Goal: Task Accomplishment & Management: Complete application form

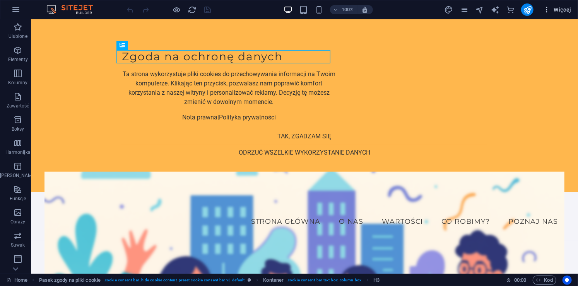
click at [552, 8] on span "Więcej" at bounding box center [556, 10] width 29 height 8
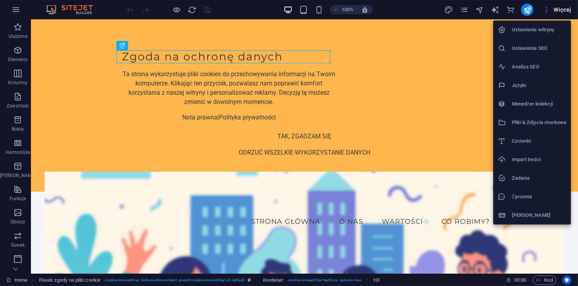
click at [538, 31] on h6 "Ustawienia witryny" at bounding box center [538, 29] width 55 height 9
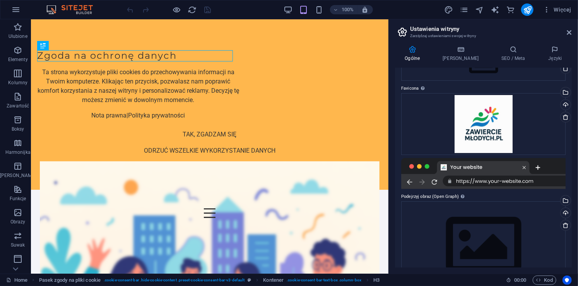
scroll to position [89, 0]
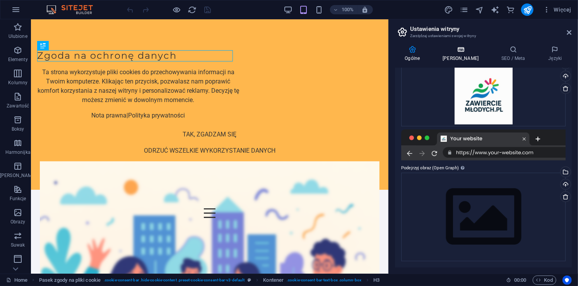
click at [458, 54] on h4 "Dane" at bounding box center [462, 54] width 59 height 16
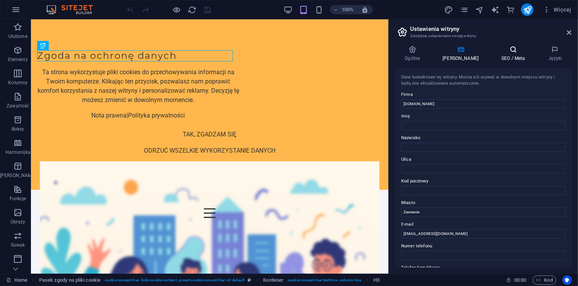
click at [508, 49] on icon at bounding box center [513, 50] width 44 height 8
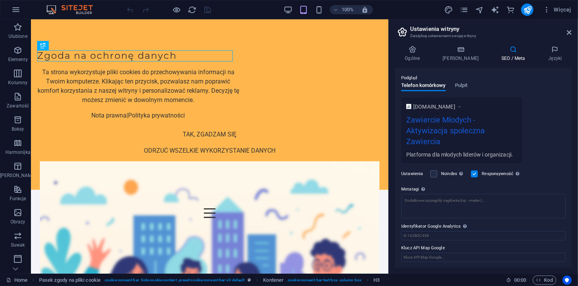
scroll to position [0, 0]
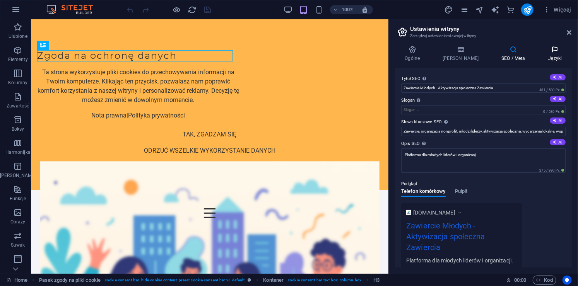
click at [557, 51] on icon at bounding box center [555, 50] width 34 height 8
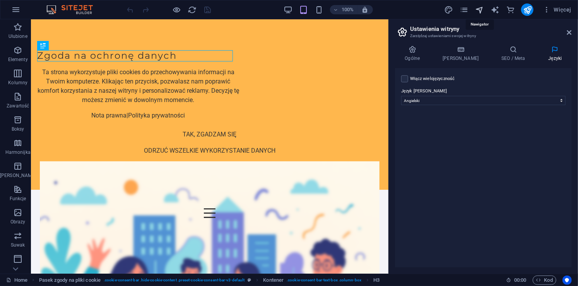
click at [479, 6] on icon "navigator" at bounding box center [479, 9] width 9 height 9
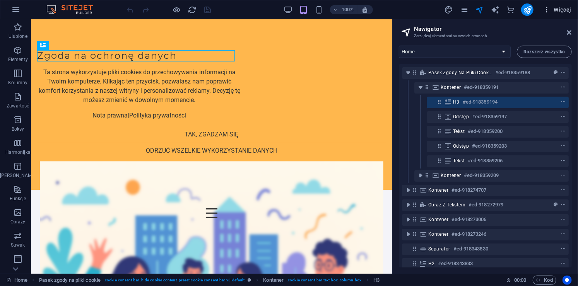
drag, startPoint x: 572, startPoint y: 97, endPoint x: 554, endPoint y: 13, distance: 86.5
click at [554, 19] on div "Home Ulubione Elementy Kolumny Zawartość Boksy Harmonijka Tabele Funkcje Obrazy…" at bounding box center [289, 146] width 578 height 254
click at [554, 13] on span "Więcej" at bounding box center [556, 10] width 29 height 8
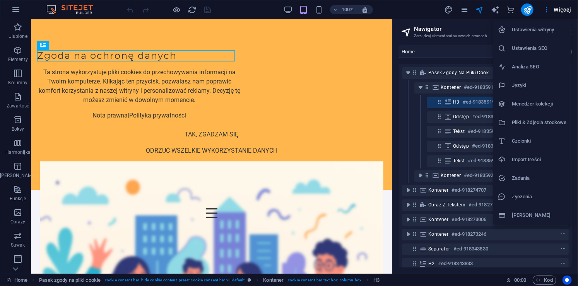
click at [524, 99] on li "Menedżer kolekcji" at bounding box center [532, 104] width 78 height 19
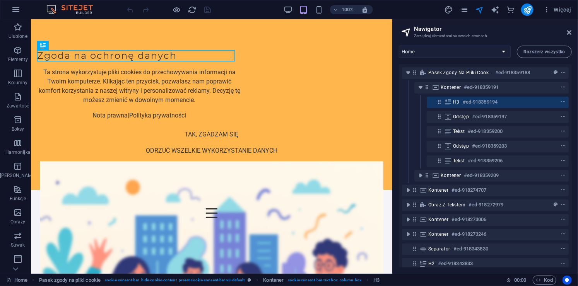
select select
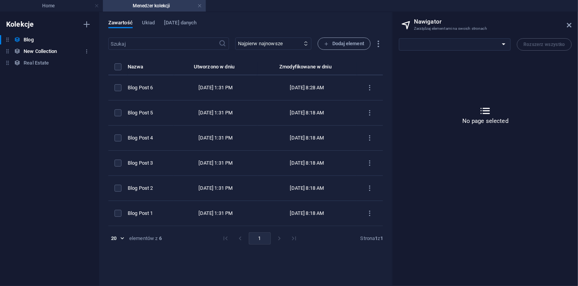
click at [43, 48] on h6 "New Collection" at bounding box center [40, 51] width 33 height 9
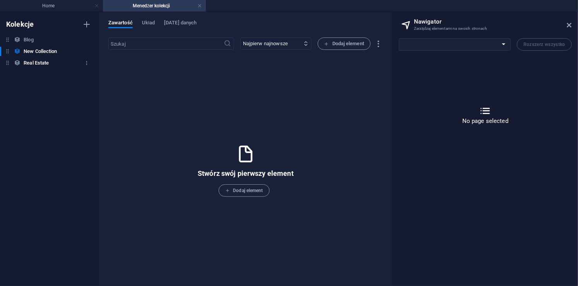
click at [37, 66] on h6 "Real Estate" at bounding box center [36, 62] width 25 height 9
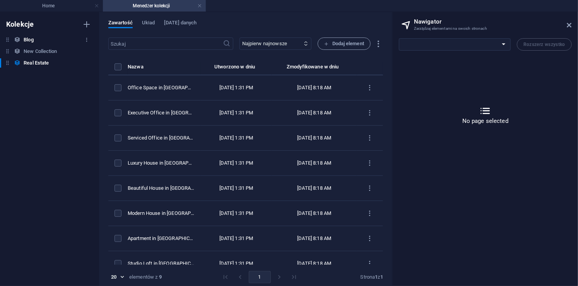
click at [33, 39] on h6 "Blog" at bounding box center [29, 39] width 10 height 9
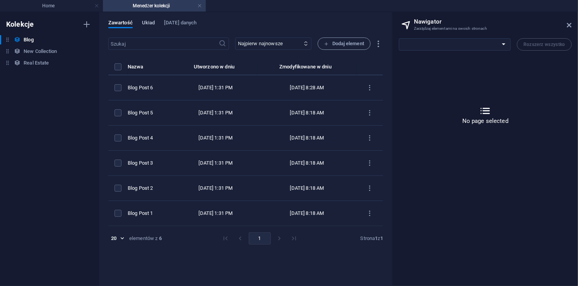
click at [148, 22] on span "Układ" at bounding box center [148, 23] width 13 height 11
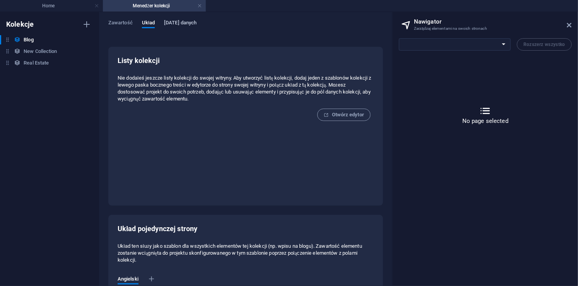
click at [171, 20] on span "Pola danych" at bounding box center [180, 23] width 32 height 11
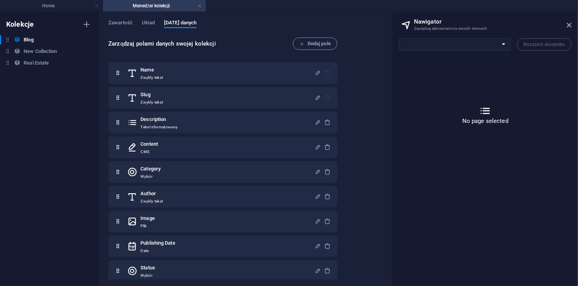
drag, startPoint x: 338, startPoint y: 84, endPoint x: 341, endPoint y: 122, distance: 38.0
click at [341, 122] on div "Zarządzaj polami danych swojej kolekcji Dodaj pole Name Zwykły tekst Slug Zwykł…" at bounding box center [245, 158] width 274 height 243
click at [573, 25] on aside "Nawigator Zarządzaj elementami na swoich stronach Home Subpage Legal Notice Pri…" at bounding box center [485, 149] width 186 height 274
click at [570, 25] on icon at bounding box center [569, 25] width 5 height 6
click at [60, 3] on h4 "Home" at bounding box center [51, 6] width 103 height 9
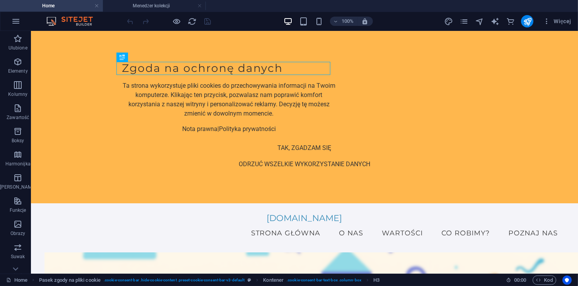
click at [214, 5] on ul "Home Menedżer kolekcji" at bounding box center [289, 6] width 578 height 12
drag, startPoint x: 214, startPoint y: 5, endPoint x: 208, endPoint y: 6, distance: 6.4
click at [208, 6] on ul "Home Menedżer kolekcji" at bounding box center [289, 6] width 578 height 12
click at [20, 266] on icon at bounding box center [15, 269] width 11 height 11
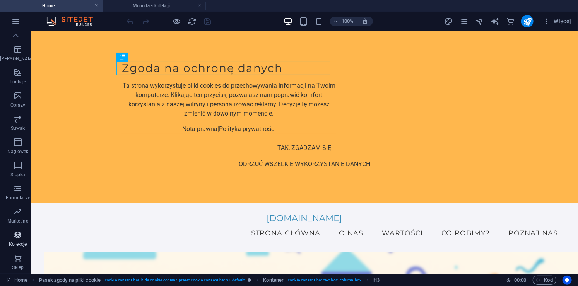
click at [13, 233] on icon "button" at bounding box center [17, 234] width 9 height 9
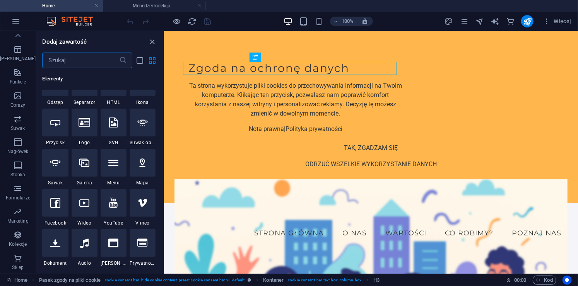
scroll to position [0, 0]
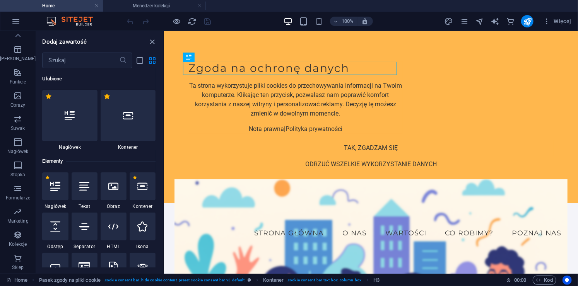
click at [411, 24] on div "100% Więcej" at bounding box center [350, 21] width 448 height 12
click at [465, 21] on icon "pages" at bounding box center [463, 21] width 9 height 9
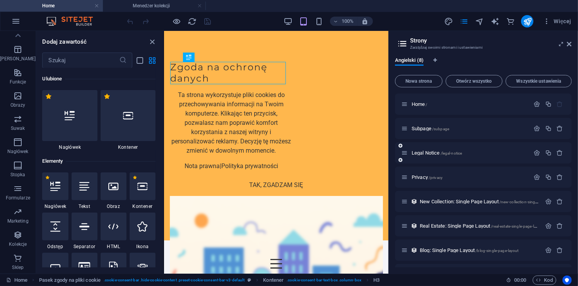
drag, startPoint x: 571, startPoint y: 152, endPoint x: 567, endPoint y: 147, distance: 6.8
click at [567, 147] on div "Angielski (8) Nowa strona Otwórz wszystko Wszystkie ustawienia Home / Subpage /…" at bounding box center [482, 162] width 189 height 223
click at [420, 79] on span "Nowa strona" at bounding box center [418, 81] width 41 height 5
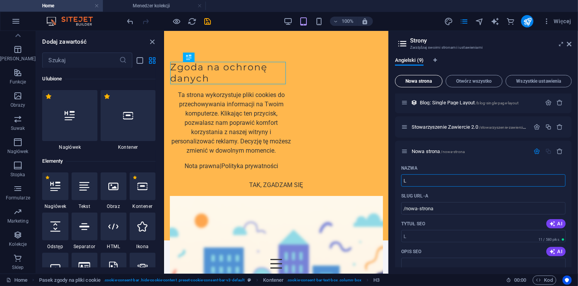
type input "L"
type input "/l"
type input "/"
type input "Mł"
type input "/m"
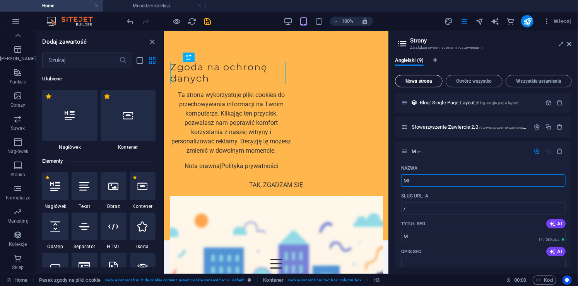
type input "M"
type input "Mł"
type input "M"
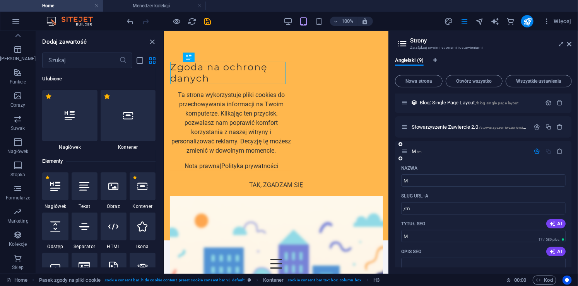
drag, startPoint x: 573, startPoint y: 180, endPoint x: 568, endPoint y: 208, distance: 27.8
click at [568, 208] on div "Angielski (9) Nowa strona Otwórz wszystko Wszystkie ustawienia Home / Subpage /…" at bounding box center [482, 162] width 189 height 223
click at [572, 201] on div "Angielski (9) Nowa strona Otwórz wszystko Wszystkie ustawienia Home / Subpage /…" at bounding box center [482, 162] width 189 height 223
click at [570, 199] on div "Angielski (9) Nowa strona Otwórz wszystko Wszystkie ustawienia Home / Subpage /…" at bounding box center [482, 162] width 189 height 223
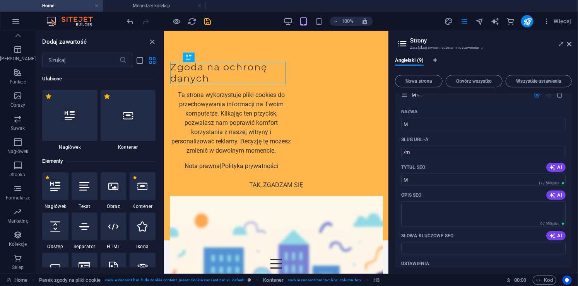
scroll to position [197, 0]
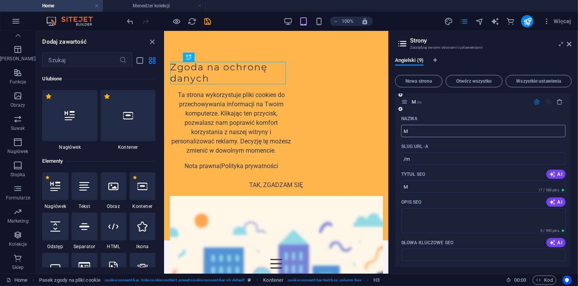
click at [482, 130] on input "M" at bounding box center [483, 131] width 164 height 12
type input "Mlodziezowa"
type input "/mlodziezowa"
type input "Mlodziezowa"
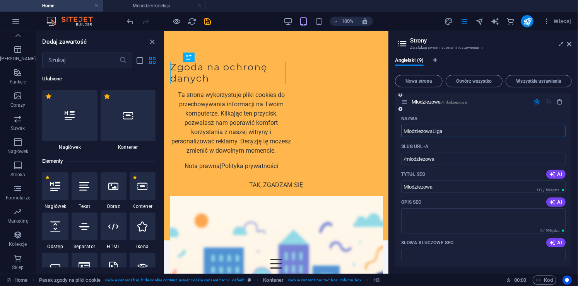
type input "MlodziezowaLigaS"
type input "/mlodziezowaliga"
type input "MlodziezowaLiga"
type input "MlodziezowaLigaSp"
type input "/mlodziezowaligas"
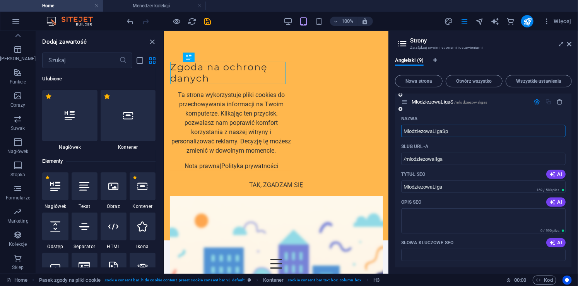
type input "MlodziezowaLigaS"
type input "MlodziezowaLigaSportowa"
type input "/mlodziezowaligasportowa"
type input "MlodziezowaLigaSportowa"
drag, startPoint x: 471, startPoint y: 130, endPoint x: 388, endPoint y: 138, distance: 82.7
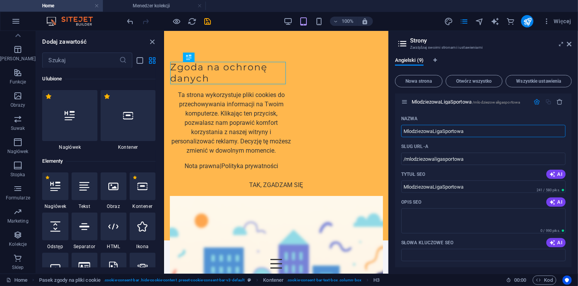
click at [388, 138] on aside "Strony Zarządzaj swoimi stronami i ustawieniami Angielski (9) Nowa strona Otwór…" at bounding box center [482, 152] width 189 height 243
type input "zaw"
type input "/z"
type input "z"
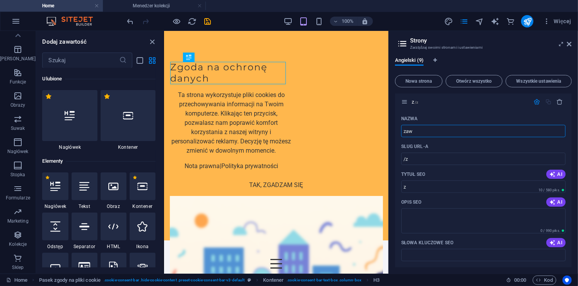
type input "zaw"
type input "/zaw"
type input "zaw"
type input "zawiercie"
type input "/zawiercie"
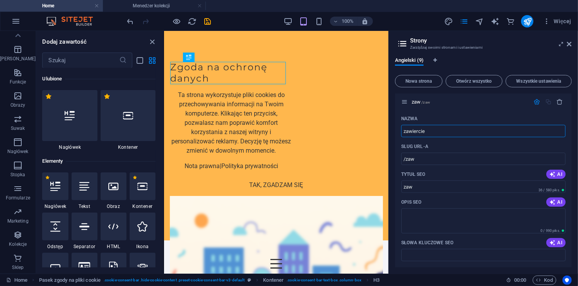
type input "zawiercie"
type input "z"
type input "/zawierci"
type input "zawierci"
type input "Z"
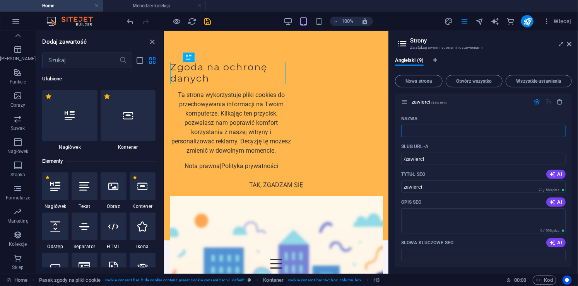
type input "/"
type input "Zawiercie"
type input "/zawiercie"
type input "Zawiercie"
click at [405, 130] on input "Zawiercie" at bounding box center [483, 131] width 164 height 12
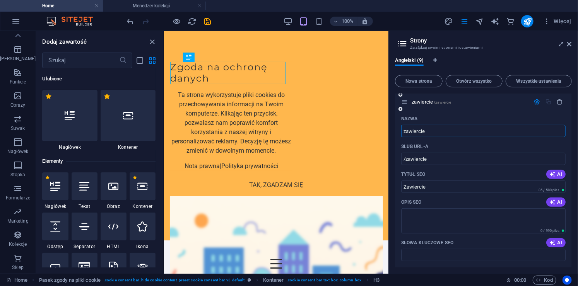
type input "zawiercie"
click at [433, 129] on input "zawiercie" at bounding box center [483, 131] width 164 height 12
drag, startPoint x: 433, startPoint y: 129, endPoint x: 389, endPoint y: 129, distance: 44.5
click at [389, 129] on aside "Strony Zarządzaj swoimi stronami i ustawieniami Angielski (9) Nowa strona Otwór…" at bounding box center [482, 152] width 189 height 243
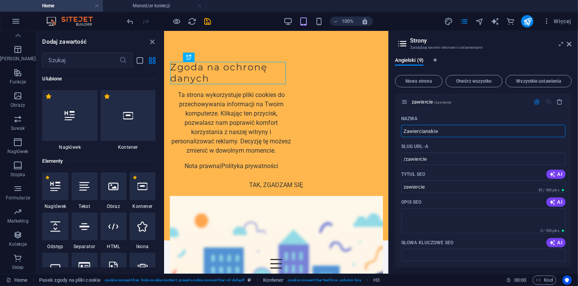
type input "Zawiercianskie"
type input "/zawiercianskie"
type input "Zawiercianskie"
type input "ZawiercianskieLigi"
type input "/zawiercianskielig"
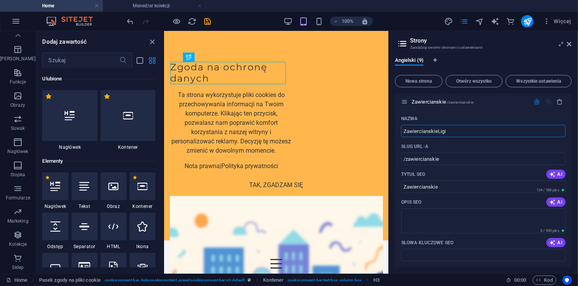
type input "ZawiercianskieLig"
type input "ZawiercianskieLigi"
type input "/zawiercianskieligi"
type input "ZawiercianskieLigi"
type input "ZawiercianskieLigiSportowe"
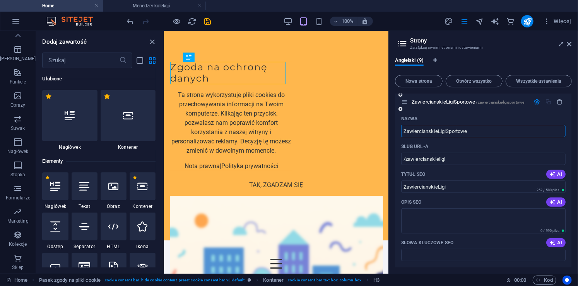
type input "/zawiercianskieligisportowe"
type input "ZawiercianskieLigiSportowe"
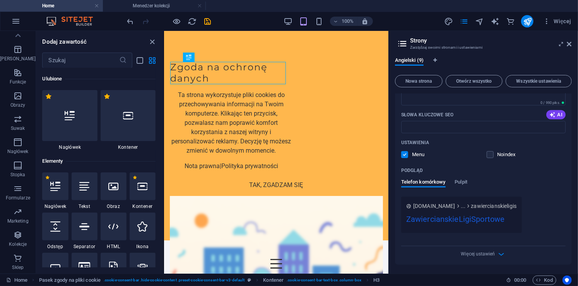
type input "ZawiercianskieLigiSportowe"
click at [554, 182] on div "Telefon komórkowy Pulpit" at bounding box center [483, 186] width 164 height 15
click at [461, 77] on button "Otwórz wszystko" at bounding box center [473, 81] width 57 height 12
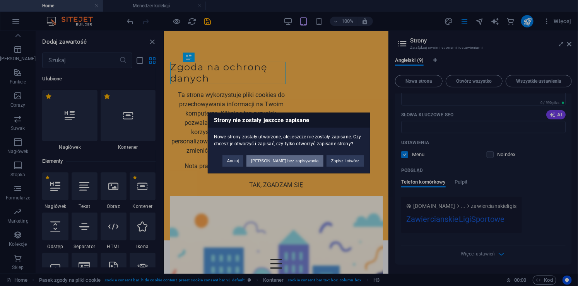
click at [302, 159] on button "Otwórz bez zapisywania" at bounding box center [284, 161] width 77 height 12
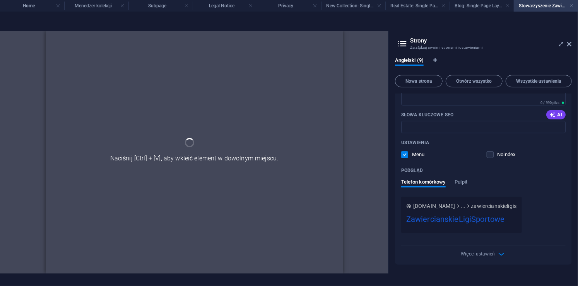
scroll to position [294, 0]
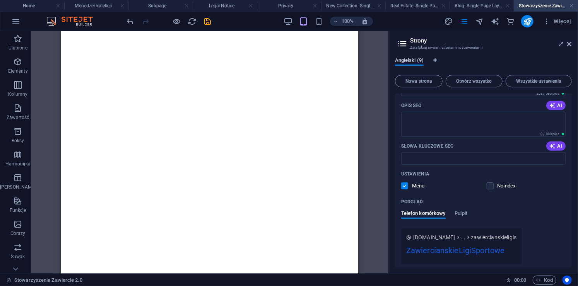
drag, startPoint x: 572, startPoint y: 218, endPoint x: 407, endPoint y: 58, distance: 229.4
click at [573, 170] on div "Angielski (9) Nowa strona Otwórz wszystko Wszystkie ustawienia Home / Subpage /…" at bounding box center [482, 162] width 189 height 223
click at [407, 58] on span "Angielski (9)" at bounding box center [409, 61] width 29 height 11
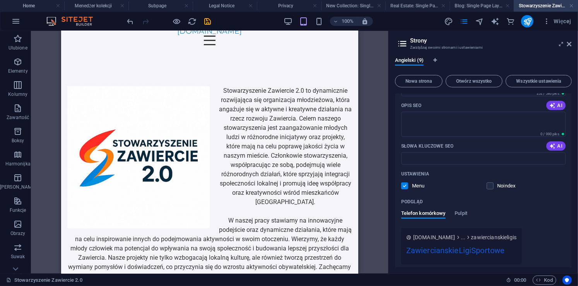
scroll to position [10, 0]
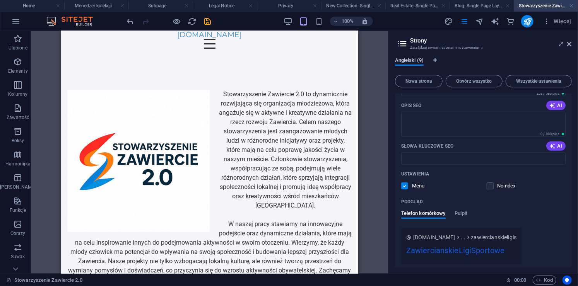
click at [413, 60] on span "Angielski (9)" at bounding box center [409, 61] width 29 height 11
click at [571, 43] on icon at bounding box center [569, 44] width 5 height 6
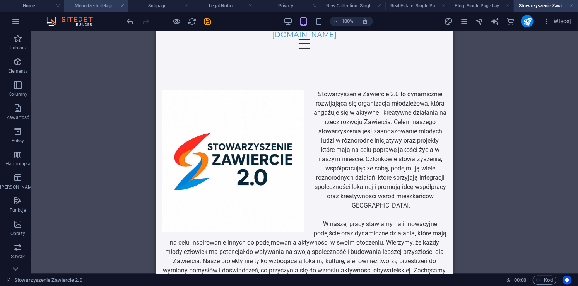
click at [84, 4] on h4 "Menedżer kolekcji" at bounding box center [96, 6] width 64 height 9
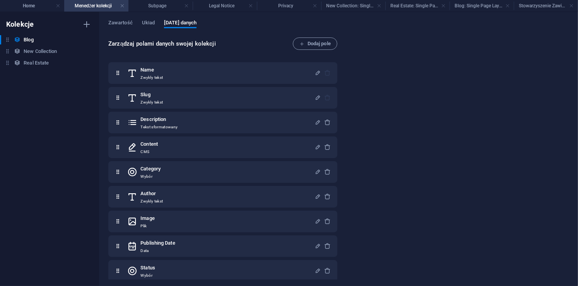
scroll to position [0, 0]
click at [121, 5] on link at bounding box center [122, 5] width 5 height 7
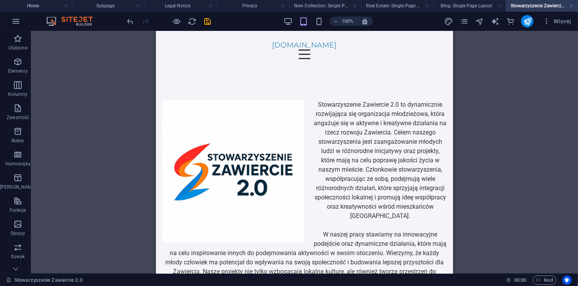
scroll to position [10, 0]
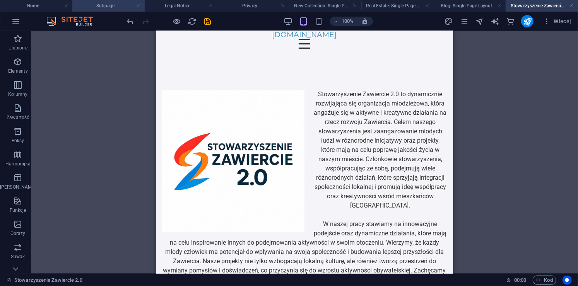
click at [139, 5] on link at bounding box center [138, 5] width 5 height 7
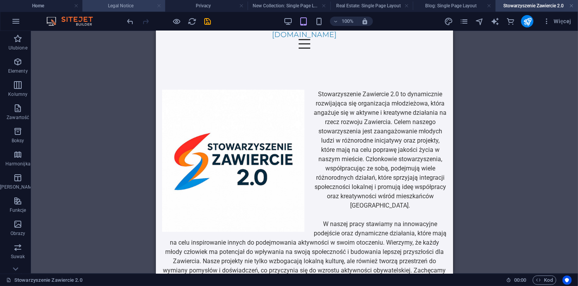
click at [159, 5] on link at bounding box center [159, 5] width 5 height 7
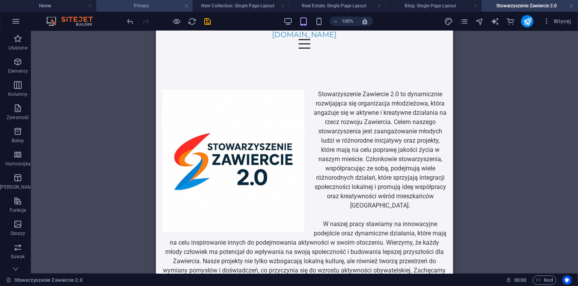
click at [182, 4] on h4 "Privacy" at bounding box center [144, 6] width 96 height 9
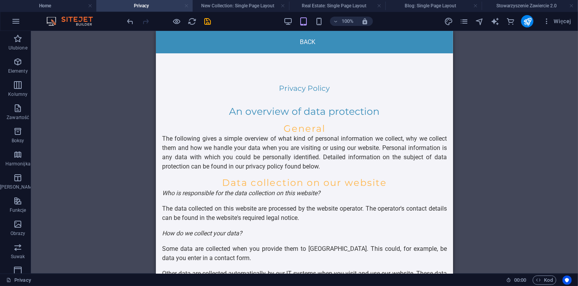
click at [185, 5] on link at bounding box center [186, 5] width 5 height 7
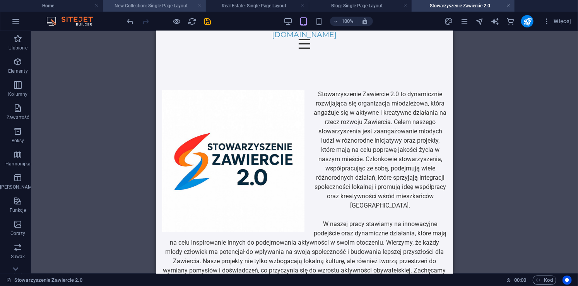
click at [200, 5] on link at bounding box center [199, 5] width 5 height 7
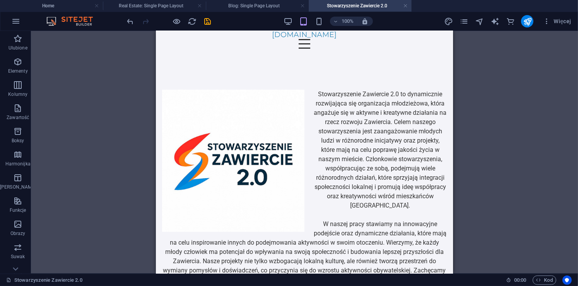
click at [200, 5] on link at bounding box center [199, 5] width 5 height 7
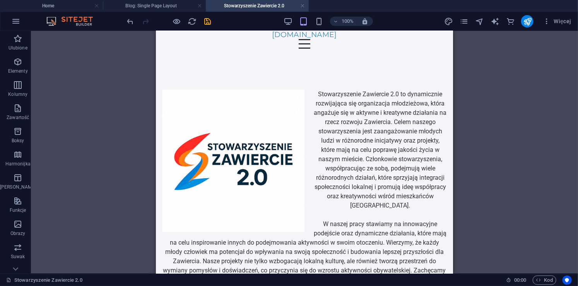
click at [200, 5] on link at bounding box center [199, 5] width 5 height 7
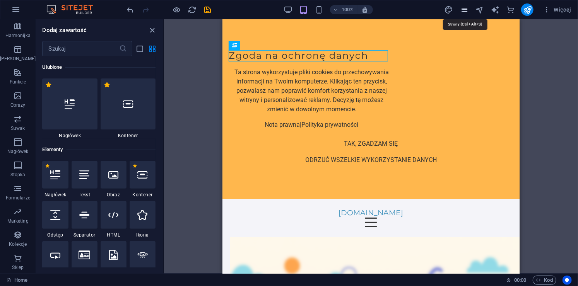
click at [465, 10] on icon "pages" at bounding box center [463, 9] width 9 height 9
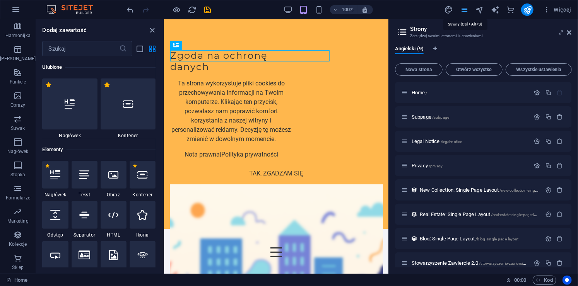
scroll to position [142, 0]
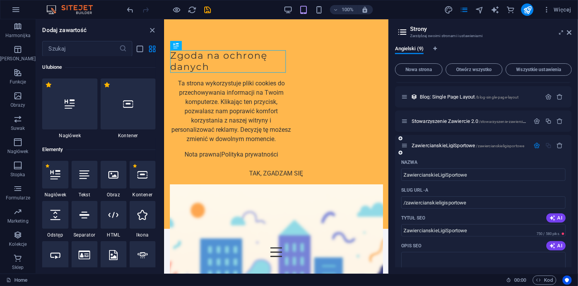
click at [521, 157] on div "Nazwa" at bounding box center [483, 162] width 164 height 12
click at [483, 122] on span "/stowarzyszenie-zawiercie-2-0" at bounding box center [505, 121] width 53 height 4
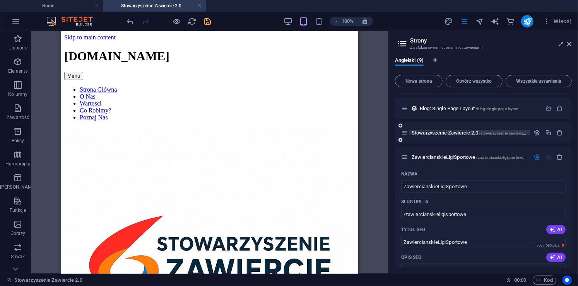
scroll to position [0, 0]
drag, startPoint x: 571, startPoint y: 160, endPoint x: 570, endPoint y: 176, distance: 16.7
click at [570, 176] on div "Angielski (9) Nowa strona Otwórz wszystko Wszystkie ustawienia Home / Subpage /…" at bounding box center [482, 162] width 189 height 223
drag, startPoint x: 571, startPoint y: 171, endPoint x: 572, endPoint y: 183, distance: 12.4
click at [572, 183] on div "Angielski (9) Nowa strona Otwórz wszystko Wszystkie ustawienia Home / Subpage /…" at bounding box center [482, 162] width 189 height 223
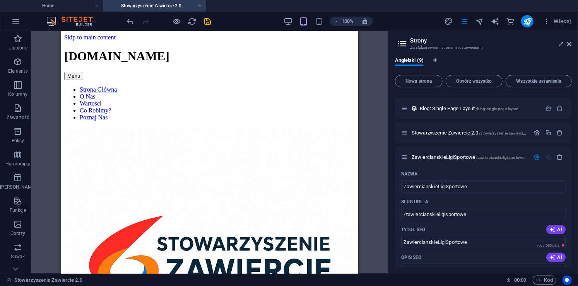
drag, startPoint x: 572, startPoint y: 181, endPoint x: 571, endPoint y: 194, distance: 13.6
click at [571, 194] on div "Angielski (9) Nowa strona Otwórz wszystko Wszystkie ustawienia Home / Subpage /…" at bounding box center [482, 162] width 189 height 223
click at [472, 106] on span "Blog: Single Page Layout /blog-single-page-layout" at bounding box center [468, 109] width 99 height 6
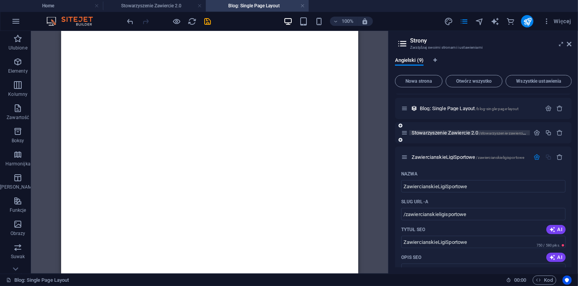
click at [441, 133] on span "Stowarzyszenie Zawiercie 2.0 /stowarzyszenie-zawiercie-2-0" at bounding box center [471, 133] width 120 height 6
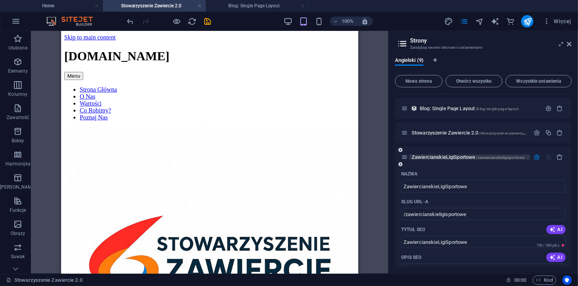
click at [448, 155] on span "ZawiercianskieLigiSportowe /zawiercianskieligisportowe" at bounding box center [467, 157] width 112 height 6
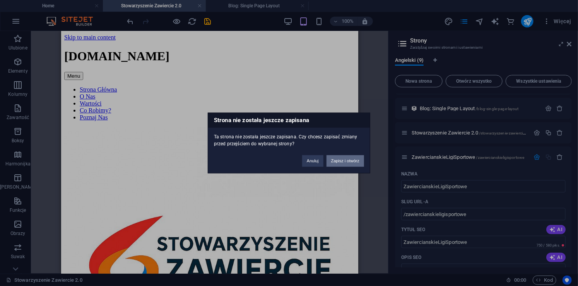
click at [344, 159] on button "Zapisz i otwórz" at bounding box center [344, 161] width 37 height 12
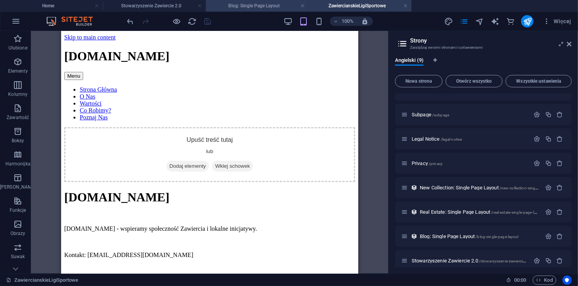
click at [274, 3] on h4 "Blog: Single Page Layout" at bounding box center [257, 6] width 103 height 9
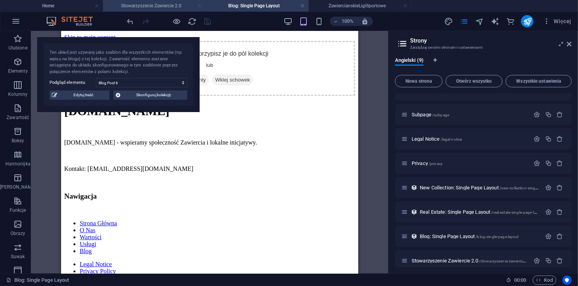
click at [201, 4] on link at bounding box center [199, 5] width 5 height 7
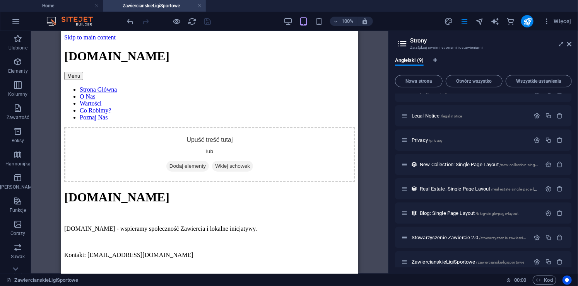
scroll to position [45, 0]
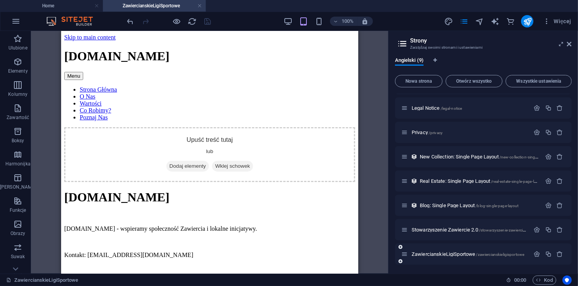
click at [533, 250] on div at bounding box center [548, 254] width 34 height 9
click at [533, 252] on icon "button" at bounding box center [536, 254] width 7 height 7
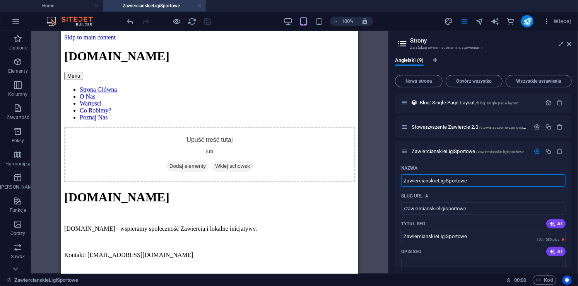
drag, startPoint x: 474, startPoint y: 179, endPoint x: 363, endPoint y: 177, distance: 111.0
click at [363, 177] on div "Home ZawiercianskieLigiSportowe Ulubione Elementy Kolumny Zawartość Boksy Harmo…" at bounding box center [289, 152] width 578 height 243
type input "l"
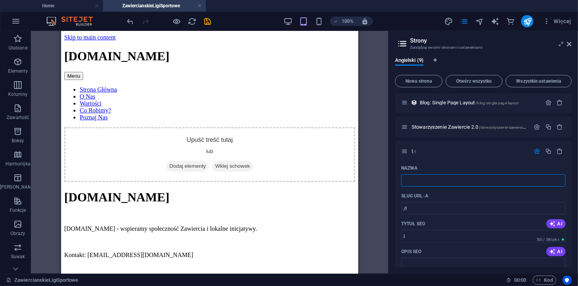
type input "/l"
type input "l"
type input "Li"
type input "/"
type input "Liga"
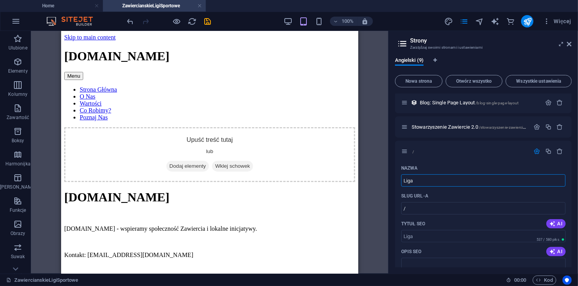
type input "/liga"
type input "Liga"
type input "LigaSpo"
type input "/ligas"
type input "LigaS"
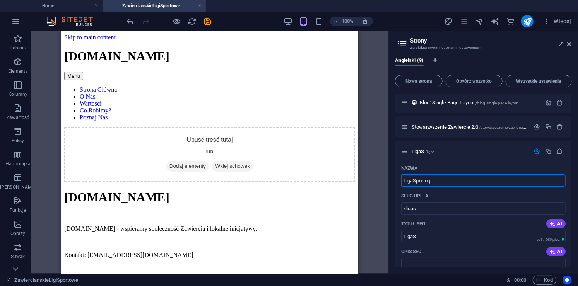
type input "LigaSportoq"
type input "/ligasportoq"
type input "LigaSportoq"
type input "Liga"
type input "/ligas"
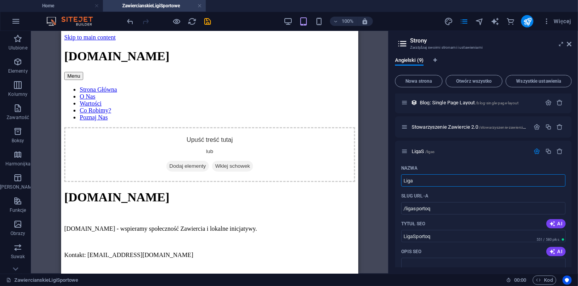
type input "LigaS"
type input "Liga"
type input "/liga-s"
type input "Liga s"
type input "Liga Sportowa"
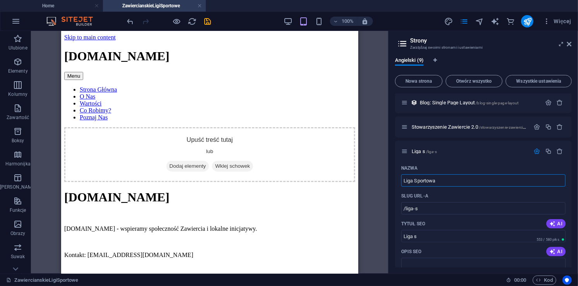
type input "/liga-sportowa"
type input "Liga Sportowa"
drag, startPoint x: 571, startPoint y: 179, endPoint x: 567, endPoint y: 201, distance: 22.8
click at [567, 201] on div "Angielski (9) Nowa strona Otwórz wszystko Wszystkie ustawienia Home / Subpage /…" at bounding box center [482, 162] width 189 height 223
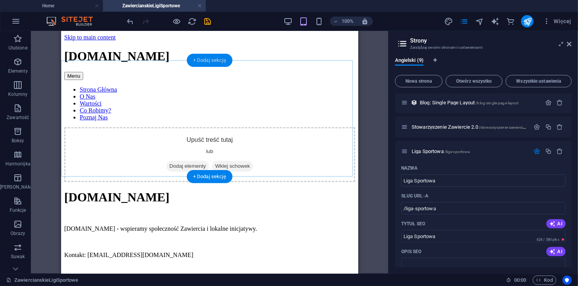
click at [207, 60] on div "+ Dodaj sekcję" at bounding box center [210, 60] width 46 height 13
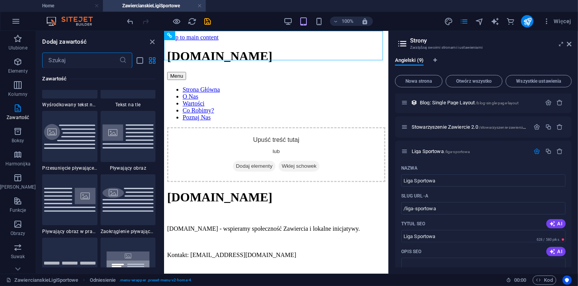
scroll to position [1793, 0]
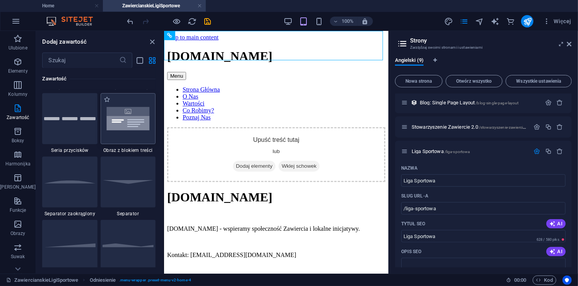
click at [118, 120] on img at bounding box center [127, 119] width 51 height 34
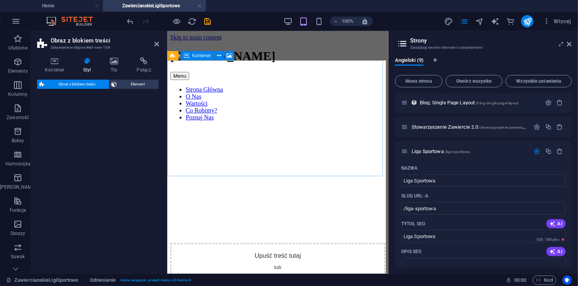
select select "rem"
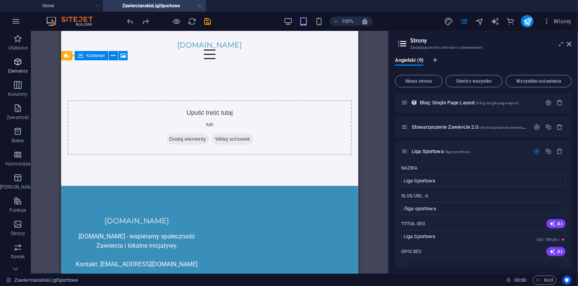
click at [14, 59] on icon "button" at bounding box center [17, 61] width 9 height 9
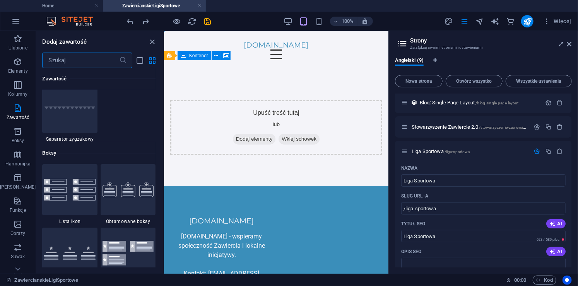
scroll to position [2070, 0]
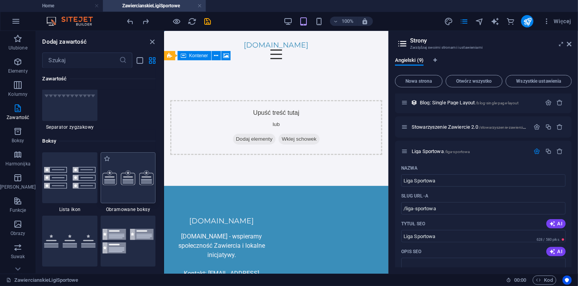
drag, startPoint x: 133, startPoint y: 177, endPoint x: 95, endPoint y: 106, distance: 81.3
click at [133, 177] on img at bounding box center [127, 177] width 51 height 15
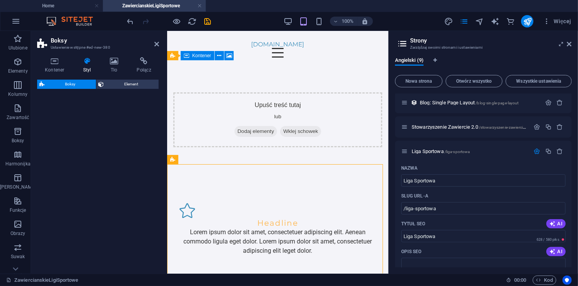
select select "rem"
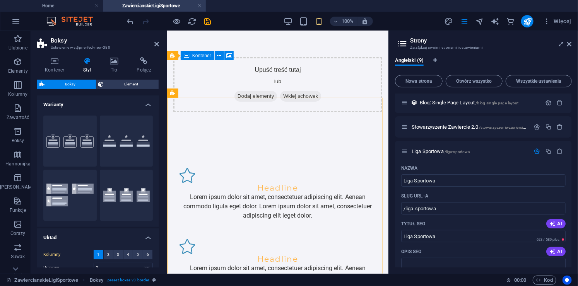
scroll to position [0, 0]
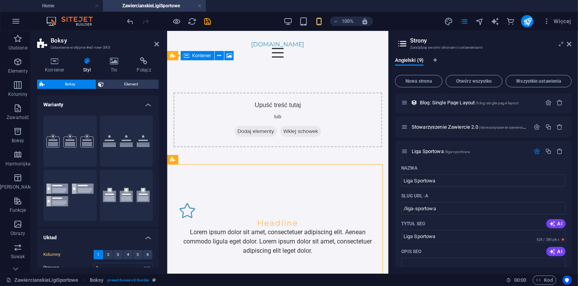
drag, startPoint x: 385, startPoint y: 103, endPoint x: 565, endPoint y: 95, distance: 179.6
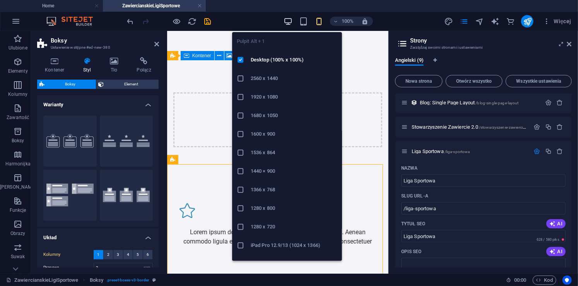
click at [289, 20] on icon "button" at bounding box center [287, 21] width 9 height 9
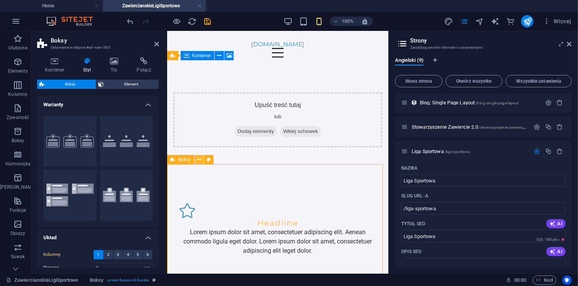
click at [200, 158] on icon at bounding box center [199, 160] width 4 height 8
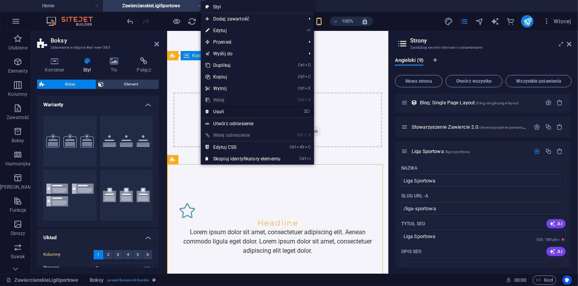
click at [228, 108] on link "⌦ Usuń" at bounding box center [243, 112] width 84 height 12
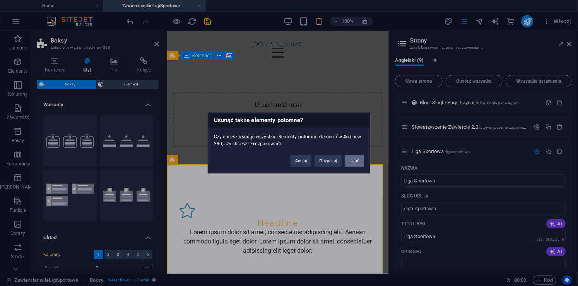
click at [354, 157] on button "Usuń" at bounding box center [353, 161] width 19 height 12
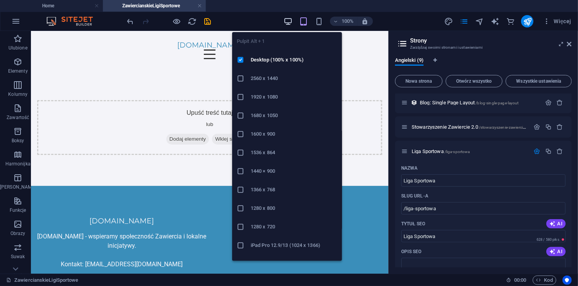
click at [287, 19] on icon "button" at bounding box center [287, 21] width 9 height 9
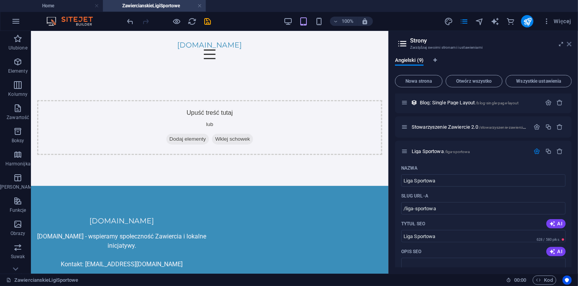
click at [570, 44] on icon at bounding box center [569, 44] width 5 height 6
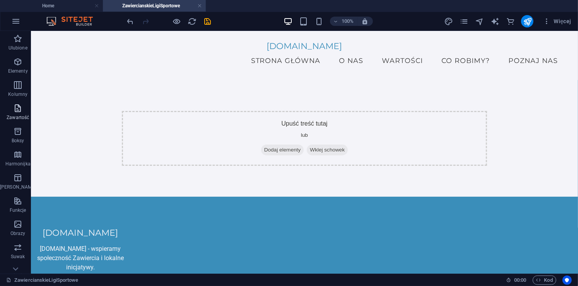
click at [17, 109] on icon "button" at bounding box center [17, 108] width 9 height 9
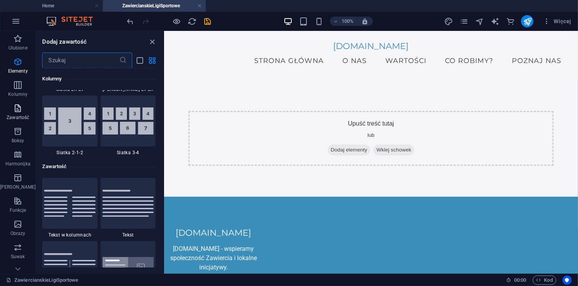
scroll to position [1353, 0]
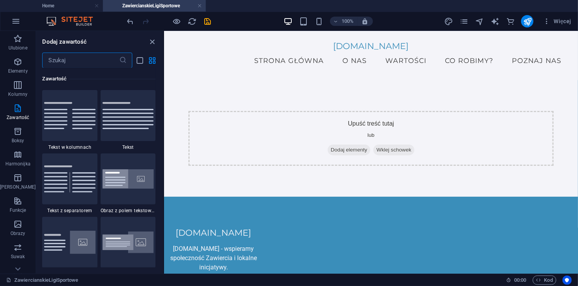
drag, startPoint x: 162, startPoint y: 105, endPoint x: 160, endPoint y: 113, distance: 8.0
click at [160, 113] on div "Ulubione 1 Star Nagłówek 1 Star Kontener Elementy 1 Star Nagłówek 1 Star Tekst …" at bounding box center [99, 167] width 127 height 199
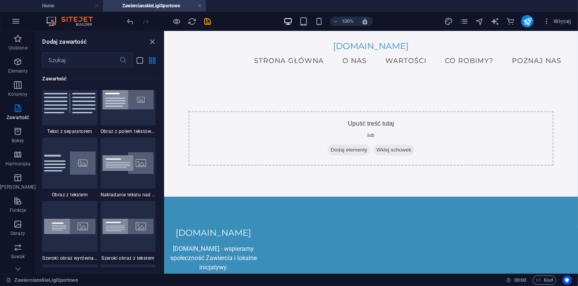
drag, startPoint x: 163, startPoint y: 105, endPoint x: 0, endPoint y: 75, distance: 165.4
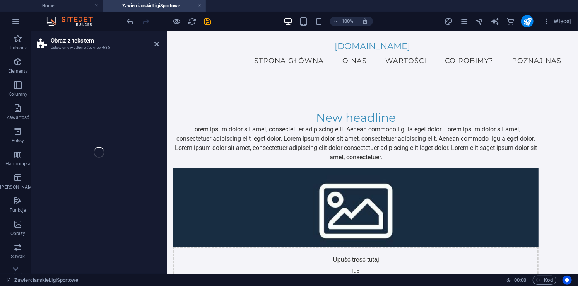
select select "rem"
select select "px"
select select "preset-text-with-image-v4-default"
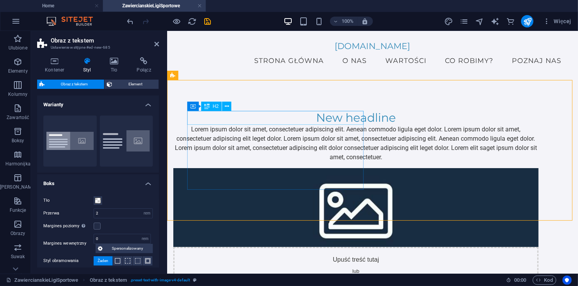
click at [286, 119] on div "New headline" at bounding box center [355, 118] width 365 height 14
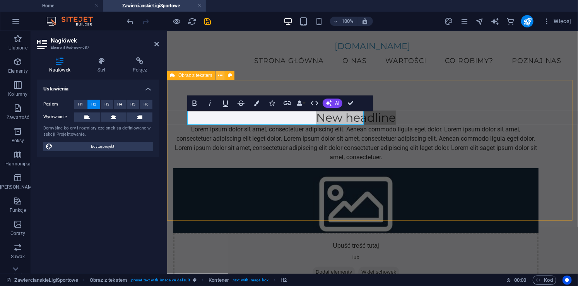
click at [219, 74] on icon at bounding box center [220, 76] width 4 height 8
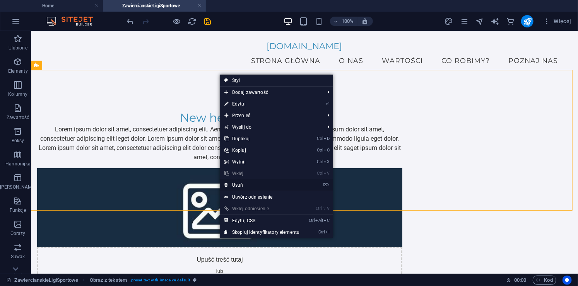
click at [244, 183] on link "⌦ Usuń" at bounding box center [262, 185] width 84 height 12
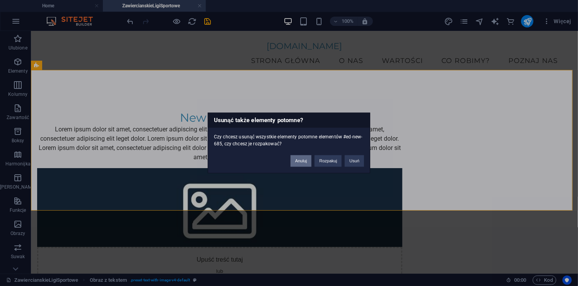
click at [304, 158] on button "Anuluj" at bounding box center [300, 161] width 21 height 12
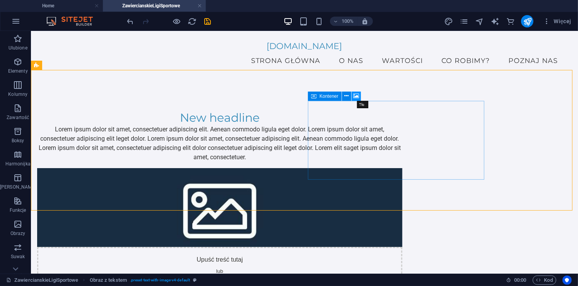
click at [356, 96] on icon at bounding box center [356, 96] width 6 height 8
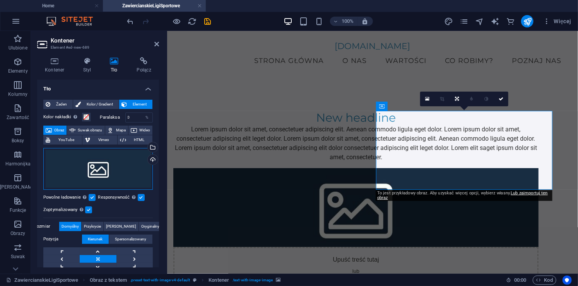
click at [116, 170] on div "Przeciągnij pliki tutaj, kliknij, aby wybrać pliki lub wybierz pliki z Plików l…" at bounding box center [97, 169] width 109 height 42
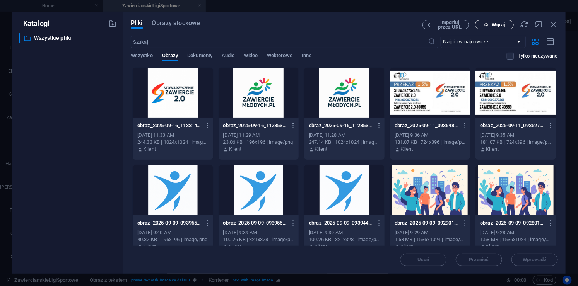
click at [494, 26] on span "Wgraj" at bounding box center [498, 24] width 13 height 5
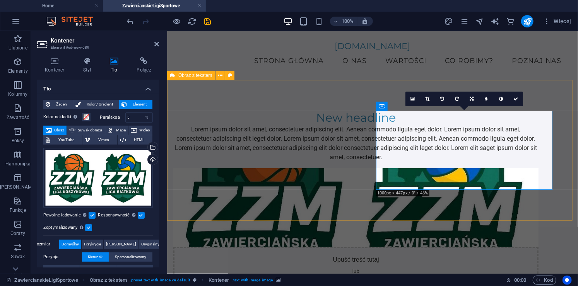
click at [345, 196] on div "New headline Lorem ipsum dolor sit amet, consectetuer adipiscing elit. Aenean c…" at bounding box center [372, 206] width 411 height 253
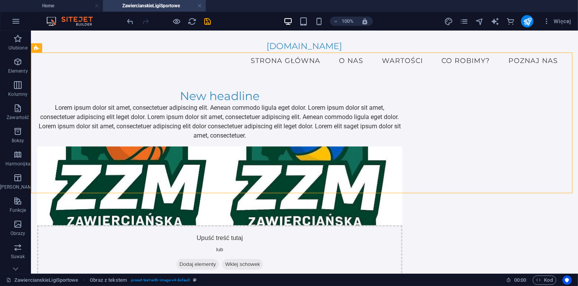
scroll to position [0, 0]
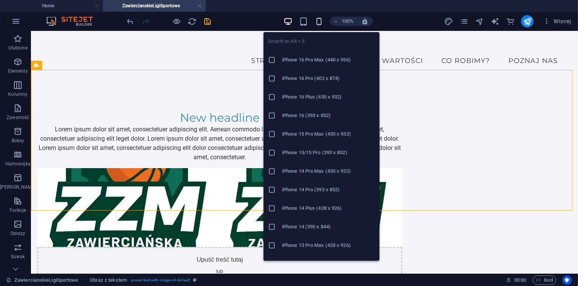
click at [321, 22] on icon "button" at bounding box center [318, 21] width 9 height 9
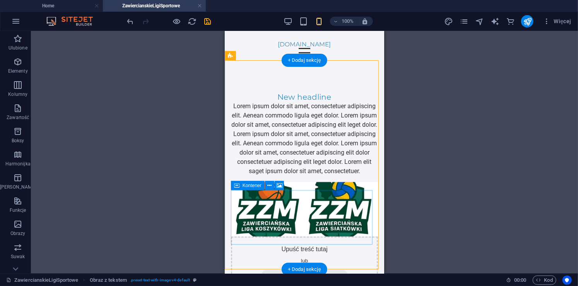
click at [354, 236] on div "Upuść treść tutaj lub Dodaj elementy Wklej schowek" at bounding box center [303, 263] width 147 height 55
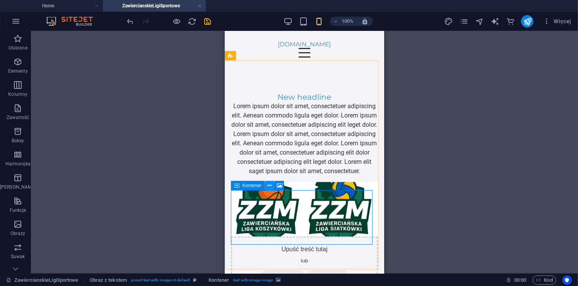
click at [271, 186] on icon at bounding box center [269, 186] width 4 height 8
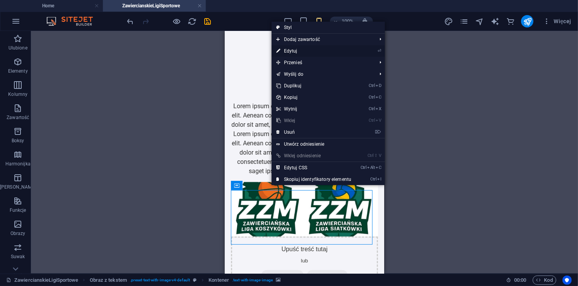
click at [328, 53] on link "⏎ Edytuj" at bounding box center [313, 51] width 84 height 12
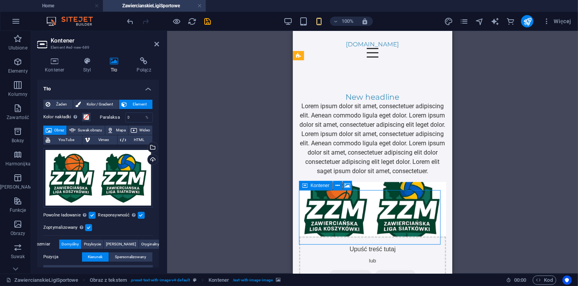
drag, startPoint x: 408, startPoint y: 206, endPoint x: 392, endPoint y: 220, distance: 21.9
click at [392, 236] on div "Upuść treść tutaj lub Dodaj elementy Wklej schowek" at bounding box center [371, 263] width 147 height 55
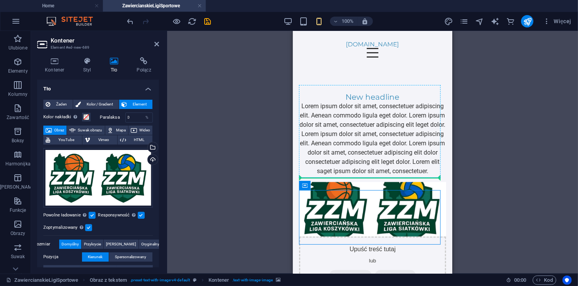
drag, startPoint x: 392, startPoint y: 220, endPoint x: 405, endPoint y: 173, distance: 49.5
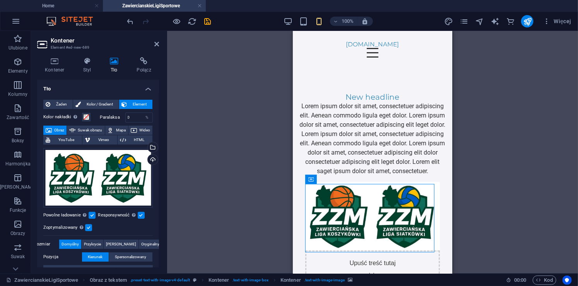
click at [486, 197] on div "Przeciągnij tutaj, aby zastąpić istniejącą zawartość. Naciśnij „Ctrl”, jeśli ch…" at bounding box center [372, 152] width 411 height 243
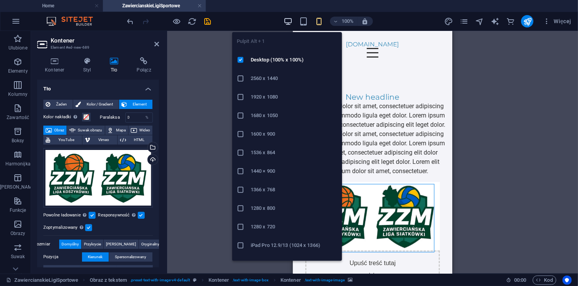
click at [288, 17] on icon "button" at bounding box center [287, 21] width 9 height 9
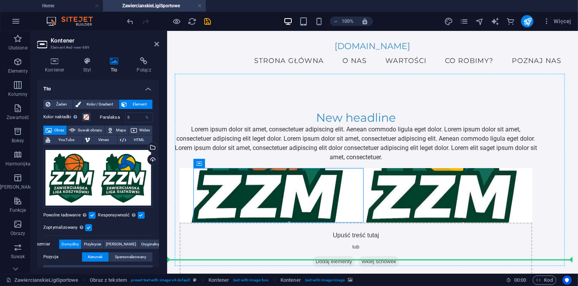
drag, startPoint x: 334, startPoint y: 187, endPoint x: 451, endPoint y: 196, distance: 118.3
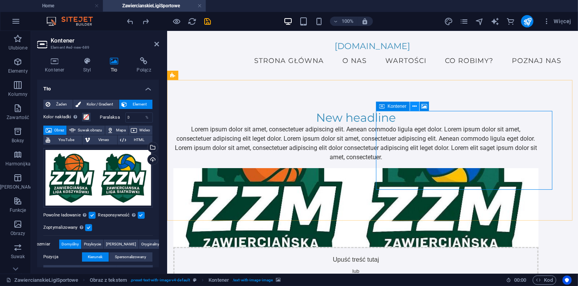
click at [415, 108] on icon at bounding box center [414, 106] width 4 height 8
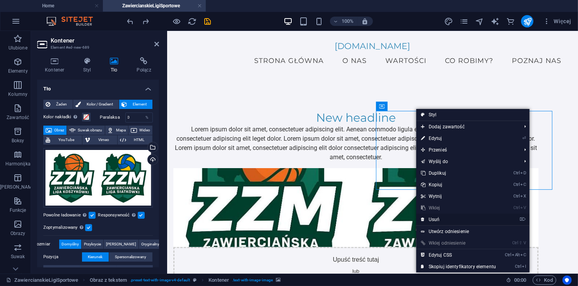
click at [431, 218] on link "⌦ Usuń" at bounding box center [458, 220] width 84 height 12
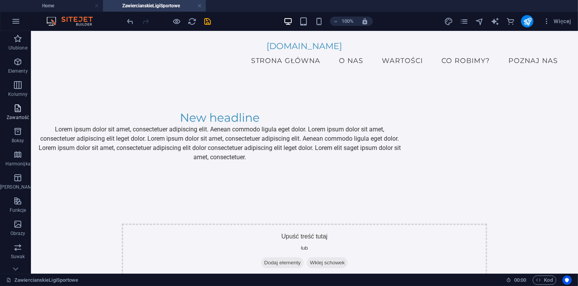
click at [15, 108] on icon "button" at bounding box center [17, 108] width 9 height 9
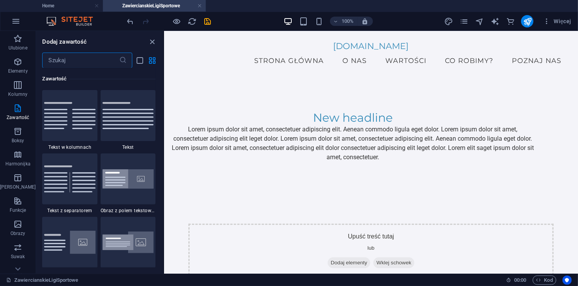
scroll to position [1408, 0]
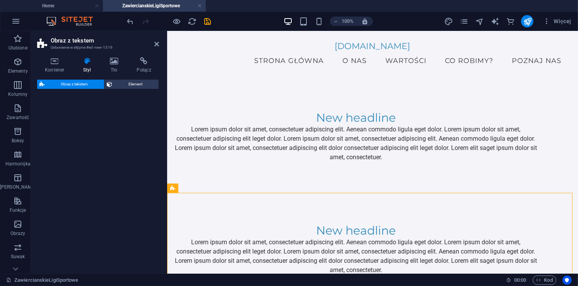
select select "rem"
select select "px"
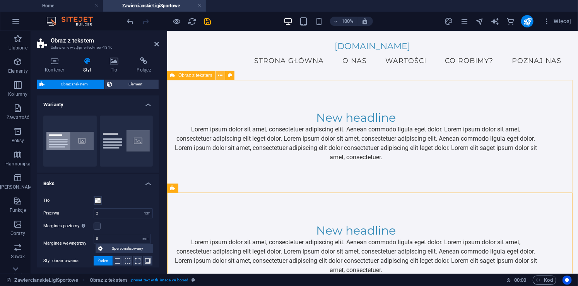
click at [217, 76] on button at bounding box center [219, 75] width 9 height 9
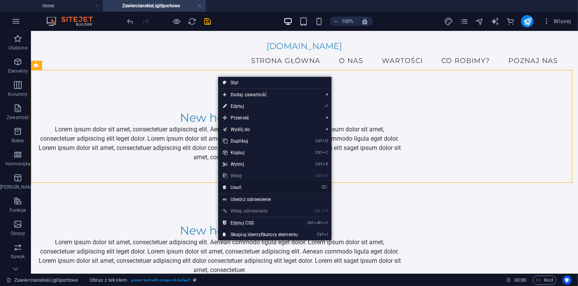
click at [254, 184] on link "⌦ Usuń" at bounding box center [260, 188] width 84 height 12
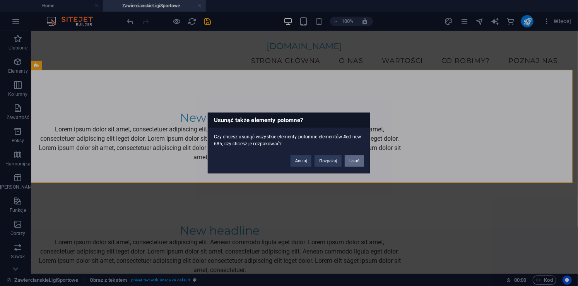
click at [355, 161] on button "Usuń" at bounding box center [353, 161] width 19 height 12
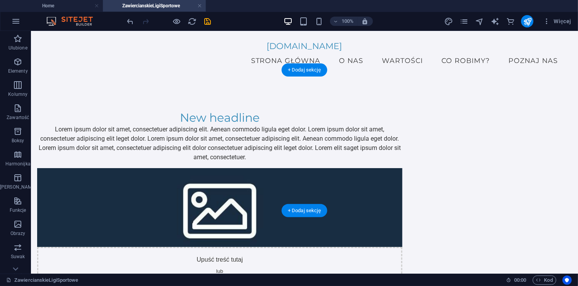
click at [337, 168] on figure at bounding box center [219, 207] width 365 height 79
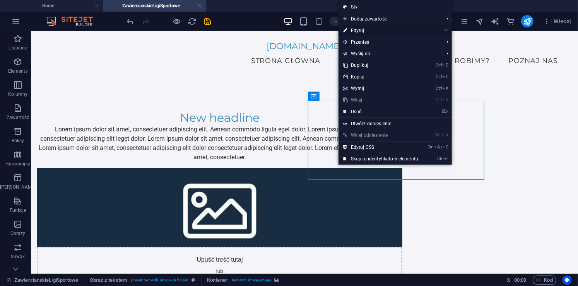
click at [367, 29] on link "⏎ Edytuj" at bounding box center [380, 31] width 84 height 12
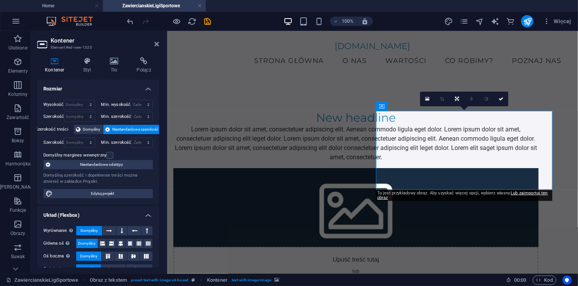
drag, startPoint x: 158, startPoint y: 87, endPoint x: 161, endPoint y: 115, distance: 27.9
click at [161, 115] on div "Kontener Styl Tło Połącz Rozmiar Wysokość Domyślny px rem % vh vw Min. wysokość…" at bounding box center [98, 162] width 134 height 223
click at [429, 97] on icon at bounding box center [427, 98] width 4 height 5
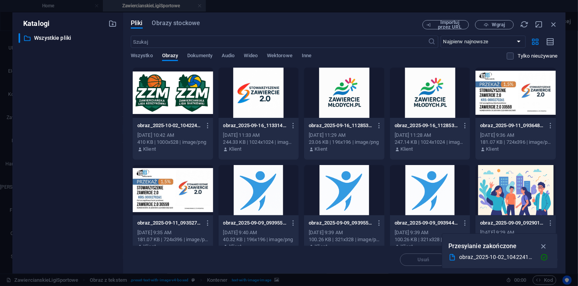
click at [169, 90] on div at bounding box center [173, 93] width 80 height 50
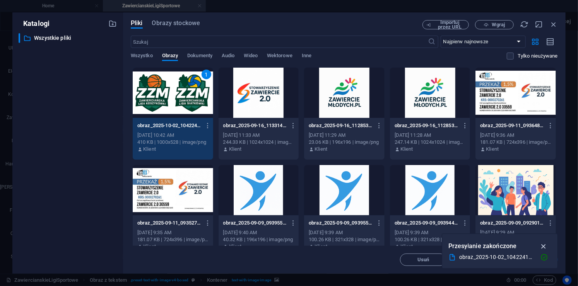
click at [544, 247] on icon "button" at bounding box center [543, 246] width 9 height 9
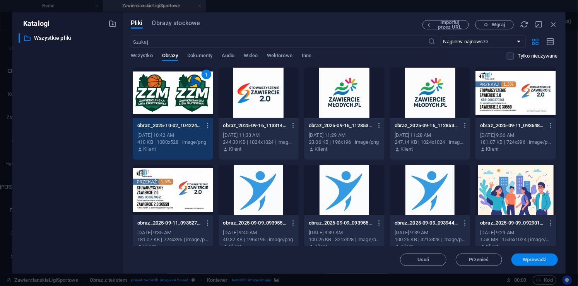
click at [535, 260] on span "Wprowadź" at bounding box center [534, 259] width 24 height 5
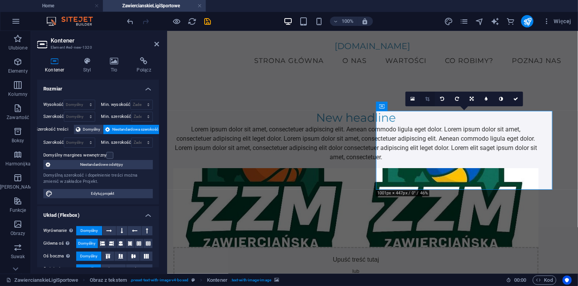
click at [428, 95] on link at bounding box center [427, 99] width 15 height 15
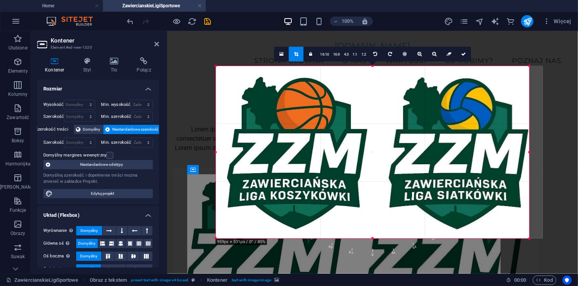
drag, startPoint x: 537, startPoint y: 65, endPoint x: 521, endPoint y: 65, distance: 15.5
click at [521, 66] on div "180 170 160 150 140 130 120 110 100 90 80 70 60 50 40 30 20 10 0 -10 -20 -30 -4…" at bounding box center [372, 152] width 313 height 172
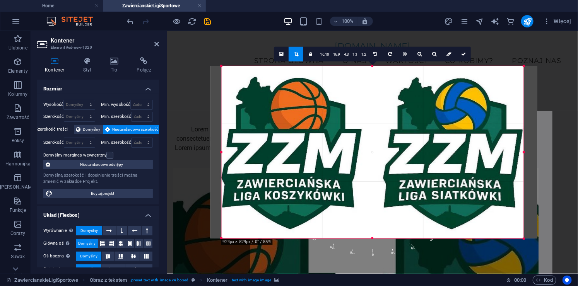
drag, startPoint x: 216, startPoint y: 65, endPoint x: 228, endPoint y: 65, distance: 12.4
click at [228, 66] on div "180 170 160 150 140 130 120 110 100 90 80 70 60 50 40 30 20 10 0 -10 -20 -30 -4…" at bounding box center [372, 152] width 302 height 172
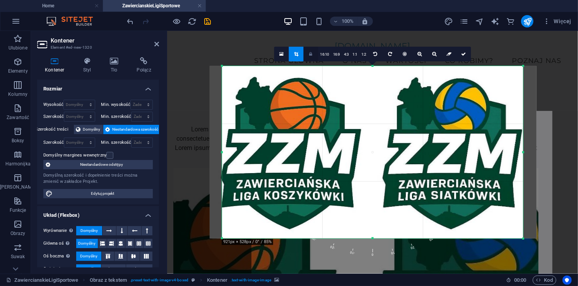
click at [311, 52] on icon at bounding box center [310, 54] width 3 height 5
click at [464, 53] on icon at bounding box center [463, 54] width 5 height 5
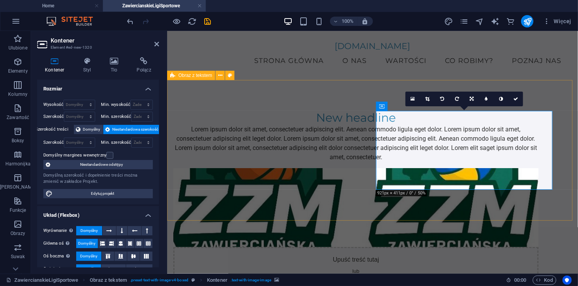
click at [569, 148] on div "New headline Lorem ipsum dolor sit amet, consectetuer adipiscing elit. Aenean c…" at bounding box center [372, 206] width 411 height 253
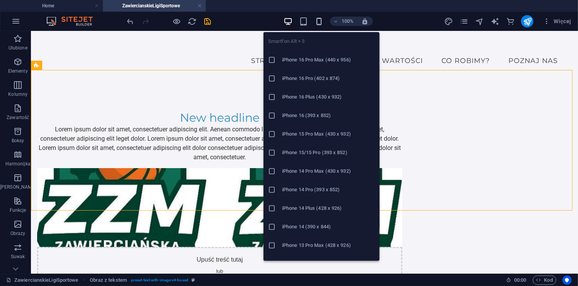
click at [315, 19] on icon "button" at bounding box center [318, 21] width 9 height 9
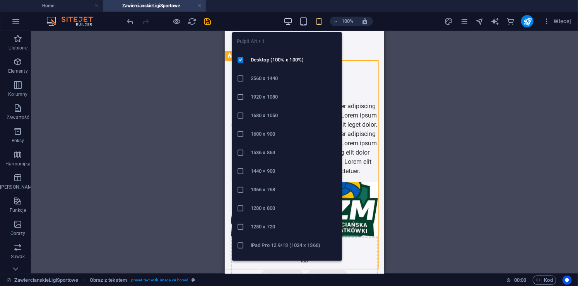
click at [285, 17] on icon "button" at bounding box center [287, 21] width 9 height 9
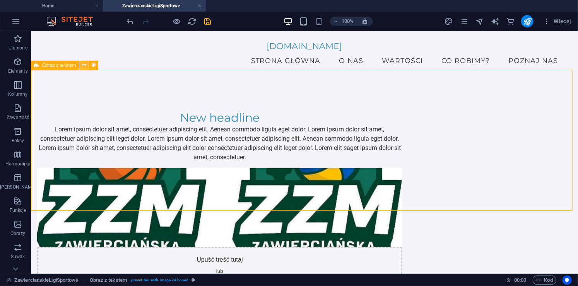
click at [84, 66] on icon at bounding box center [84, 65] width 4 height 8
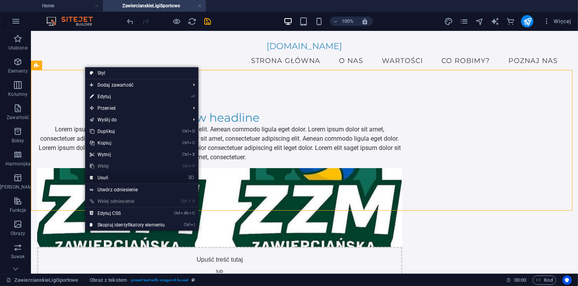
click at [129, 176] on link "⌦ Usuń" at bounding box center [127, 178] width 84 height 12
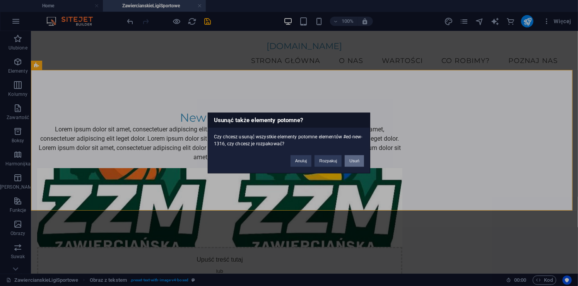
click at [351, 158] on button "Usuń" at bounding box center [353, 161] width 19 height 12
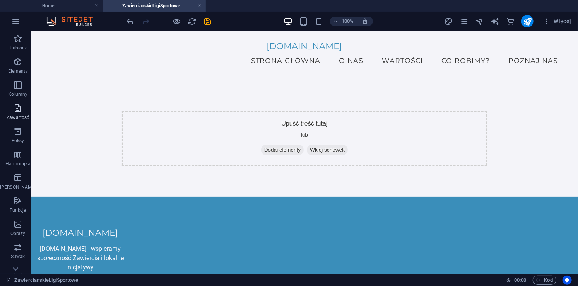
click at [13, 109] on icon "button" at bounding box center [17, 108] width 9 height 9
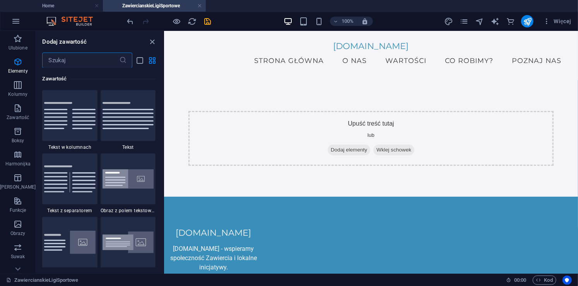
scroll to position [1353, 0]
click at [162, 107] on div "Ulubione 1 Star Nagłówek 1 Star Kontener Elementy 1 Star Nagłówek 1 Star Tekst …" at bounding box center [99, 167] width 127 height 199
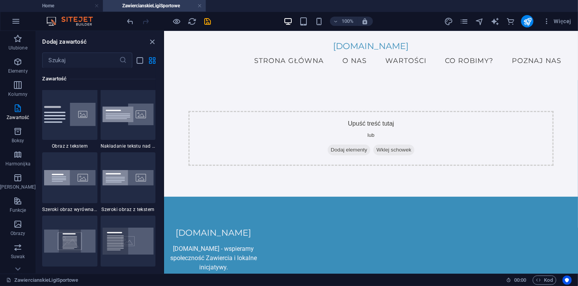
scroll to position [1492, 0]
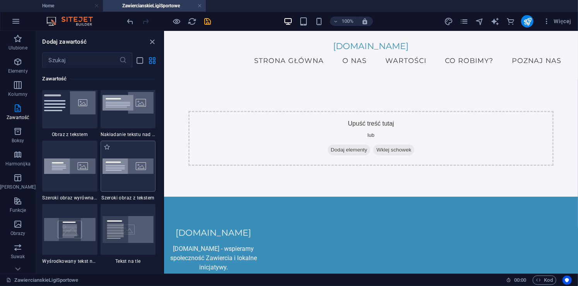
click at [128, 167] on img at bounding box center [127, 165] width 51 height 15
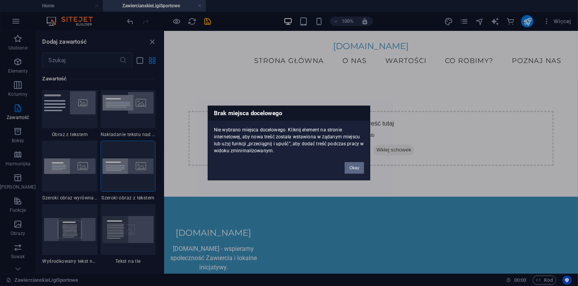
click at [276, 153] on div "Brak miejsca docelowego Nie wybrano miejsca docelowego. Kliknij element na stro…" at bounding box center [289, 143] width 578 height 286
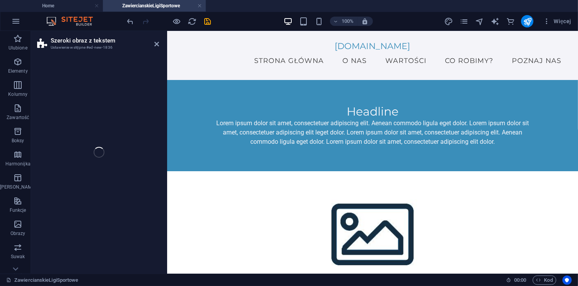
select select "%"
select select "rem"
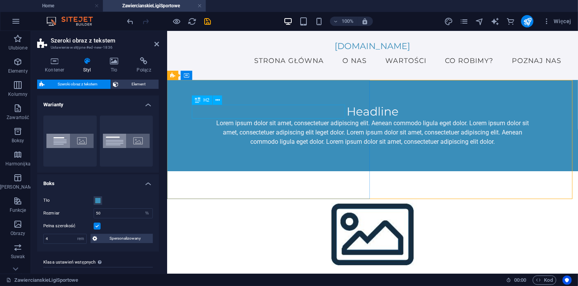
click at [313, 116] on div "Headline" at bounding box center [372, 111] width 328 height 14
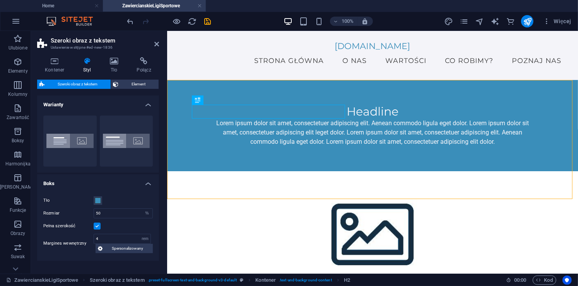
click at [454, 171] on figure at bounding box center [372, 230] width 411 height 119
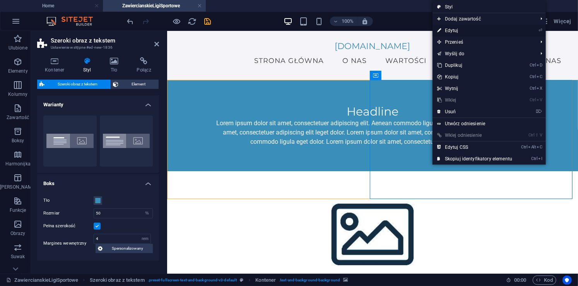
click at [459, 28] on link "⏎ Edytuj" at bounding box center [474, 31] width 84 height 12
select select "px"
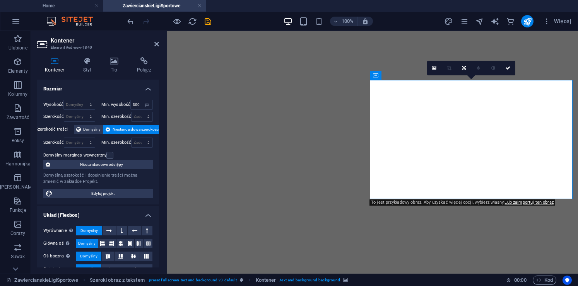
select select "px"
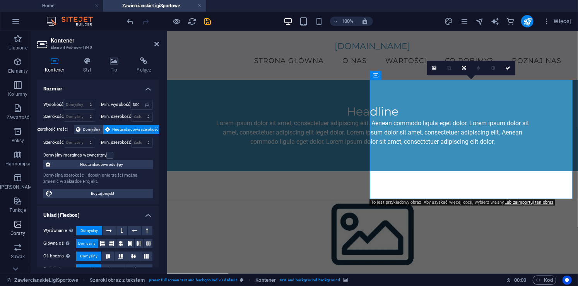
click at [16, 223] on icon "button" at bounding box center [17, 224] width 9 height 9
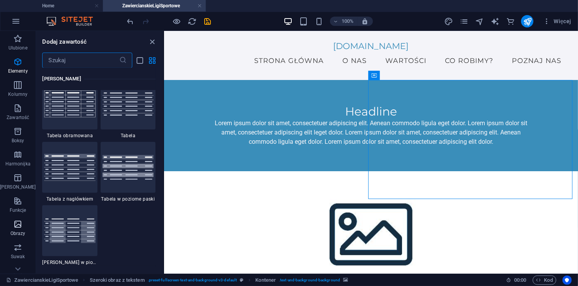
scroll to position [3920, 0]
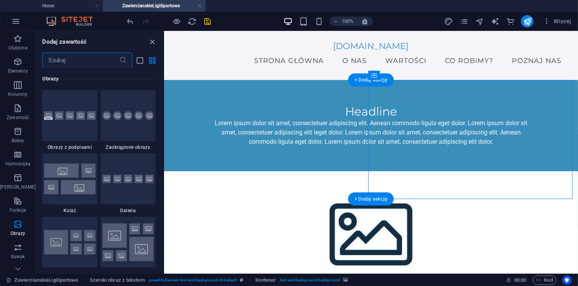
click at [441, 171] on figure at bounding box center [371, 230] width 414 height 119
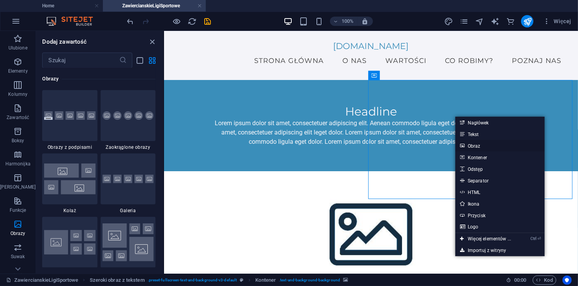
click at [470, 147] on link "Obraz" at bounding box center [499, 146] width 89 height 12
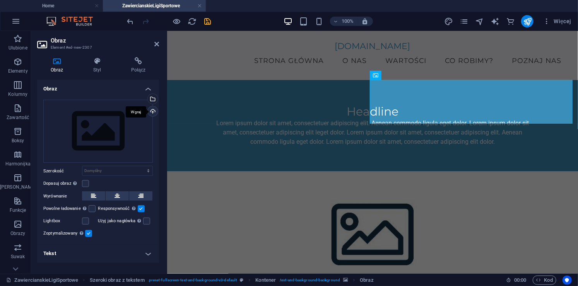
click at [154, 112] on div "Wgraj" at bounding box center [152, 112] width 12 height 12
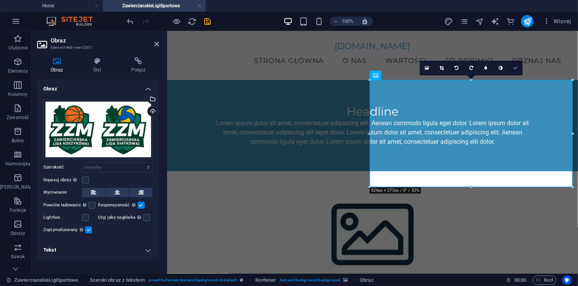
click at [513, 68] on icon at bounding box center [515, 68] width 5 height 5
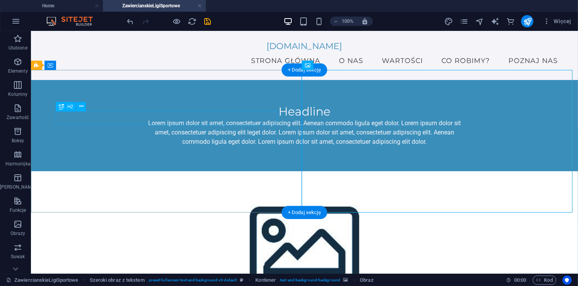
click at [176, 116] on div "Headline" at bounding box center [304, 111] width 328 height 14
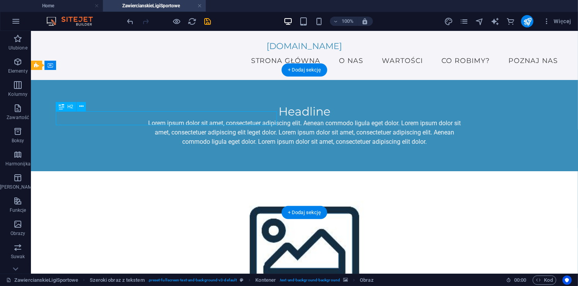
click at [176, 116] on div "Headline" at bounding box center [304, 111] width 328 height 14
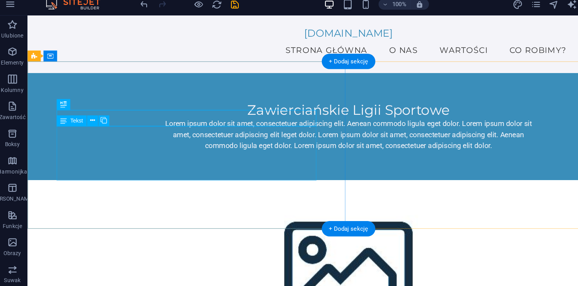
click at [176, 128] on div "Lorem ipsum dolor sit amet, consectetuer adipiscing elit. Aenean commodo ligula…" at bounding box center [301, 117] width 328 height 28
click at [170, 131] on div "Lorem ipsum dolor sit amet, consectetuer adipiscing elit. Aenean commodo ligula…" at bounding box center [301, 117] width 328 height 28
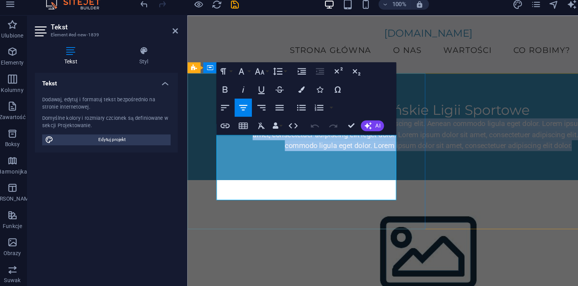
drag, startPoint x: 356, startPoint y: 167, endPoint x: 209, endPoint y: 119, distance: 154.3
click at [209, 119] on div "Zawierciańskie Ligii Sportowe Lorem ipsum dolor sit amet, consectetuer adipisci…" at bounding box center [392, 110] width 411 height 91
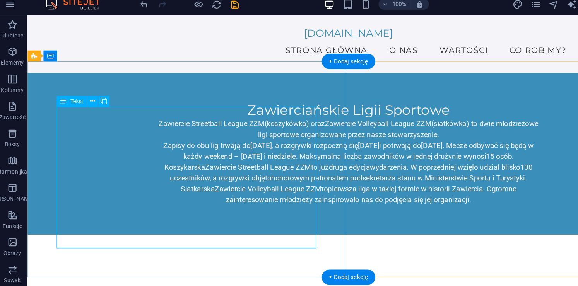
click at [220, 177] on div "Zawiercie Streetball League ZZM (koszykówka) oraz Zawiercie Volleyball League Z…" at bounding box center [301, 140] width 328 height 74
click at [235, 202] on div "Zawierciańskie Ligii Sportowe Zawiercie Streetball League ZZM (koszykówka) oraz…" at bounding box center [300, 134] width 547 height 138
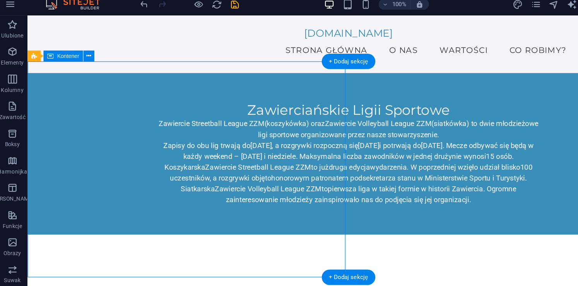
click at [235, 202] on div "Zawierciańskie Ligii Sportowe Zawiercie Streetball League ZZM (koszykówka) oraz…" at bounding box center [300, 134] width 547 height 138
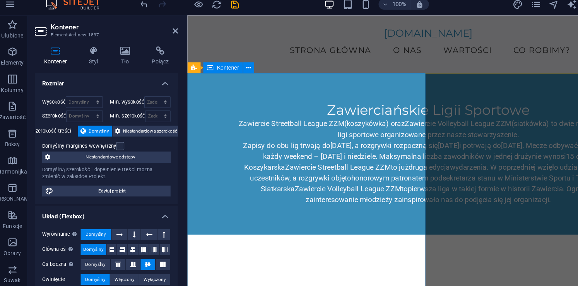
click at [266, 76] on div "Zawierciańskie Ligii Sportowe Zawiercie Streetball League ZZM (koszykówka) oraz…" at bounding box center [392, 134] width 411 height 138
click at [228, 121] on div "Zawiercie Streetball League ZZM (koszykówka) oraz Zawiercie Volleyball League Z…" at bounding box center [392, 140] width 328 height 74
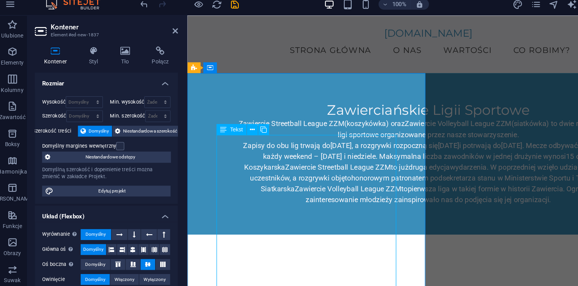
click at [228, 121] on div "Zawiercie Streetball League ZZM (koszykówka) oraz Zawiercie Volleyball League Z…" at bounding box center [392, 140] width 328 height 74
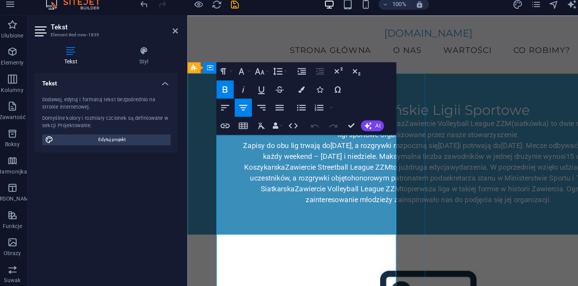
drag, startPoint x: 215, startPoint y: 121, endPoint x: 347, endPoint y: 119, distance: 131.4
click at [347, 119] on p "Zawiercie Streetball League ZZM (koszykówka) oraz Zawiercie Volleyball League Z…" at bounding box center [392, 112] width 328 height 19
click at [198, 94] on icon "button" at bounding box center [199, 93] width 4 height 5
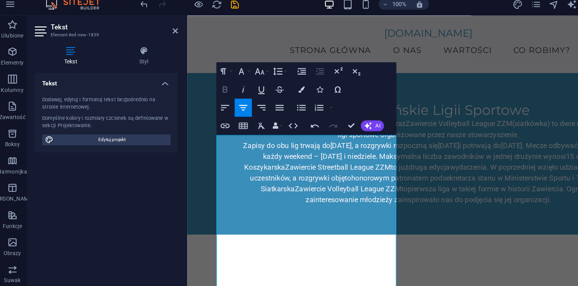
click at [198, 94] on icon "button" at bounding box center [199, 93] width 4 height 5
click at [230, 93] on icon "button" at bounding box center [229, 93] width 9 height 9
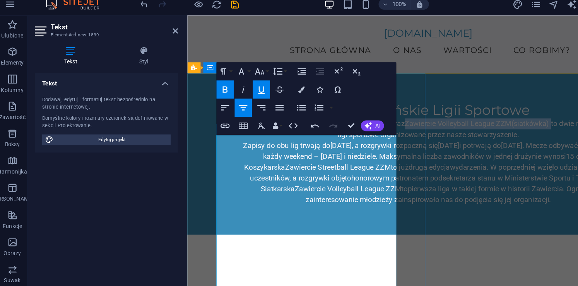
drag, startPoint x: 214, startPoint y: 131, endPoint x: 340, endPoint y: 129, distance: 125.6
click at [340, 122] on p "Zawiercie Streetball League ZZM (koszykówka) oraz Zawiercie Volleyball League Z…" at bounding box center [392, 112] width 328 height 19
click at [230, 93] on icon "button" at bounding box center [229, 93] width 9 height 9
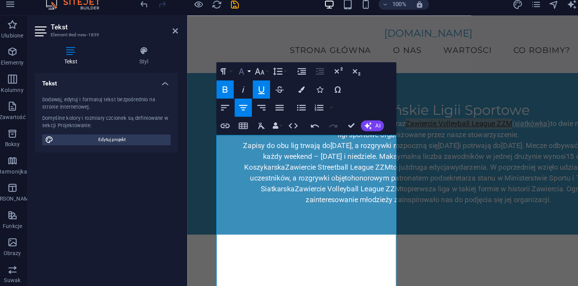
click at [214, 77] on icon "button" at bounding box center [213, 78] width 5 height 5
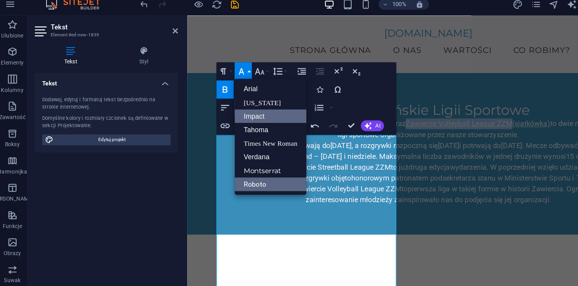
click at [233, 118] on link "Impact" at bounding box center [237, 117] width 61 height 12
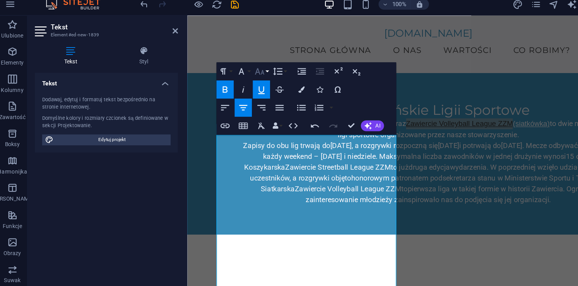
click at [229, 77] on icon "button" at bounding box center [228, 78] width 9 height 9
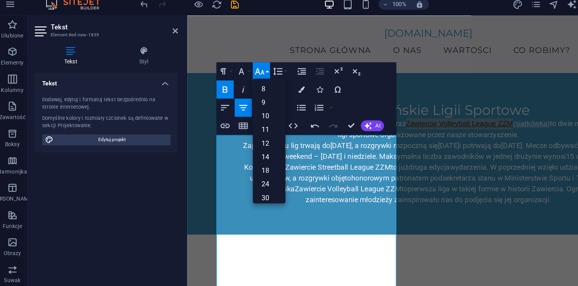
click at [229, 77] on icon "button" at bounding box center [228, 78] width 9 height 9
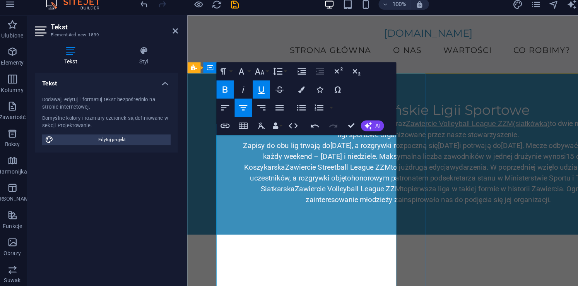
drag, startPoint x: 217, startPoint y: 120, endPoint x: 346, endPoint y: 117, distance: 129.1
click at [346, 117] on p "Zawiercie Streetball League ZZM (koszykówka) oraz Zawiercie Volleyball League Z…" at bounding box center [392, 112] width 328 height 19
click at [216, 79] on icon "button" at bounding box center [212, 78] width 9 height 9
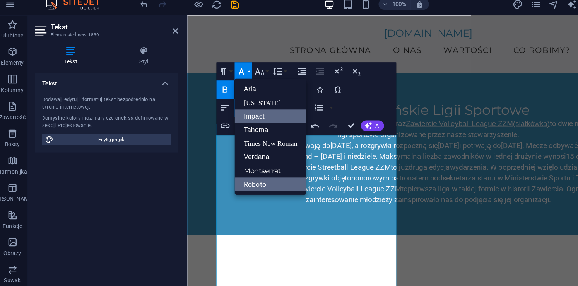
click at [229, 118] on link "Impact" at bounding box center [237, 117] width 61 height 12
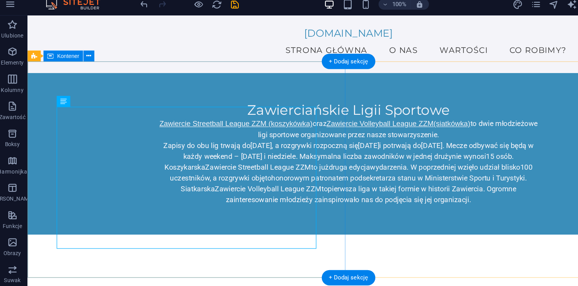
click at [293, 120] on div "Zawierciańskie Ligii Sportowe Zawiercie Streetball League ZZM (koszykówka) oraz…" at bounding box center [300, 134] width 547 height 138
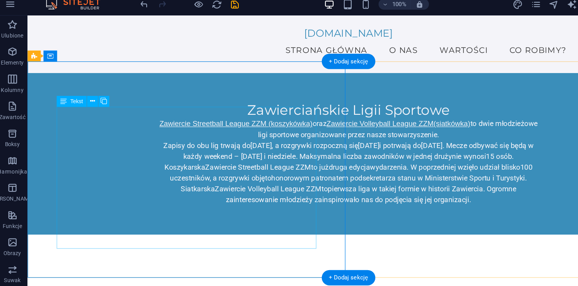
click at [137, 103] on div "Zawiercie Streetball League ZZM (koszykówka) oraz Zawiercie Volleyball League Z…" at bounding box center [301, 140] width 328 height 74
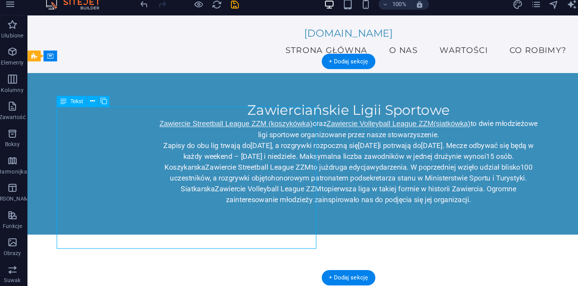
click at [137, 103] on div "Zawiercie Streetball League ZZM (koszykówka) oraz Zawiercie Volleyball League Z…" at bounding box center [301, 140] width 328 height 74
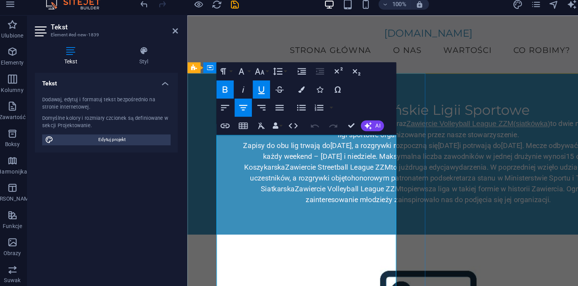
drag, startPoint x: 224, startPoint y: 119, endPoint x: 334, endPoint y: 132, distance: 110.9
click at [334, 122] on p "Zawiercie Streetball League ZZM (koszykówka) oraz Zawiercie Volleyball League Z…" at bounding box center [392, 112] width 328 height 19
click at [215, 77] on icon "button" at bounding box center [212, 78] width 9 height 9
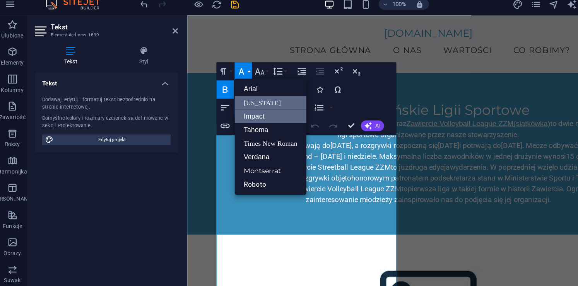
click at [223, 101] on link "[US_STATE]" at bounding box center [237, 105] width 61 height 12
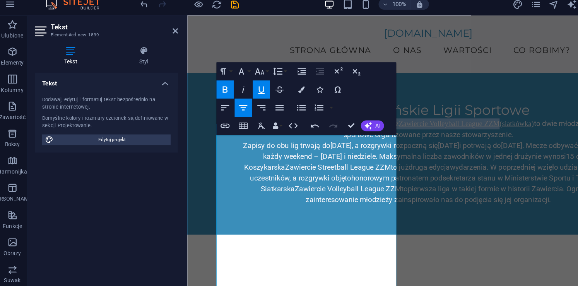
click at [198, 93] on icon "button" at bounding box center [198, 93] width 9 height 9
click at [218, 82] on button "Font Family" at bounding box center [214, 78] width 15 height 15
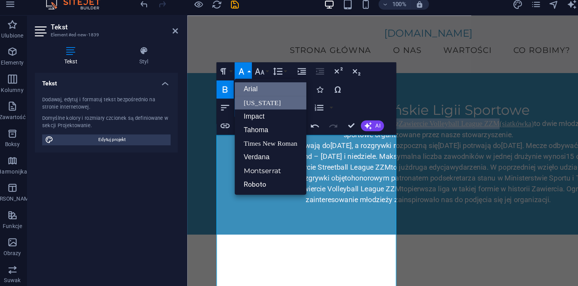
click at [223, 91] on link "Arial" at bounding box center [237, 94] width 61 height 12
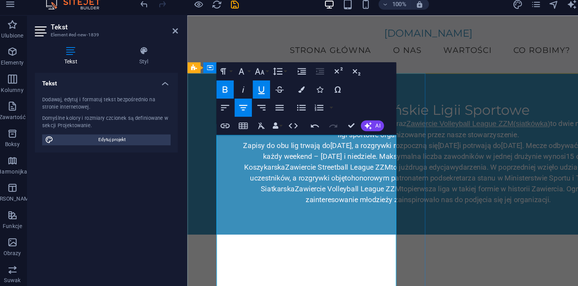
click at [312, 122] on p "Zawiercie Streetball League ZZM (koszykówka) oraz Zawiercie Volleyball League Z…" at bounding box center [392, 112] width 328 height 19
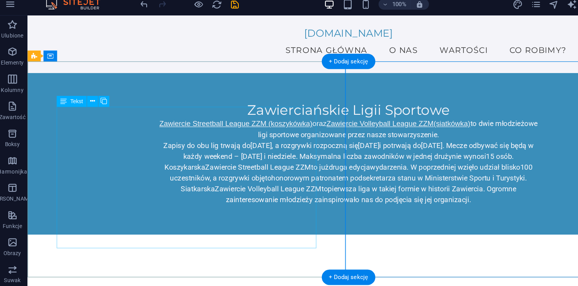
click at [240, 177] on div "Zawiercie Streetball League ZZM (koszykówka) oraz Zawiercie Volleyball League Z…" at bounding box center [301, 140] width 328 height 74
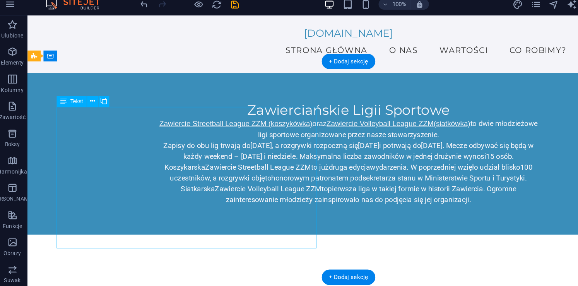
click at [240, 177] on div "Zawiercie Streetball League ZZM (koszykówka) oraz Zawiercie Volleyball League Z…" at bounding box center [301, 140] width 328 height 74
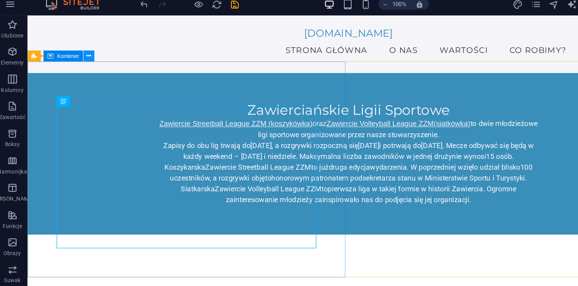
click at [86, 65] on button at bounding box center [82, 65] width 9 height 9
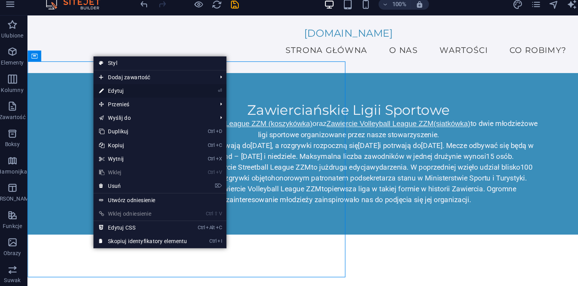
click at [111, 96] on link "⏎ Edytuj" at bounding box center [129, 95] width 84 height 12
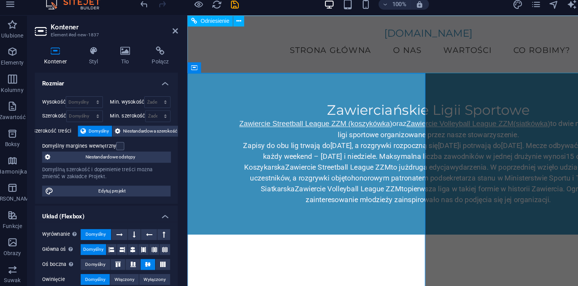
click at [320, 48] on nav "Strona Główna O Nas Wartości Co Robimy? Poznaj Nas" at bounding box center [393, 45] width 390 height 19
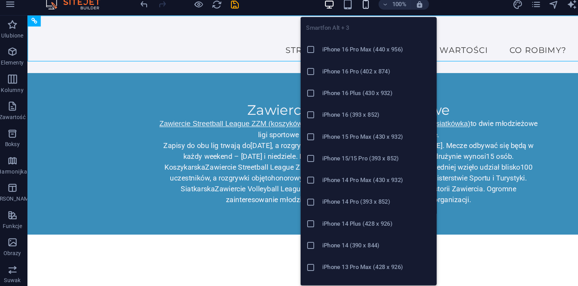
click at [319, 21] on icon "button" at bounding box center [318, 21] width 9 height 9
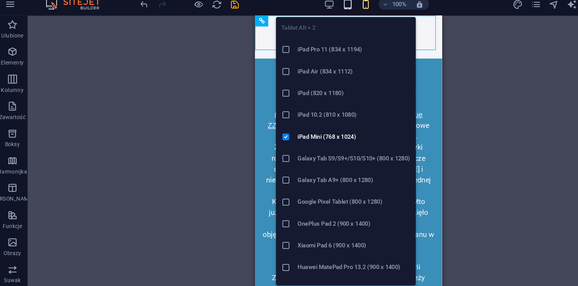
click at [305, 20] on icon "button" at bounding box center [303, 21] width 9 height 9
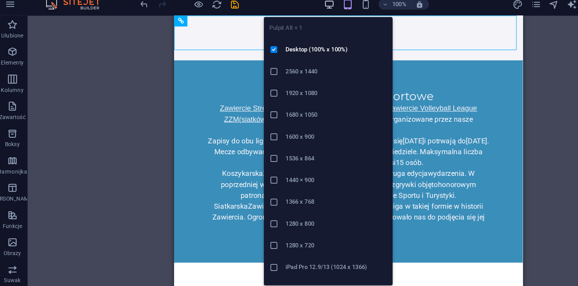
click at [290, 20] on icon "button" at bounding box center [287, 21] width 9 height 9
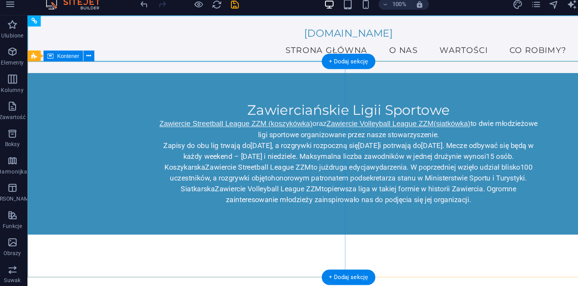
click at [227, 202] on div "Zawierciańskie Ligii Sportowe Zawiercie Streetball League ZZM (koszykówka) oraz…" at bounding box center [300, 134] width 547 height 138
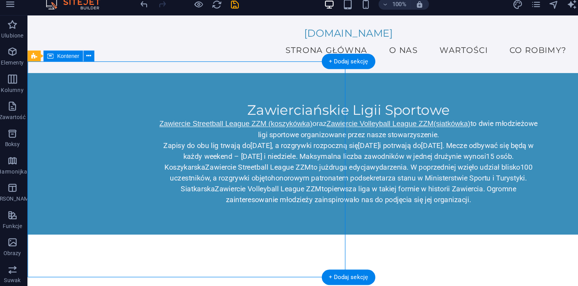
click at [227, 202] on div "Zawierciańskie Ligii Sportowe Zawiercie Streetball League ZZM (koszykówka) oraz…" at bounding box center [300, 134] width 547 height 138
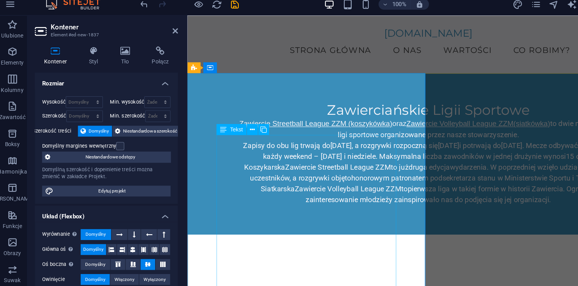
click at [228, 121] on div "Zawiercie Streetball League ZZM (koszykówka) oraz Zawiercie Volleyball League Z…" at bounding box center [392, 140] width 328 height 74
click at [204, 129] on span "Tekst" at bounding box center [208, 128] width 11 height 5
click at [228, 122] on div "Zawiercie Streetball League ZZM (koszykówka) oraz Zawiercie Volleyball League Z…" at bounding box center [392, 140] width 328 height 74
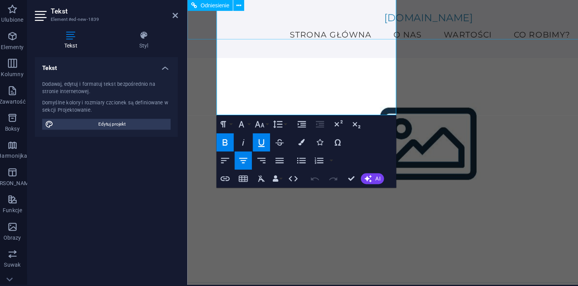
scroll to position [170, 0]
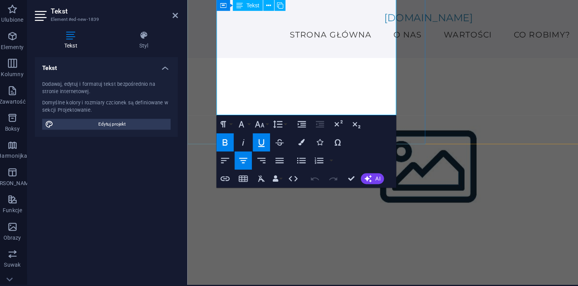
drag, startPoint x: 218, startPoint y: 105, endPoint x: 335, endPoint y: 94, distance: 117.3
click at [323, 181] on icon "button" at bounding box center [321, 183] width 6 height 6
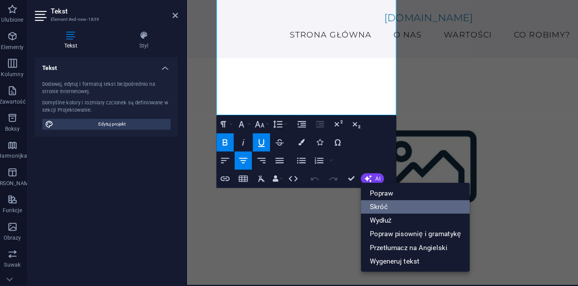
click at [332, 204] on link "Skróć" at bounding box center [361, 207] width 93 height 12
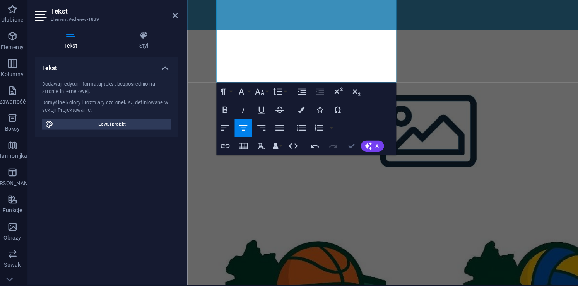
scroll to position [147, 0]
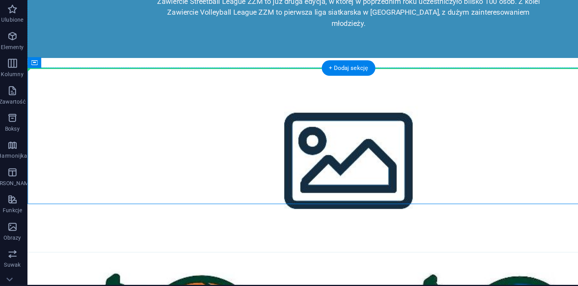
drag, startPoint x: 495, startPoint y: 74, endPoint x: 496, endPoint y: 56, distance: 17.8
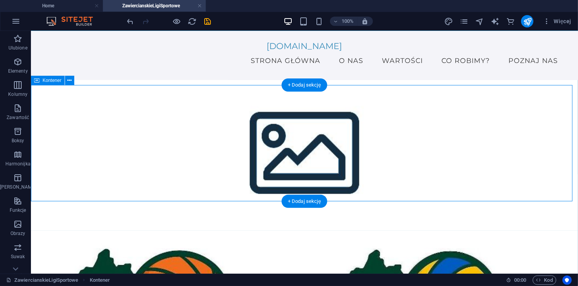
scroll to position [150, 0]
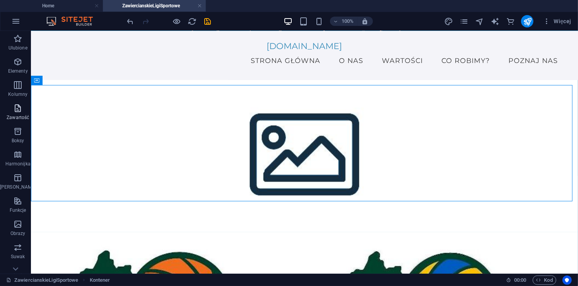
click at [13, 111] on icon "button" at bounding box center [17, 108] width 9 height 9
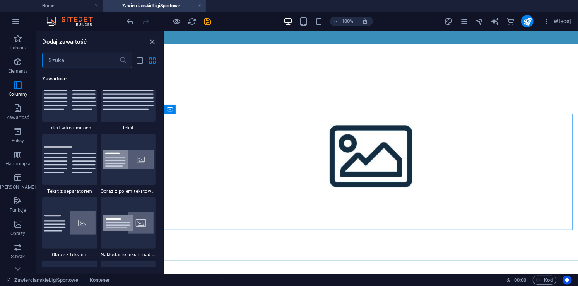
scroll to position [1420, 0]
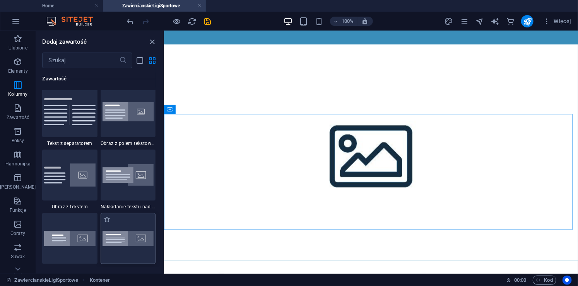
click at [135, 226] on div at bounding box center [128, 238] width 55 height 51
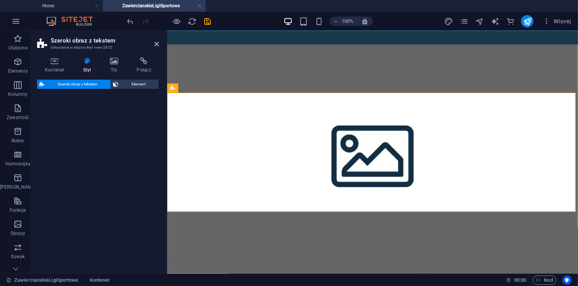
select select "%"
select select "rem"
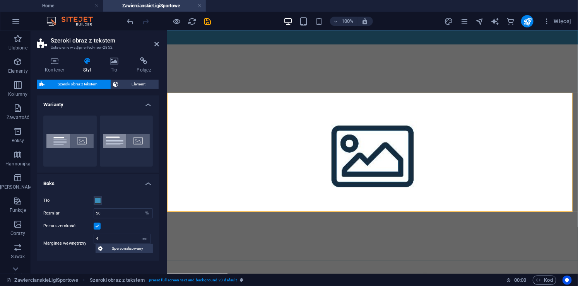
scroll to position [320, 0]
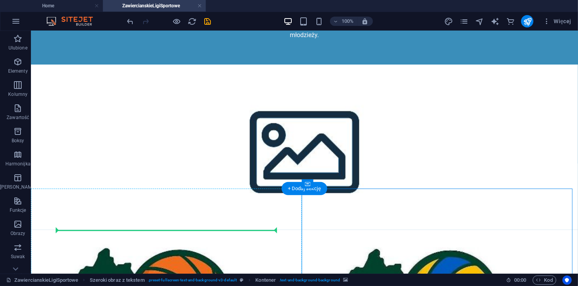
scroll to position [164, 0]
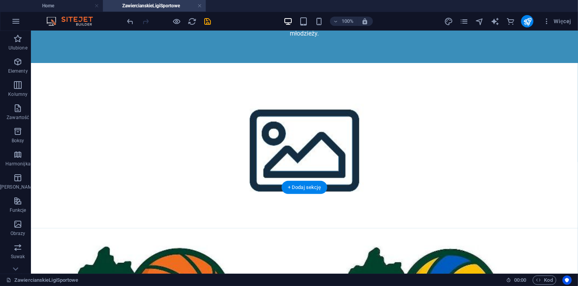
drag, startPoint x: 475, startPoint y: 233, endPoint x: 42, endPoint y: 234, distance: 433.3
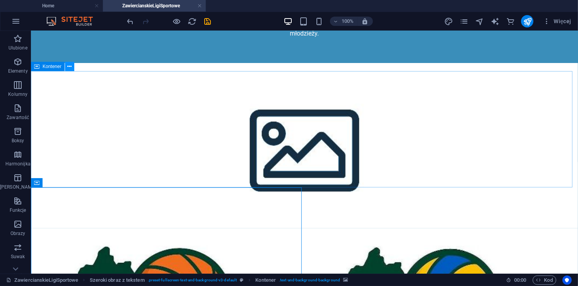
click at [68, 68] on icon at bounding box center [69, 67] width 4 height 8
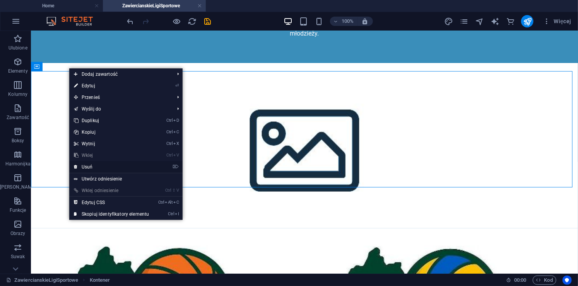
click at [104, 169] on link "⌦ Usuń" at bounding box center [111, 167] width 84 height 12
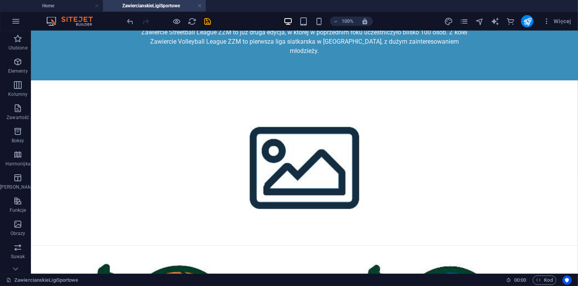
scroll to position [148, 0]
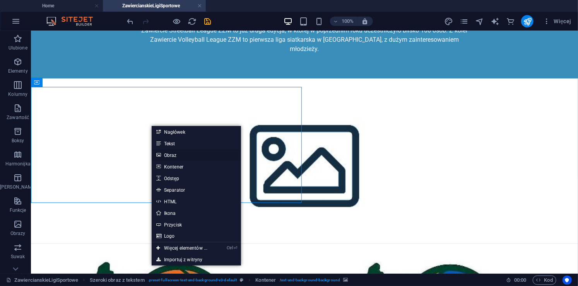
click at [172, 155] on link "Obraz" at bounding box center [196, 155] width 89 height 12
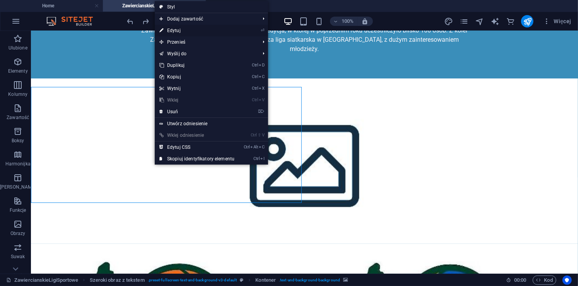
click at [180, 29] on link "⏎ Edytuj" at bounding box center [197, 31] width 84 height 12
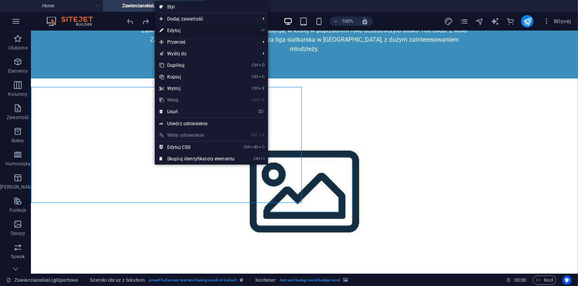
select select "px"
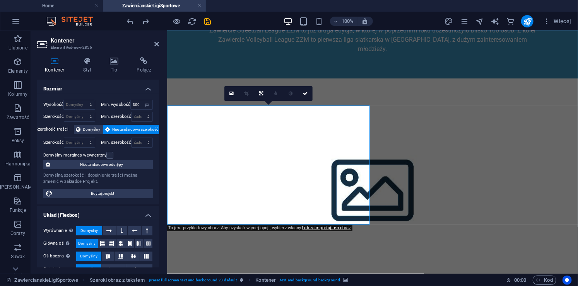
scroll to position [191, 0]
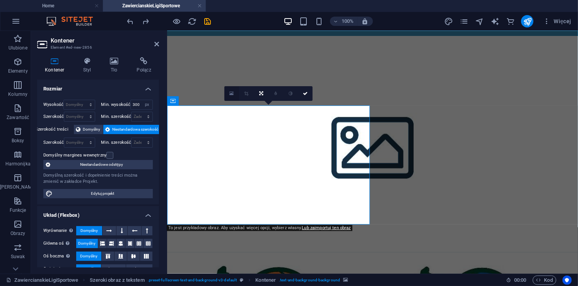
click at [231, 92] on icon at bounding box center [231, 93] width 4 height 5
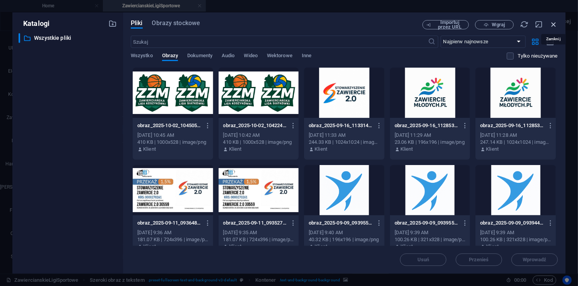
click at [554, 21] on icon "button" at bounding box center [553, 24] width 9 height 9
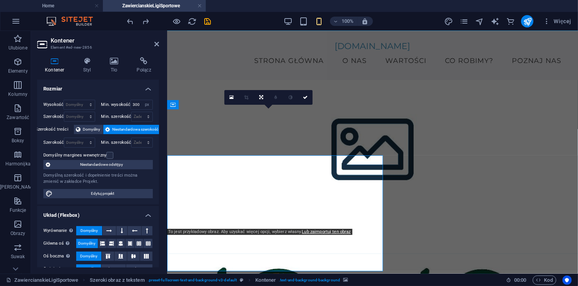
scroll to position [187, 0]
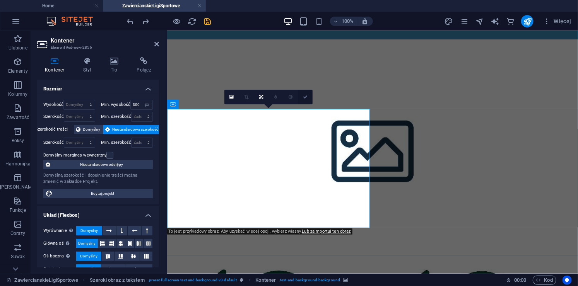
click at [307, 96] on icon at bounding box center [305, 97] width 5 height 5
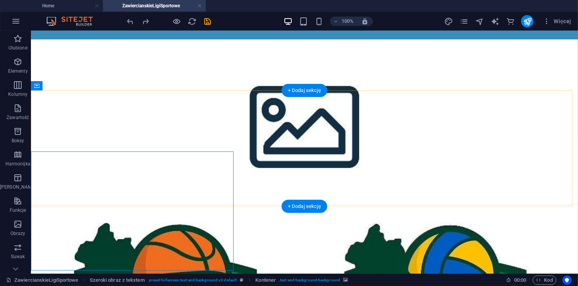
scroll to position [145, 0]
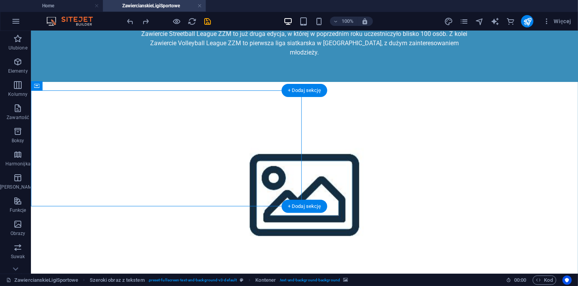
scroll to position [187, 0]
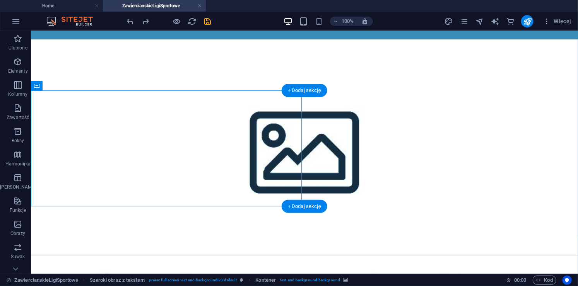
select select "px"
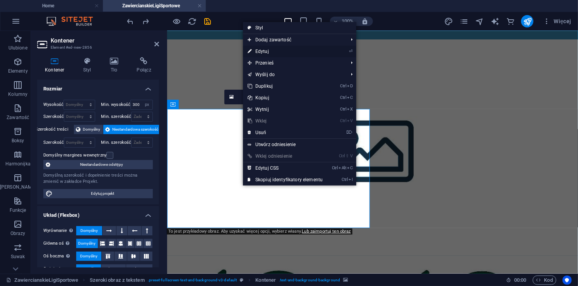
click at [273, 53] on link "⏎ Edytuj" at bounding box center [285, 52] width 84 height 12
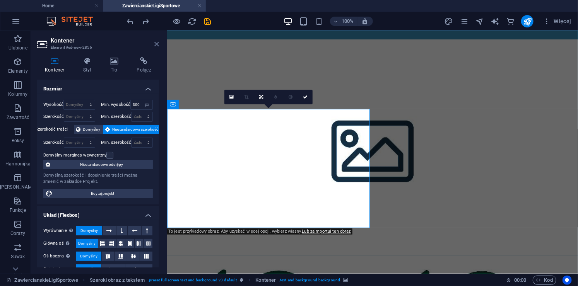
click at [155, 42] on icon at bounding box center [156, 44] width 5 height 6
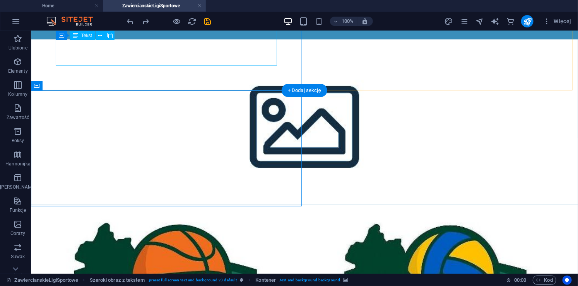
scroll to position [145, 0]
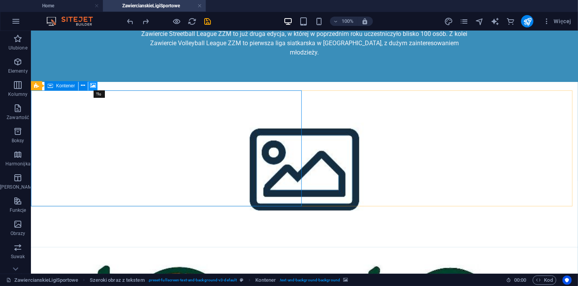
click at [93, 87] on icon at bounding box center [93, 86] width 6 height 8
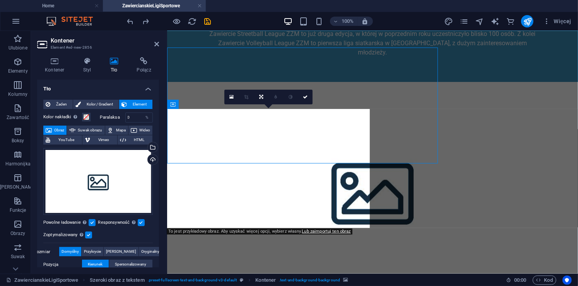
scroll to position [187, 0]
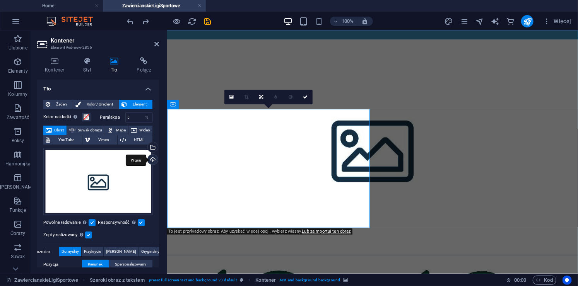
click at [151, 161] on div "Wgraj" at bounding box center [152, 161] width 12 height 12
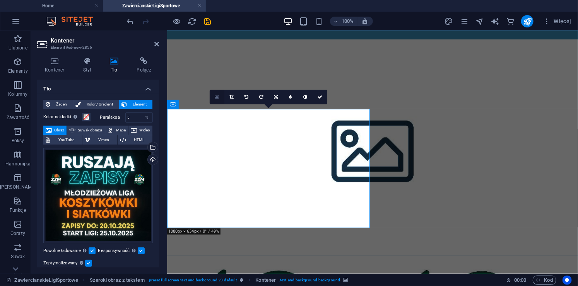
click at [213, 95] on link at bounding box center [217, 97] width 15 height 15
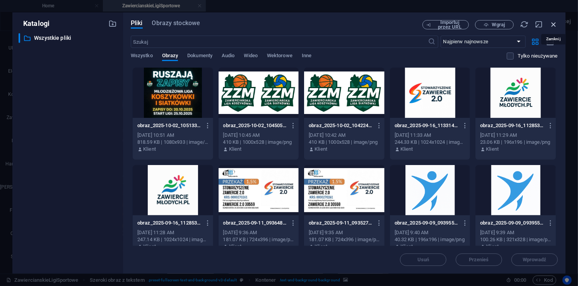
click at [552, 22] on icon "button" at bounding box center [553, 24] width 9 height 9
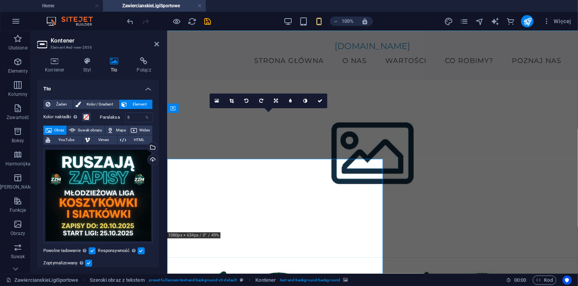
scroll to position [185, 0]
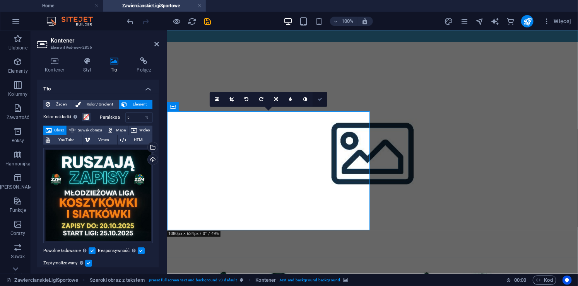
click at [322, 101] on link at bounding box center [319, 99] width 15 height 15
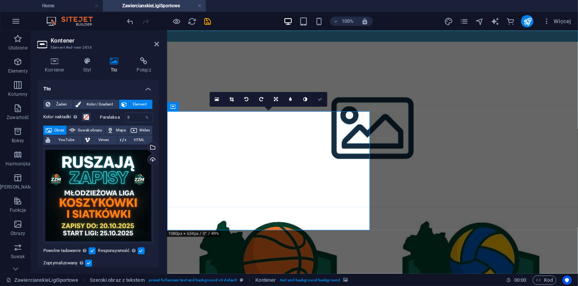
scroll to position [142, 0]
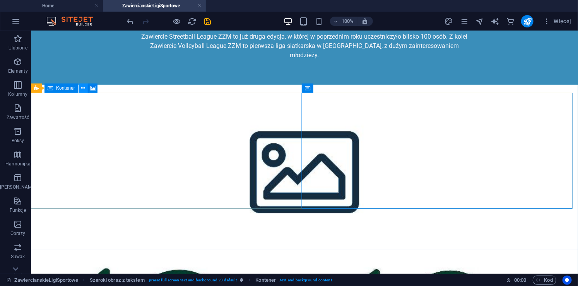
click at [84, 88] on icon at bounding box center [83, 88] width 4 height 8
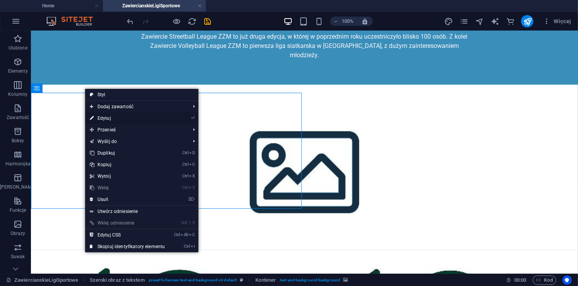
click at [112, 118] on link "⏎ Edytuj" at bounding box center [127, 118] width 84 height 12
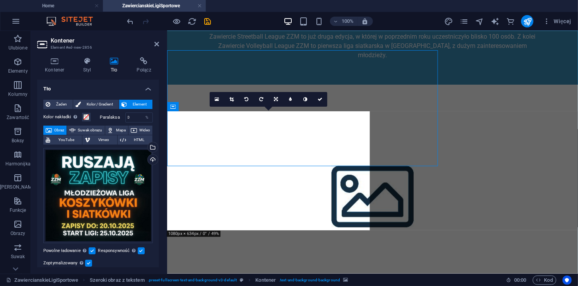
scroll to position [185, 0]
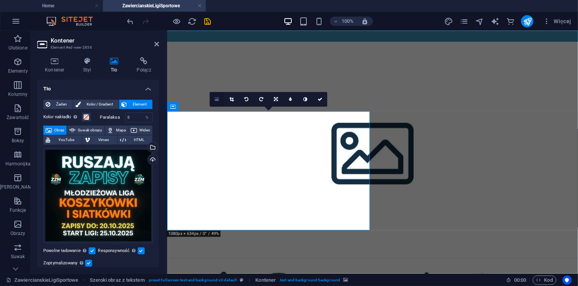
click at [219, 101] on link at bounding box center [217, 99] width 15 height 15
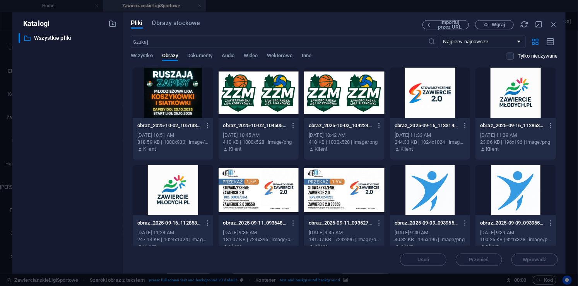
click at [194, 90] on div at bounding box center [173, 93] width 80 height 50
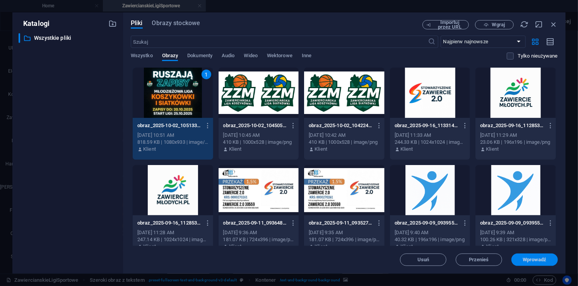
click at [533, 263] on button "Wprowadź" at bounding box center [534, 260] width 46 height 12
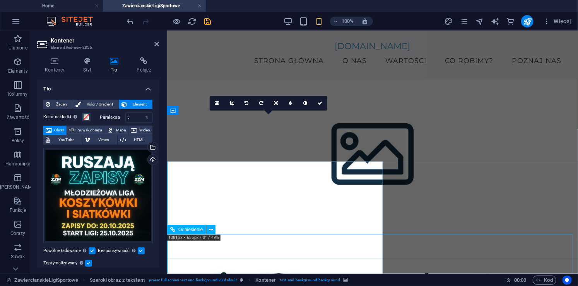
scroll to position [181, 0]
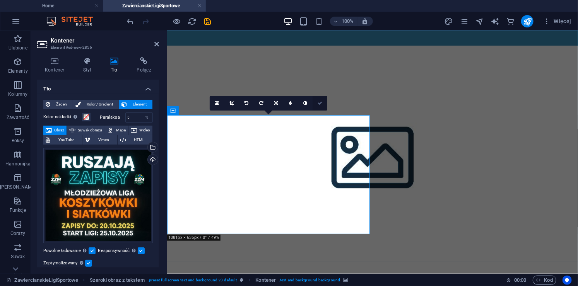
click at [321, 107] on link at bounding box center [319, 103] width 15 height 15
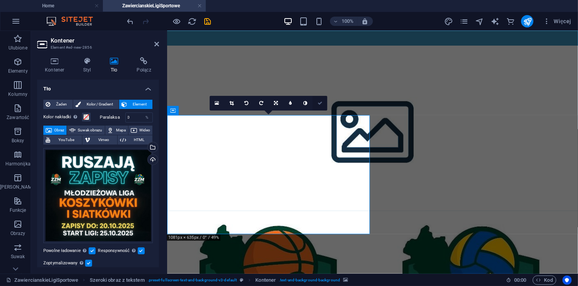
scroll to position [148, 0]
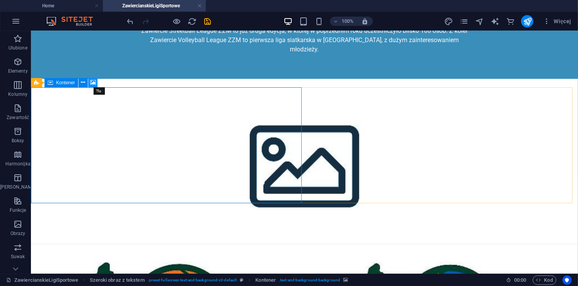
click at [94, 82] on icon at bounding box center [93, 82] width 6 height 8
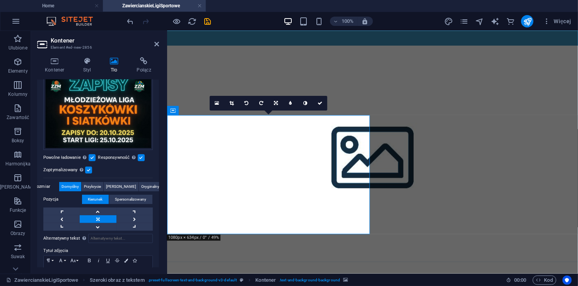
scroll to position [129, 0]
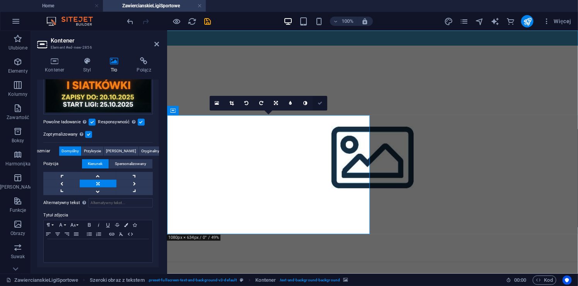
click at [320, 104] on icon at bounding box center [319, 103] width 5 height 5
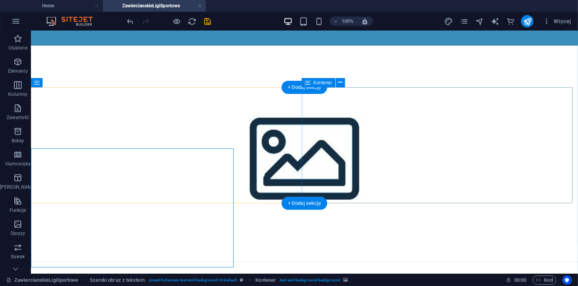
scroll to position [148, 0]
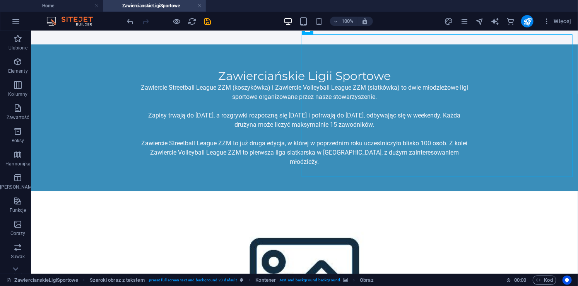
scroll to position [0, 0]
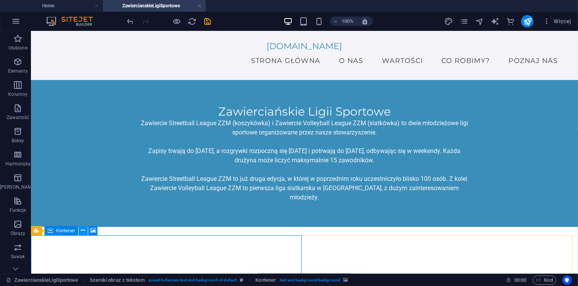
click at [83, 233] on icon at bounding box center [83, 231] width 4 height 8
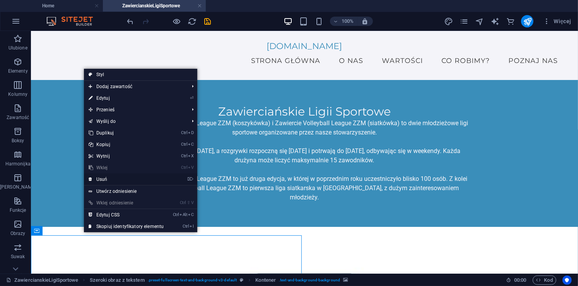
click at [120, 180] on link "⌦ Usuń" at bounding box center [126, 180] width 84 height 12
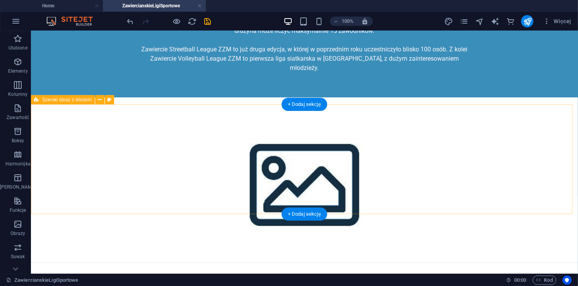
scroll to position [131, 0]
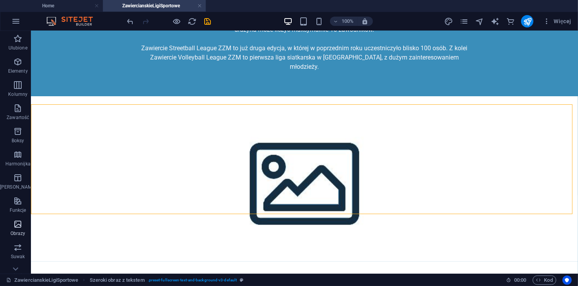
click at [13, 225] on icon "button" at bounding box center [17, 224] width 9 height 9
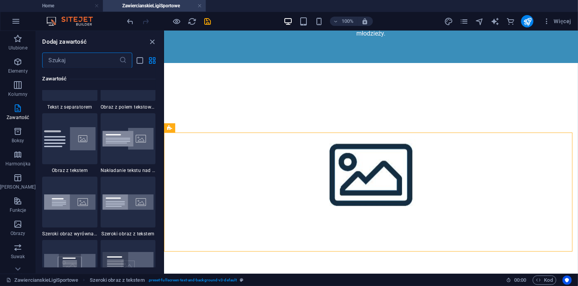
scroll to position [1432, 0]
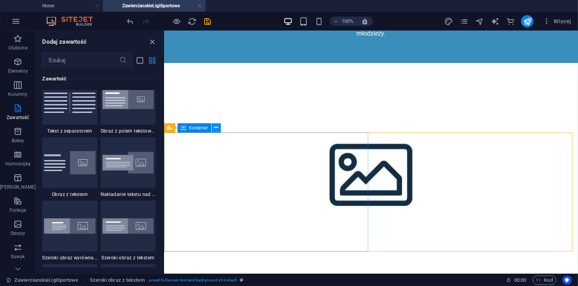
click at [216, 128] on icon at bounding box center [216, 128] width 4 height 8
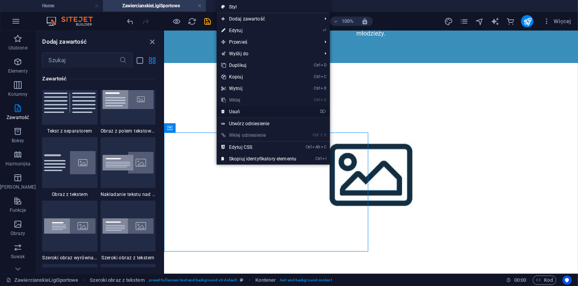
click at [239, 110] on link "⌦ Usuń" at bounding box center [258, 112] width 84 height 12
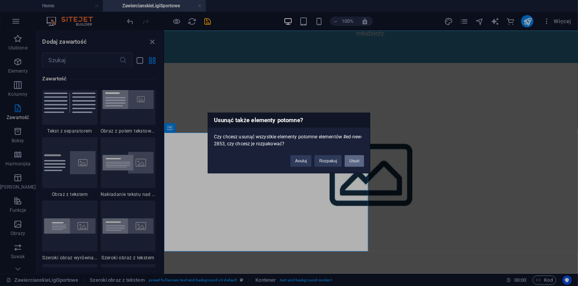
click at [358, 160] on button "Usuń" at bounding box center [353, 161] width 19 height 12
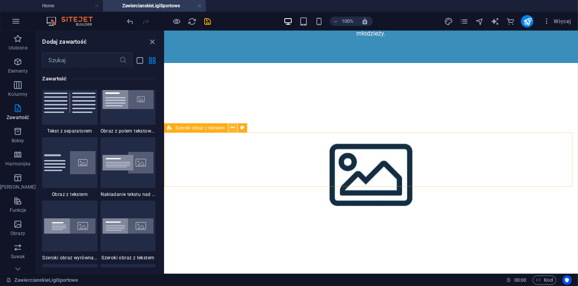
click at [234, 127] on icon at bounding box center [233, 128] width 4 height 8
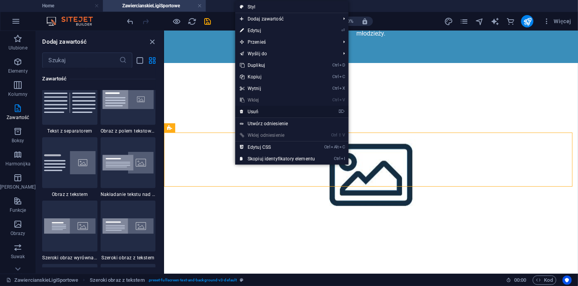
click at [267, 111] on link "⌦ Usuń" at bounding box center [277, 112] width 84 height 12
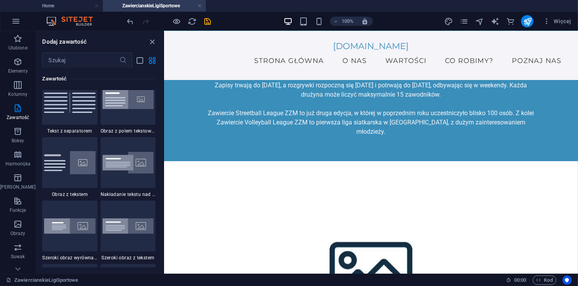
scroll to position [0, 0]
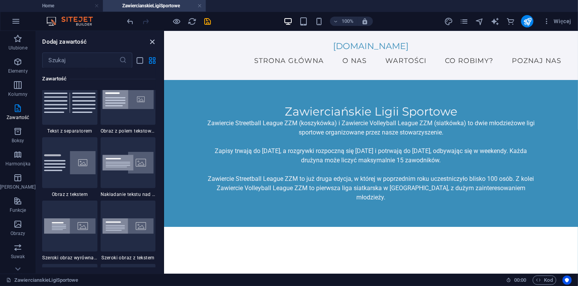
click at [150, 42] on icon "close panel" at bounding box center [152, 41] width 9 height 9
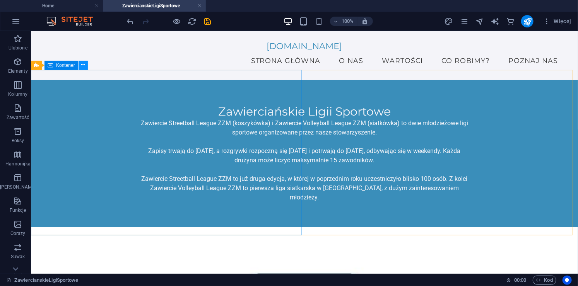
click at [83, 67] on icon at bounding box center [83, 65] width 4 height 8
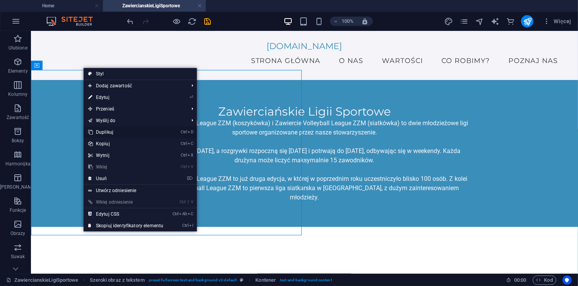
click at [122, 131] on link "Ctrl D Duplikuj" at bounding box center [125, 132] width 84 height 12
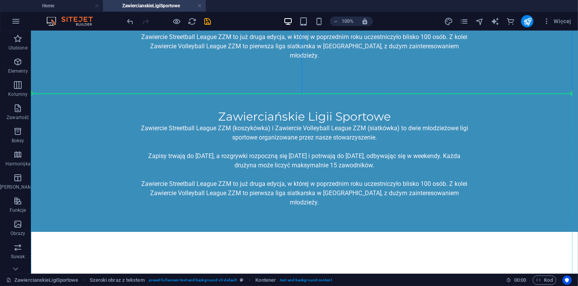
drag, startPoint x: 390, startPoint y: 78, endPoint x: 233, endPoint y: 208, distance: 203.4
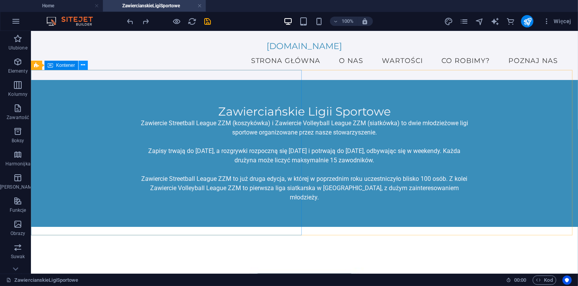
click at [81, 66] on icon at bounding box center [83, 65] width 4 height 8
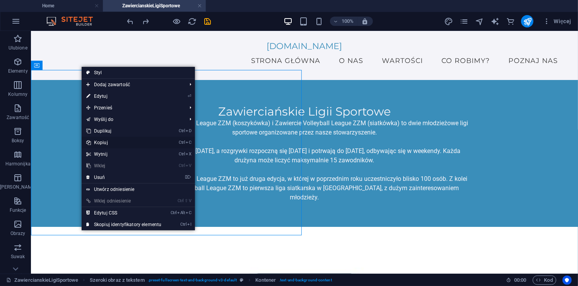
click at [110, 143] on link "Ctrl C Kopiuj" at bounding box center [124, 143] width 84 height 12
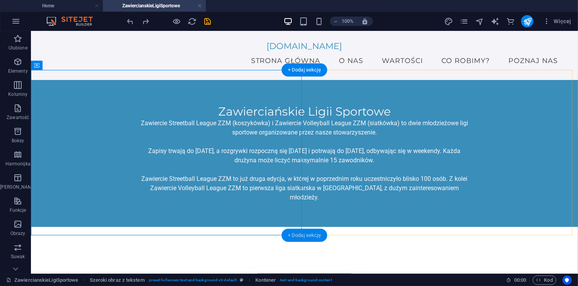
click at [298, 235] on div "+ Dodaj sekcję" at bounding box center [304, 235] width 46 height 13
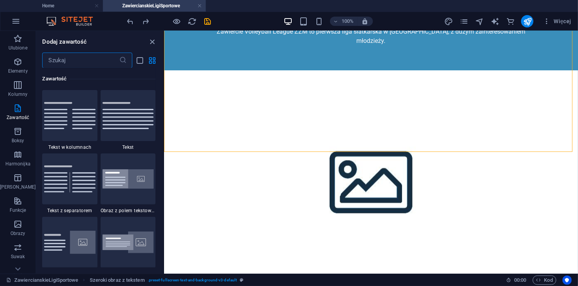
scroll to position [169, 0]
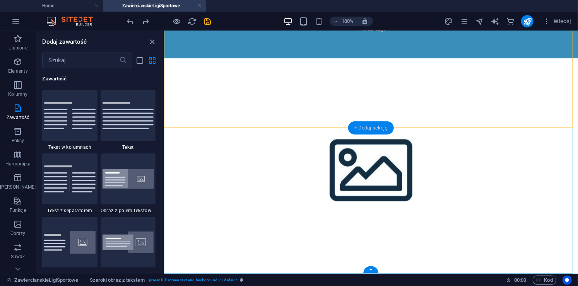
click at [363, 132] on div "+ Dodaj sekcję" at bounding box center [371, 127] width 46 height 13
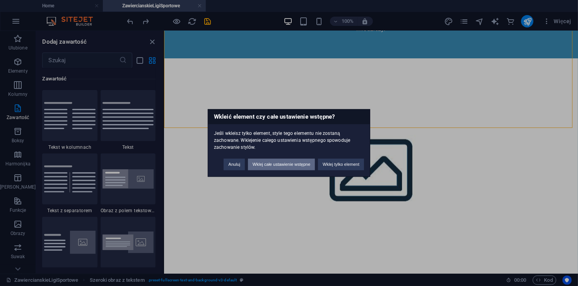
click at [305, 164] on button "Wklej całe ustawienie wstępne" at bounding box center [281, 165] width 67 height 12
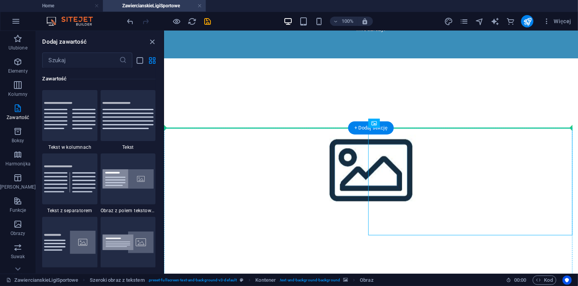
drag, startPoint x: 479, startPoint y: 138, endPoint x: 282, endPoint y: 139, distance: 197.5
drag, startPoint x: 469, startPoint y: 177, endPoint x: 181, endPoint y: 211, distance: 290.3
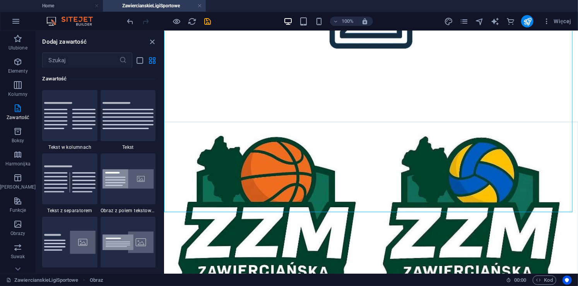
scroll to position [323, 0]
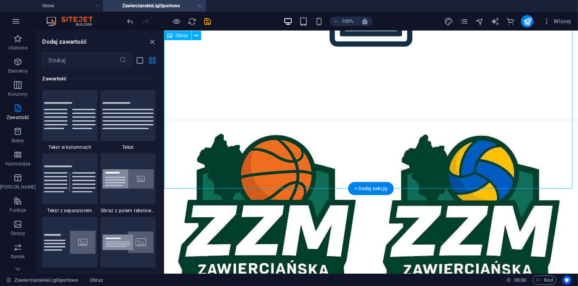
drag, startPoint x: 327, startPoint y: 225, endPoint x: 478, endPoint y: 118, distance: 185.5
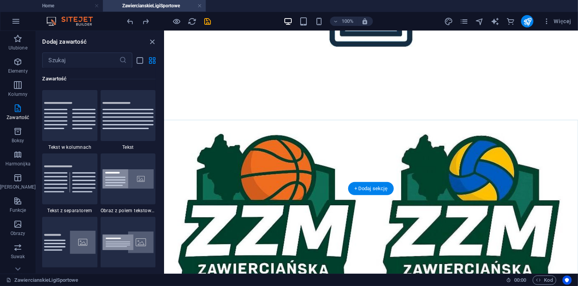
scroll to position [108, 0]
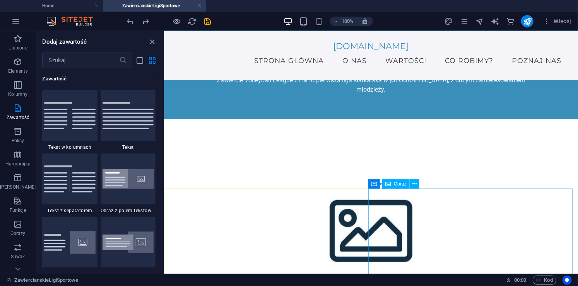
click at [399, 186] on span "Obraz" at bounding box center [400, 184] width 13 height 5
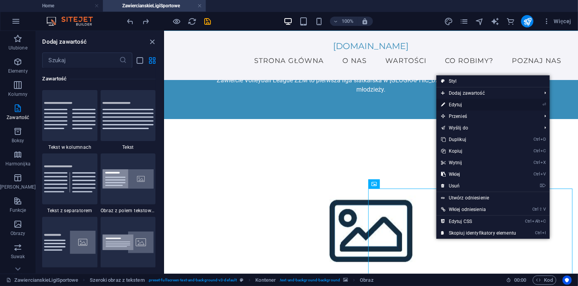
click at [466, 108] on link "⏎ Edytuj" at bounding box center [478, 105] width 84 height 12
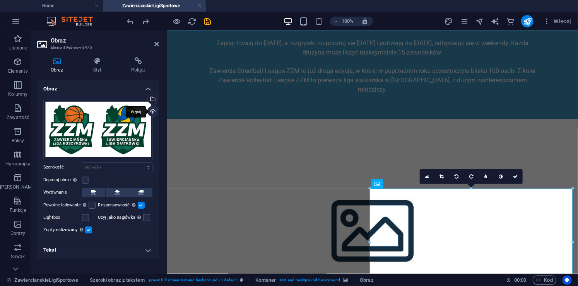
click at [151, 112] on div "Wgraj" at bounding box center [152, 112] width 12 height 12
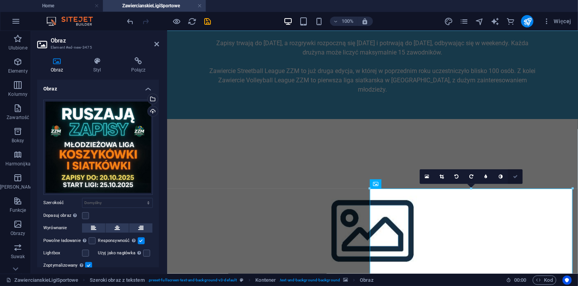
click at [513, 173] on link at bounding box center [515, 176] width 15 height 15
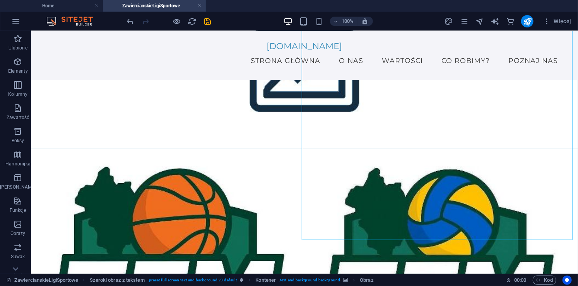
scroll to position [227, 0]
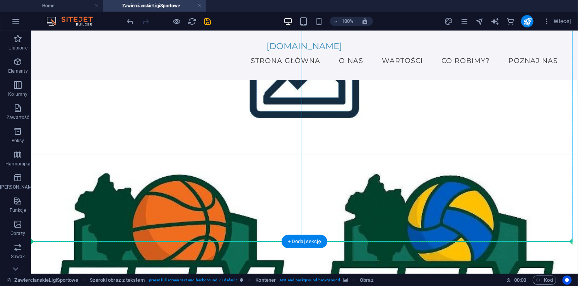
drag, startPoint x: 377, startPoint y: 189, endPoint x: 234, endPoint y: 193, distance: 143.4
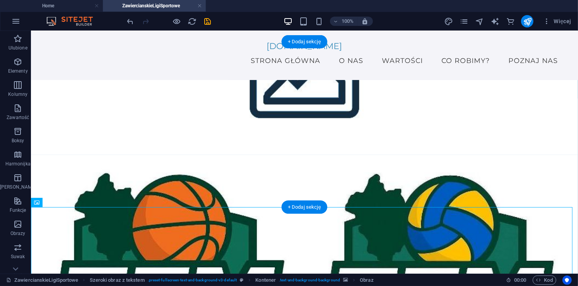
scroll to position [193, 0]
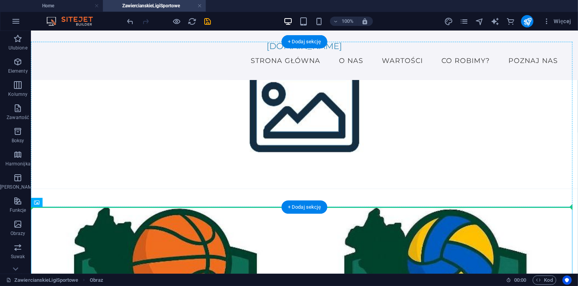
drag, startPoint x: 260, startPoint y: 233, endPoint x: 35, endPoint y: 124, distance: 249.5
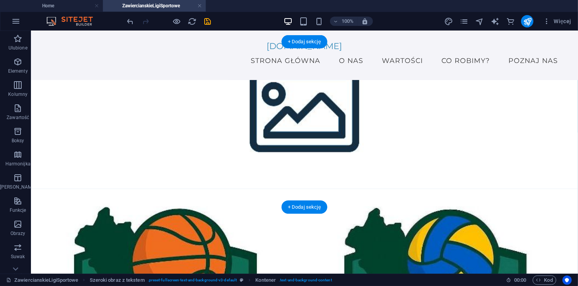
drag, startPoint x: 36, startPoint y: 128, endPoint x: 381, endPoint y: 147, distance: 345.3
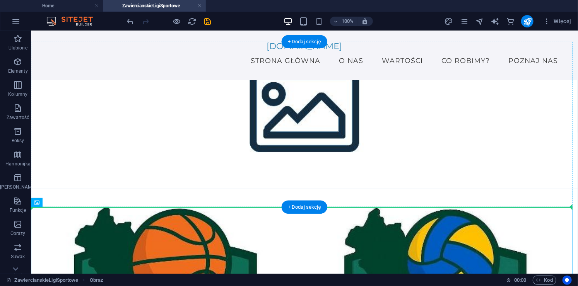
drag, startPoint x: 260, startPoint y: 235, endPoint x: 210, endPoint y: 147, distance: 101.1
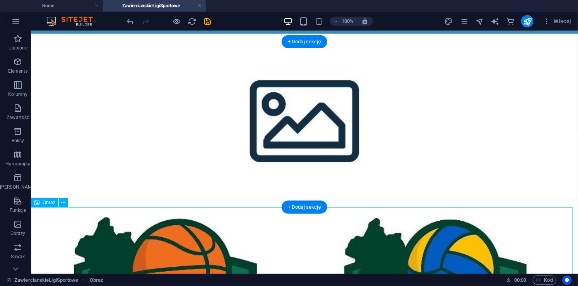
scroll to position [195, 0]
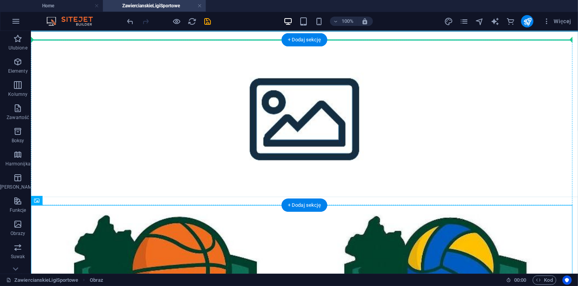
drag, startPoint x: 255, startPoint y: 253, endPoint x: 170, endPoint y: 101, distance: 174.6
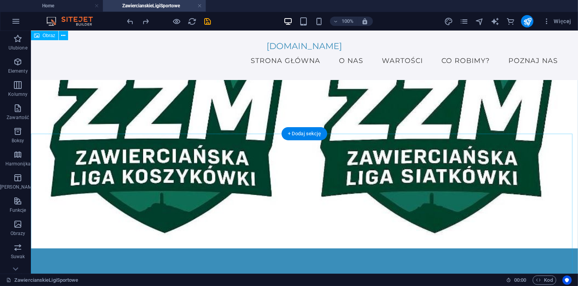
scroll to position [165, 0]
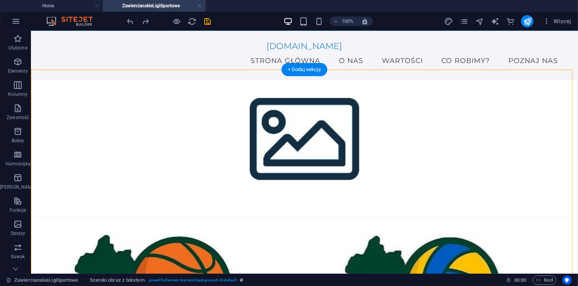
drag, startPoint x: 232, startPoint y: 112, endPoint x: 412, endPoint y: 110, distance: 179.4
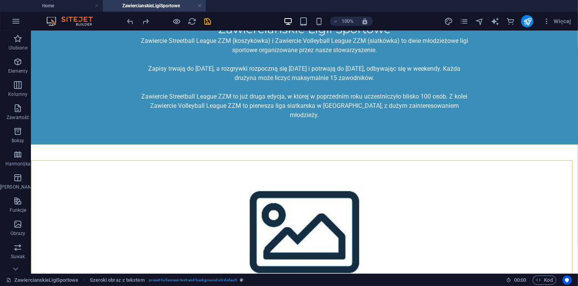
scroll to position [93, 0]
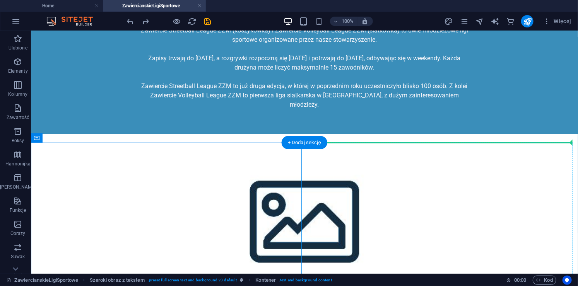
drag, startPoint x: 228, startPoint y: 172, endPoint x: 566, endPoint y: 219, distance: 341.9
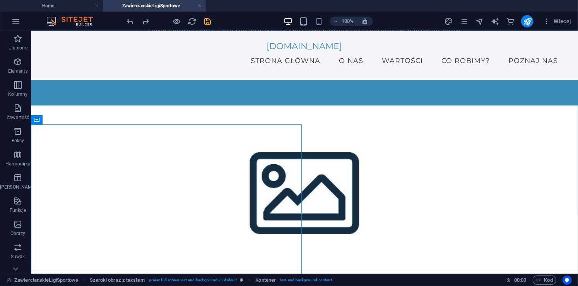
scroll to position [111, 0]
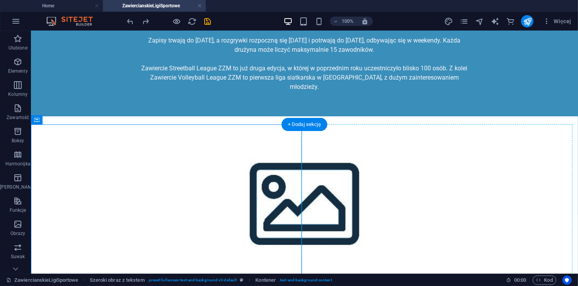
scroll to position [111, 0]
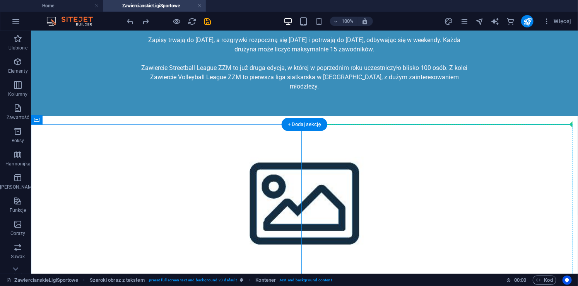
drag, startPoint x: 245, startPoint y: 143, endPoint x: 394, endPoint y: 221, distance: 168.1
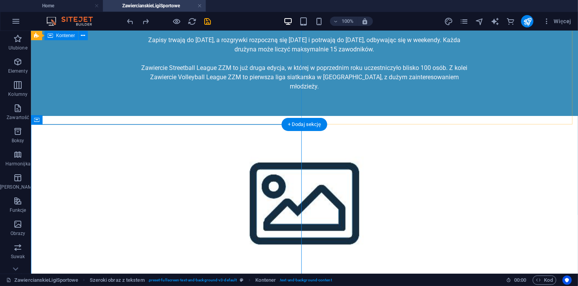
drag, startPoint x: 366, startPoint y: 106, endPoint x: 237, endPoint y: 105, distance: 129.5
click at [237, 105] on div "Zawierciańskie Ligii Sportowe Zawiercie Streetball League ZZM (koszykówka) i Za…" at bounding box center [304, 269] width 547 height 601
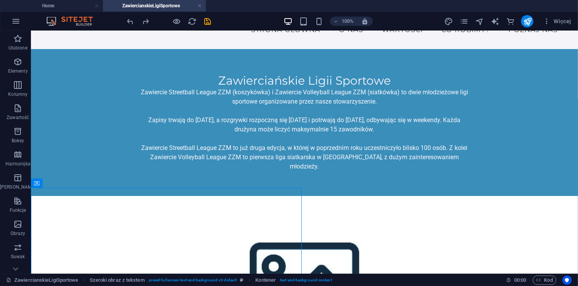
scroll to position [0, 0]
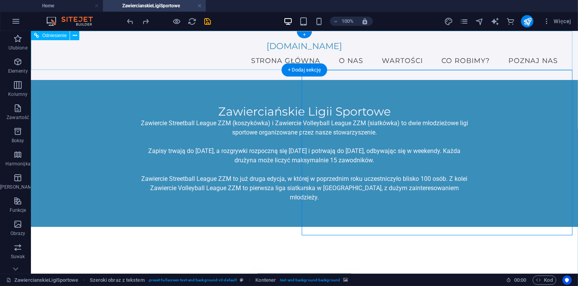
click at [215, 64] on div "zawierciemlodych.pl Menu Strona Główna O Nas Wartości Co Robimy? Poznaj Nas" at bounding box center [304, 55] width 547 height 49
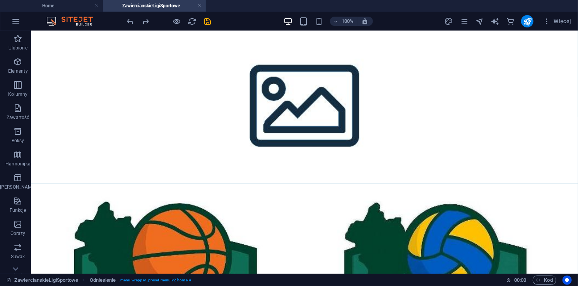
scroll to position [209, 0]
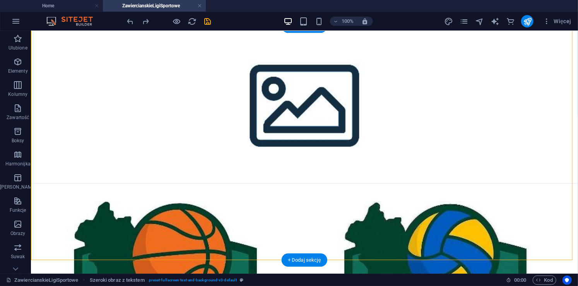
drag, startPoint x: 398, startPoint y: 157, endPoint x: 146, endPoint y: 158, distance: 252.0
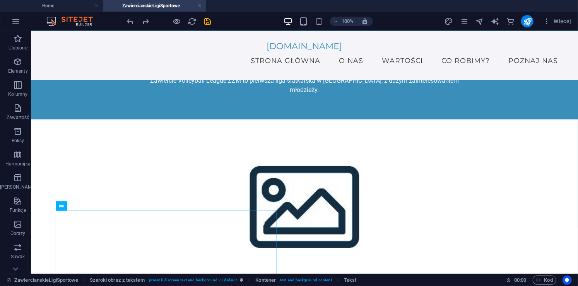
scroll to position [96, 0]
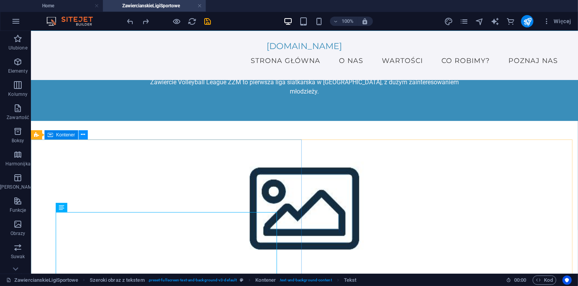
click at [84, 137] on icon at bounding box center [83, 135] width 4 height 8
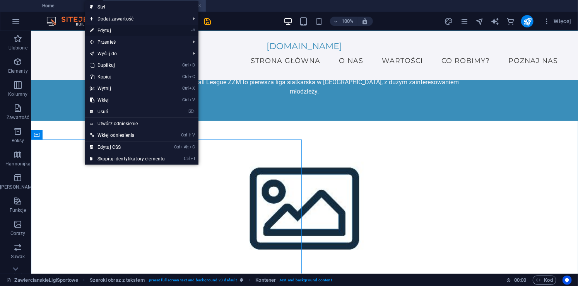
click at [139, 30] on link "⏎ Edytuj" at bounding box center [127, 31] width 84 height 12
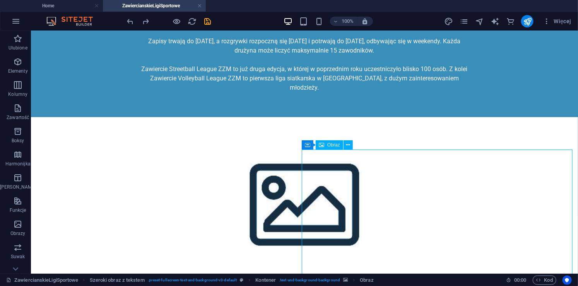
scroll to position [85, 0]
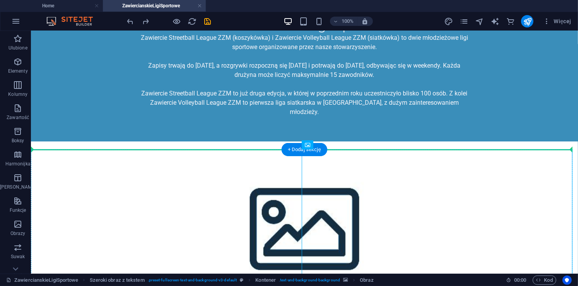
drag, startPoint x: 310, startPoint y: 223, endPoint x: 41, endPoint y: 236, distance: 269.4
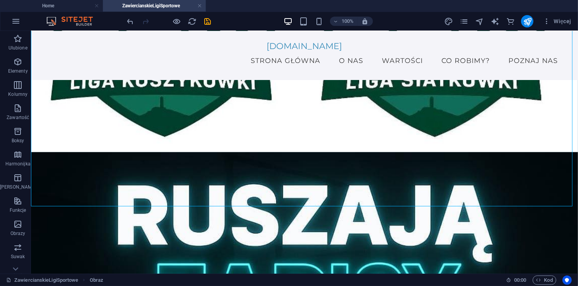
scroll to position [509, 0]
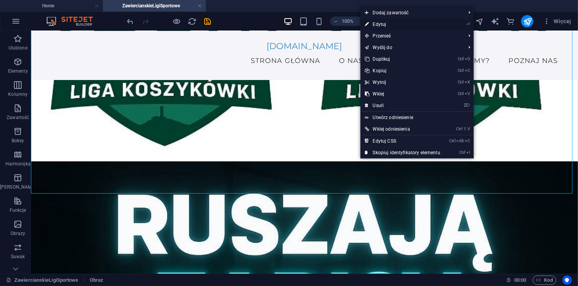
click at [398, 25] on link "⏎ Edytuj" at bounding box center [402, 25] width 84 height 12
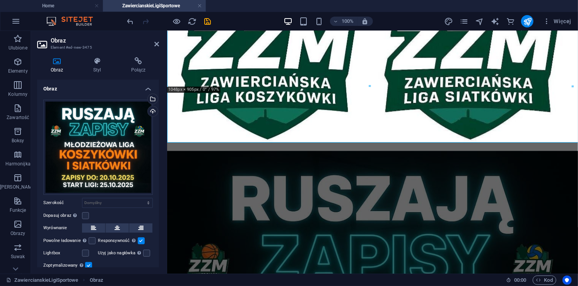
scroll to position [560, 0]
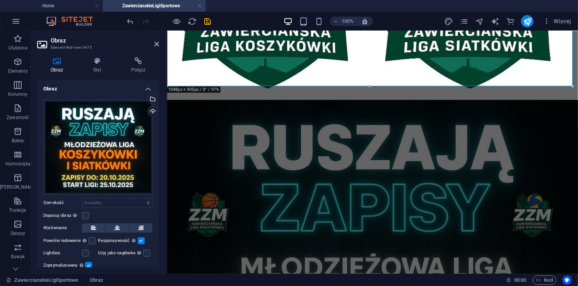
drag, startPoint x: 158, startPoint y: 96, endPoint x: 160, endPoint y: 143, distance: 47.6
click at [160, 143] on div "Obraz Styl Połącz Obraz Przeciągnij pliki tutaj, kliknij, aby wybrać pliki lub …" at bounding box center [98, 162] width 134 height 223
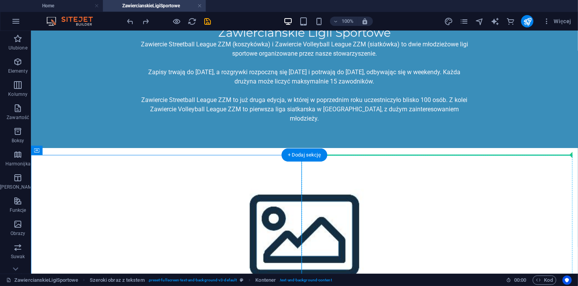
scroll to position [80, 0]
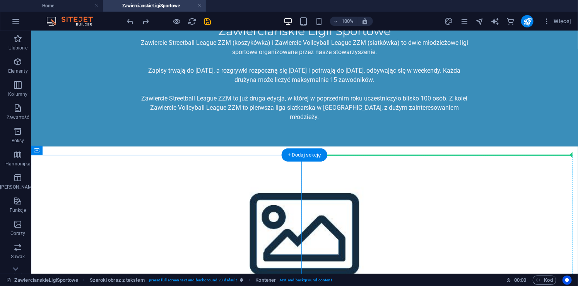
drag, startPoint x: 287, startPoint y: 234, endPoint x: 377, endPoint y: 221, distance: 90.7
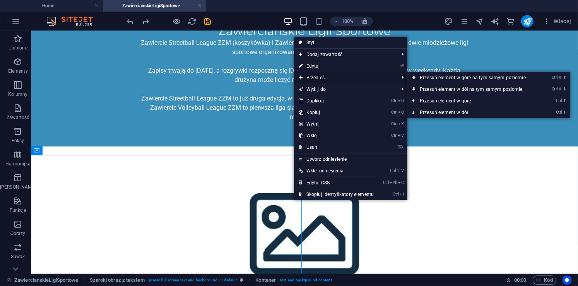
click at [334, 78] on span "Przenieś" at bounding box center [345, 78] width 102 height 12
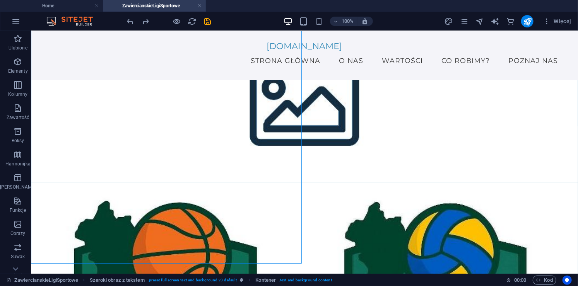
scroll to position [195, 0]
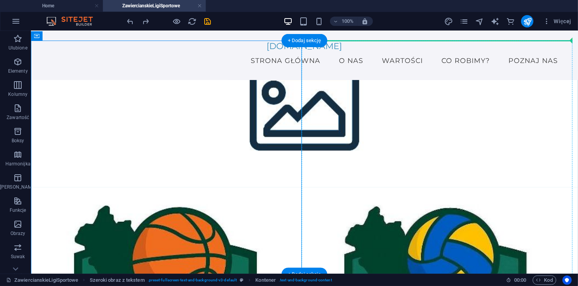
drag, startPoint x: 256, startPoint y: 91, endPoint x: 398, endPoint y: 111, distance: 143.6
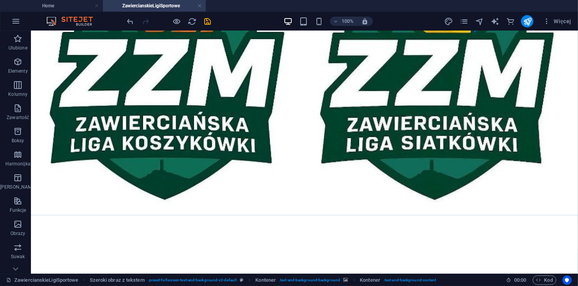
scroll to position [494, 0]
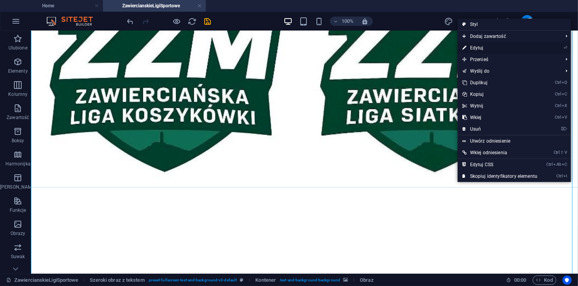
click at [485, 46] on link "⏎ Edytuj" at bounding box center [499, 48] width 84 height 12
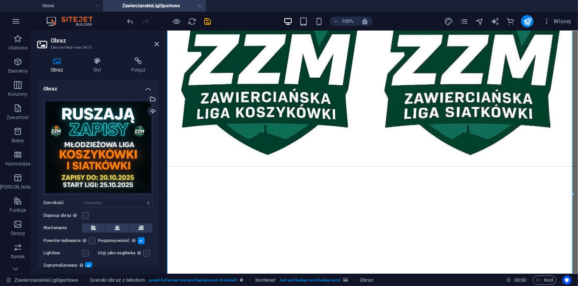
drag, startPoint x: 158, startPoint y: 143, endPoint x: 157, endPoint y: 200, distance: 57.2
click at [157, 200] on div "Obraz Przeciągnij pliki tutaj, kliknij, aby wybrać pliki lub wybierz pliki z Pl…" at bounding box center [98, 174] width 122 height 188
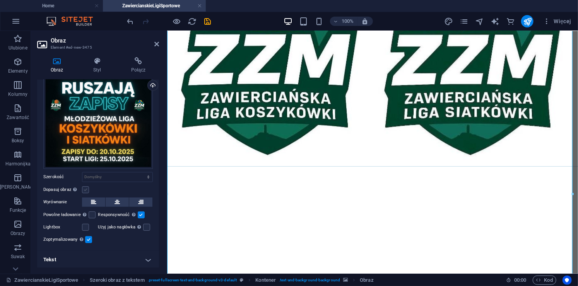
click at [87, 187] on label at bounding box center [85, 189] width 7 height 7
click at [0, 0] on input "Dopasuj obraz Automatycznie dopasuj obraz do stałej szerokości i wysokości" at bounding box center [0, 0] width 0 height 0
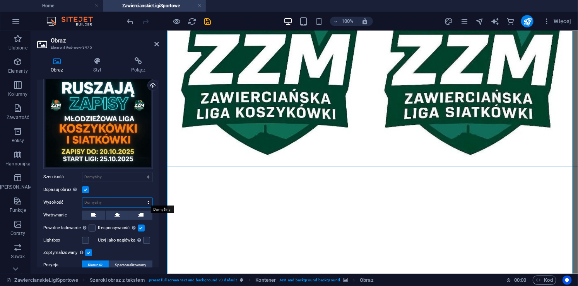
click at [106, 201] on select "Domyślny automatycznie px" at bounding box center [117, 202] width 70 height 9
click at [86, 187] on label at bounding box center [85, 189] width 7 height 7
click at [0, 0] on input "Dopasuj obraz Automatycznie dopasuj obraz do stałej szerokości i wysokości" at bounding box center [0, 0] width 0 height 0
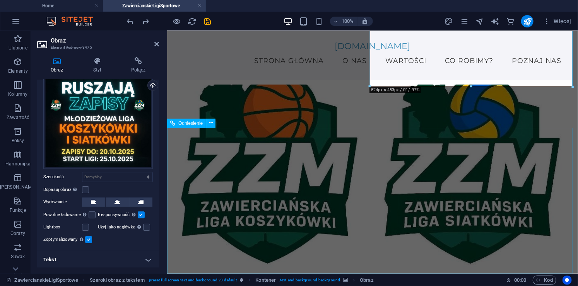
scroll to position [0, 0]
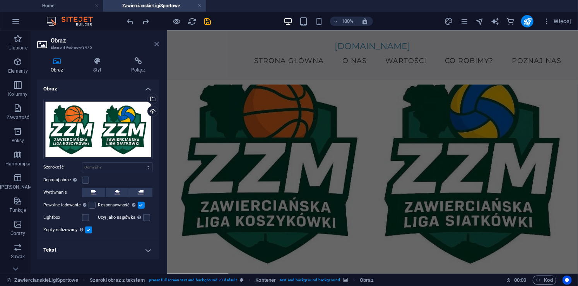
click at [155, 42] on icon at bounding box center [156, 44] width 5 height 6
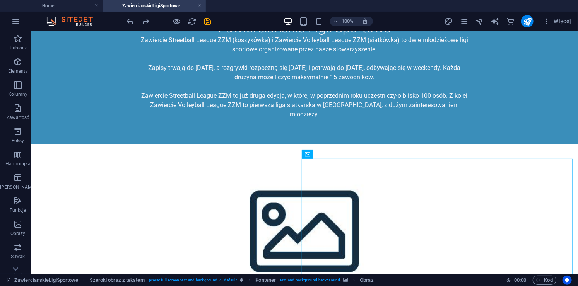
scroll to position [85, 0]
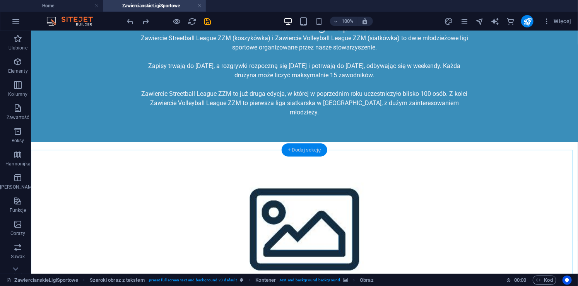
click at [310, 149] on div "+ Dodaj sekcję" at bounding box center [304, 149] width 46 height 13
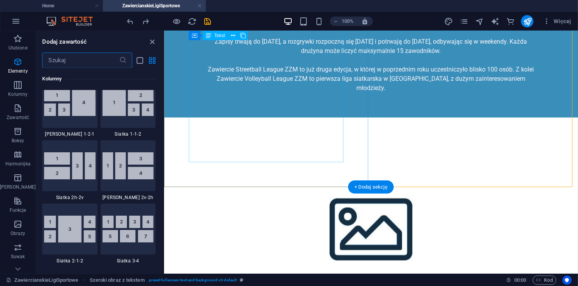
scroll to position [1353, 0]
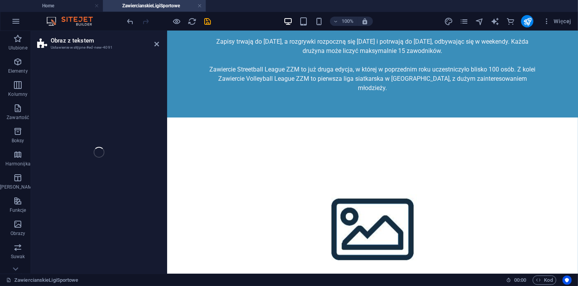
select select "rem"
select select "px"
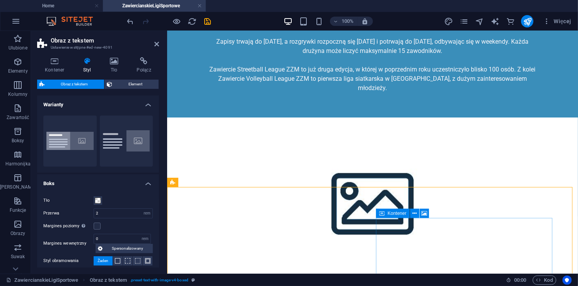
scroll to position [85, 0]
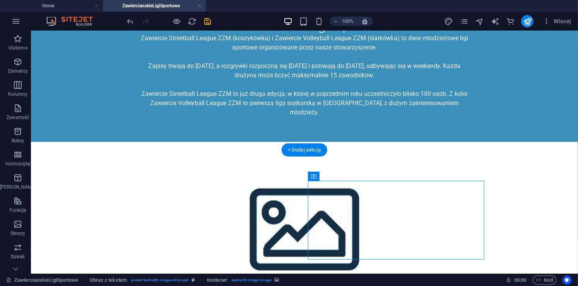
drag, startPoint x: 371, startPoint y: 232, endPoint x: 85, endPoint y: 218, distance: 286.8
drag, startPoint x: 407, startPoint y: 210, endPoint x: 90, endPoint y: 215, distance: 316.6
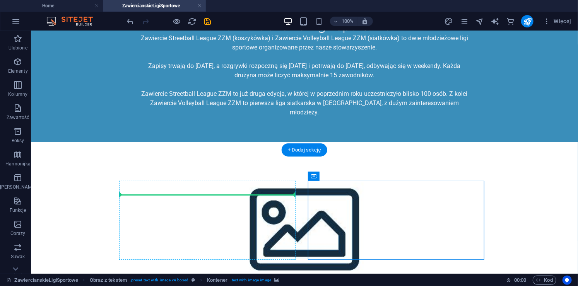
drag, startPoint x: 369, startPoint y: 198, endPoint x: 144, endPoint y: 193, distance: 225.4
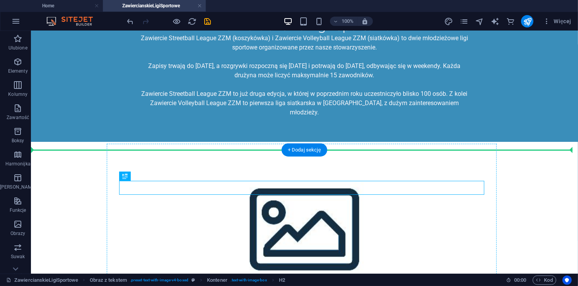
drag, startPoint x: 284, startPoint y: 187, endPoint x: 336, endPoint y: 197, distance: 53.1
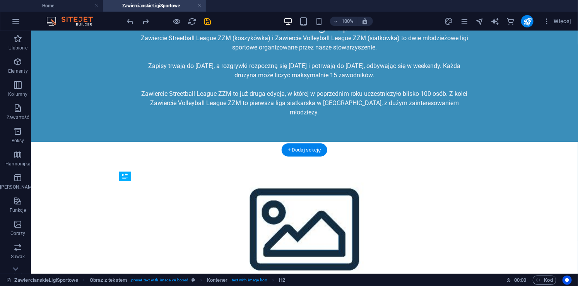
click at [303, 141] on figure at bounding box center [304, 223] width 547 height 165
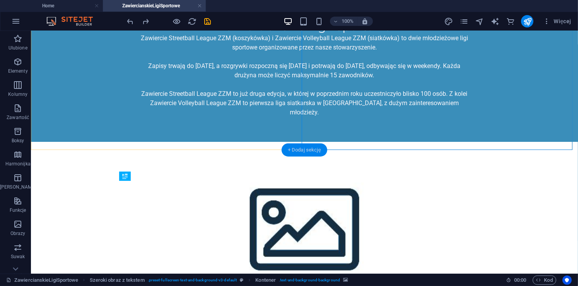
click at [303, 148] on div "+ Dodaj sekcję" at bounding box center [304, 149] width 46 height 13
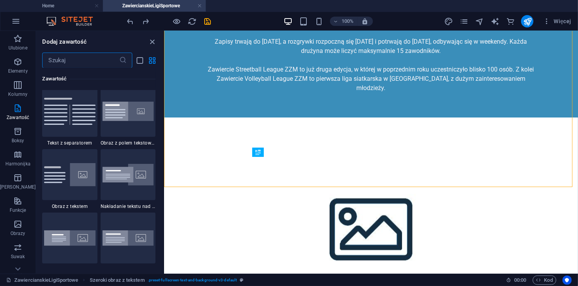
scroll to position [1408, 0]
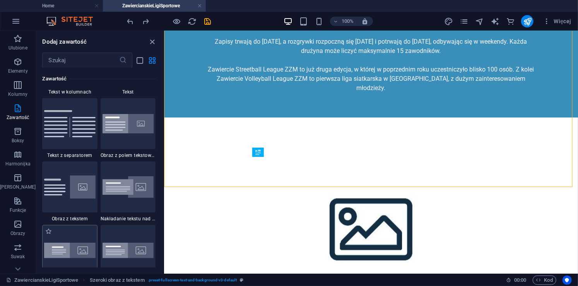
click at [70, 254] on img at bounding box center [69, 250] width 51 height 15
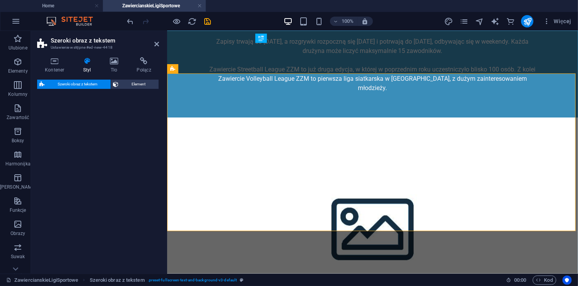
select select "%"
select select "preset-fullscreen-text-and-background-v3-alignments"
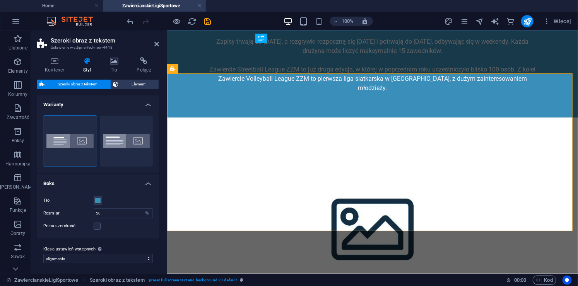
scroll to position [223, 0]
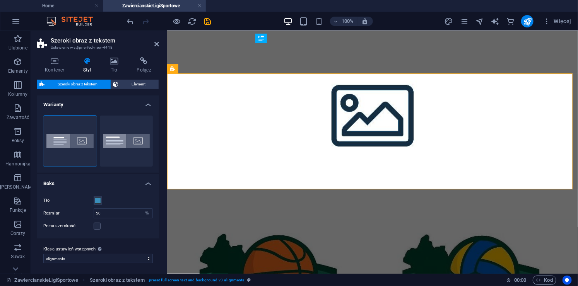
click at [70, 254] on div "Szeroki obraz z tekstem Element Układ Jak ten element rozwija się w obrębie ukł…" at bounding box center [98, 174] width 122 height 188
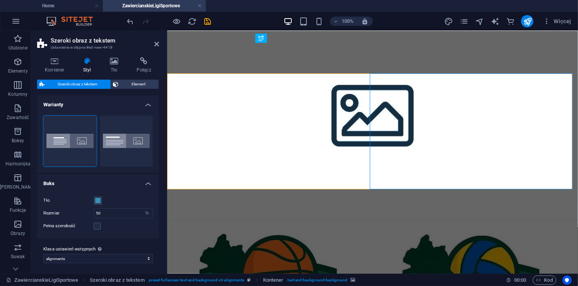
drag, startPoint x: 449, startPoint y: 166, endPoint x: 388, endPoint y: 162, distance: 60.9
click at [413, 44] on figure at bounding box center [372, 111] width 411 height 216
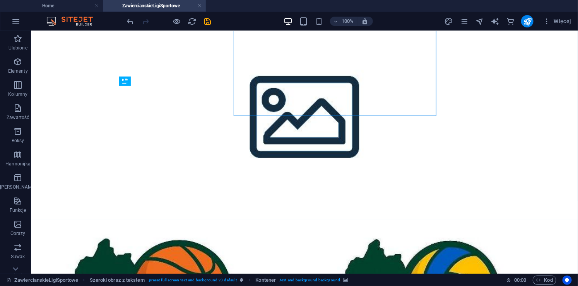
scroll to position [181, 0]
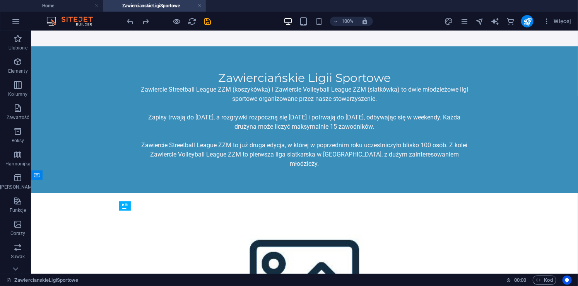
scroll to position [0, 0]
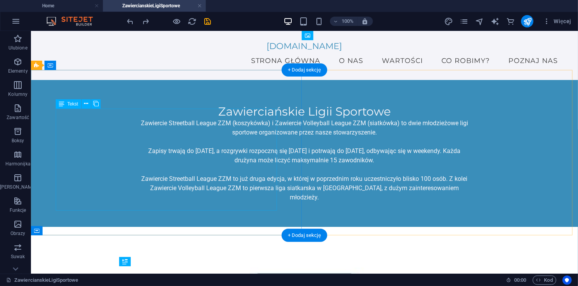
click at [273, 202] on div "Zawiercie Streetball League ZZM (koszykówka) i Zawiercie Volleyball League ZZM …" at bounding box center [304, 159] width 328 height 83
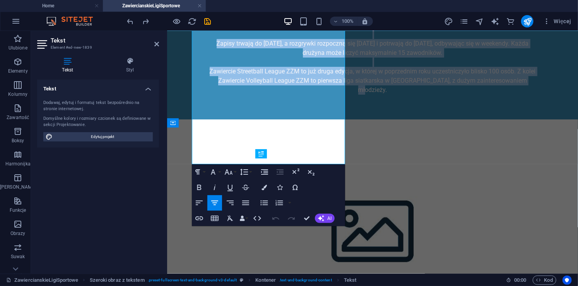
scroll to position [169, 0]
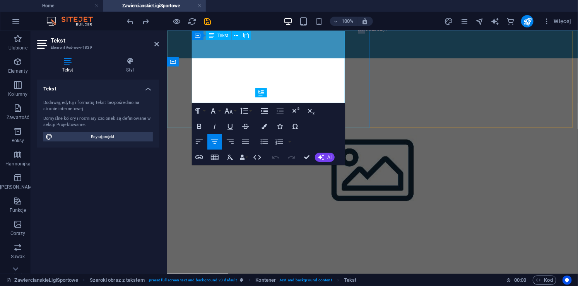
drag, startPoint x: 201, startPoint y: 135, endPoint x: 324, endPoint y: 96, distance: 128.0
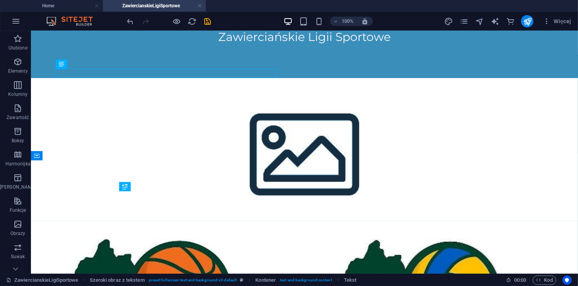
scroll to position [0, 0]
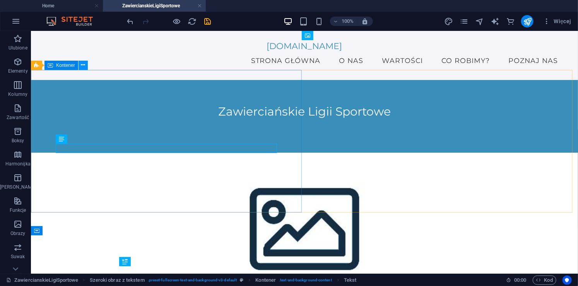
click at [83, 65] on icon at bounding box center [83, 65] width 4 height 8
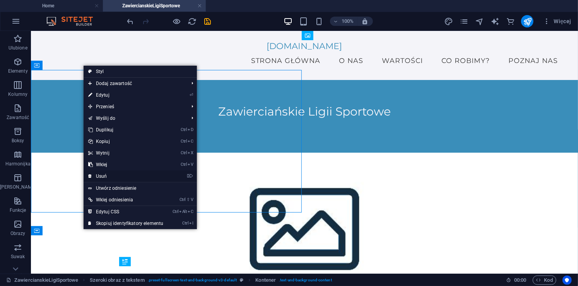
click at [120, 176] on link "⌦ Usuń" at bounding box center [125, 176] width 84 height 12
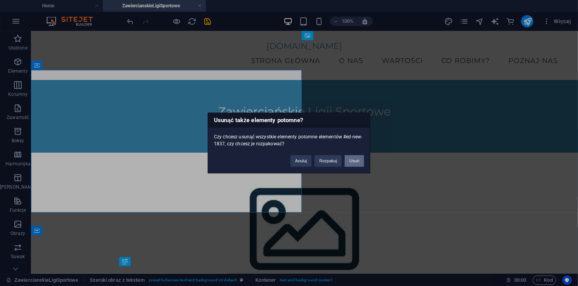
click at [358, 158] on button "Usuń" at bounding box center [353, 161] width 19 height 12
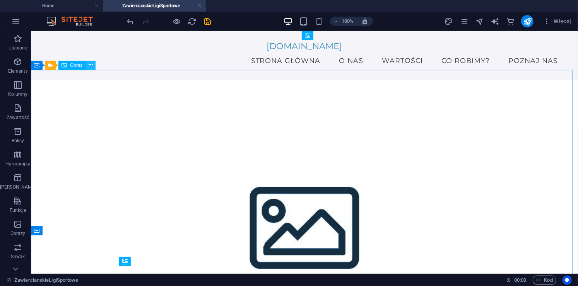
click at [91, 67] on icon at bounding box center [91, 65] width 4 height 8
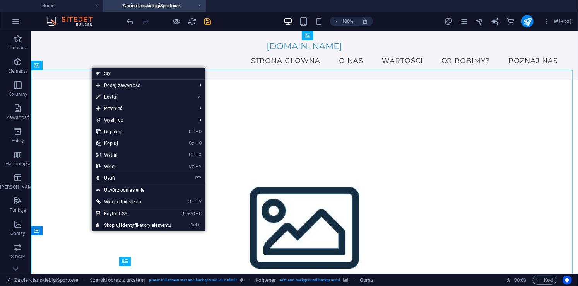
click at [122, 182] on link "⌦ Usuń" at bounding box center [134, 178] width 84 height 12
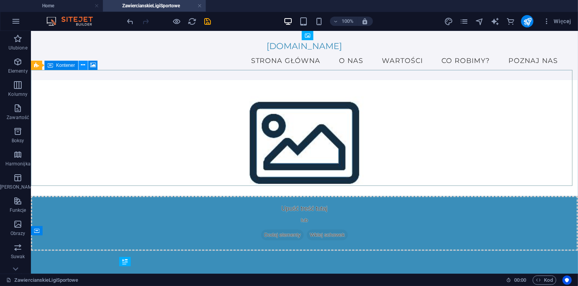
click at [83, 65] on icon at bounding box center [83, 65] width 4 height 8
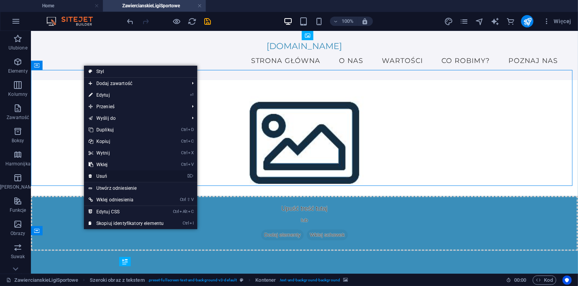
click at [118, 175] on link "⌦ Usuń" at bounding box center [126, 176] width 84 height 12
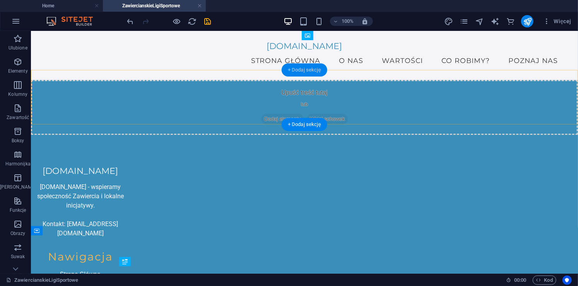
click at [301, 71] on div "+ Dodaj sekcję" at bounding box center [304, 69] width 46 height 13
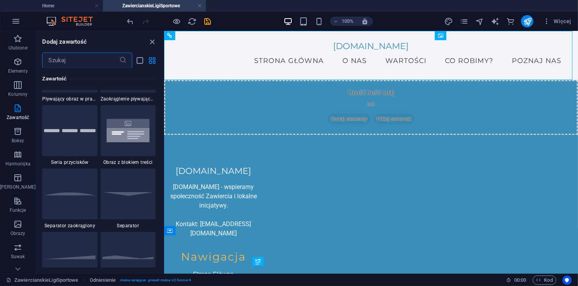
scroll to position [1757, 0]
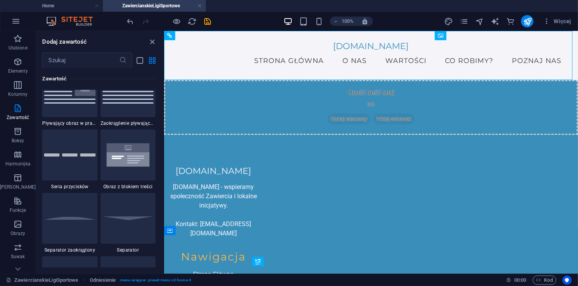
drag, startPoint x: 162, startPoint y: 116, endPoint x: 162, endPoint y: 121, distance: 5.4
click at [162, 121] on div "Ulubione 1 Star Nagłówek 1 Star Kontener Elementy 1 Star Nagłówek 1 Star Tekst …" at bounding box center [99, 167] width 127 height 199
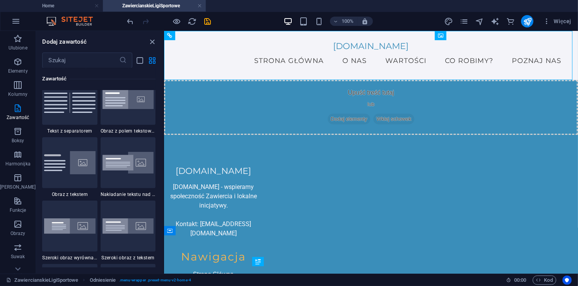
scroll to position [1444, 0]
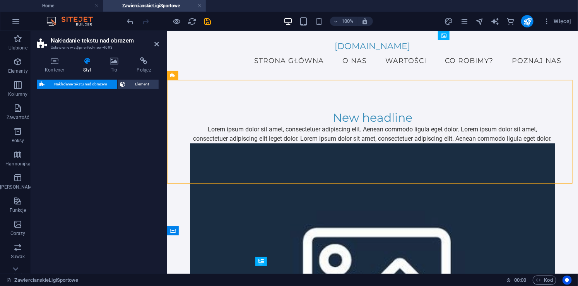
select select "rem"
select select "px"
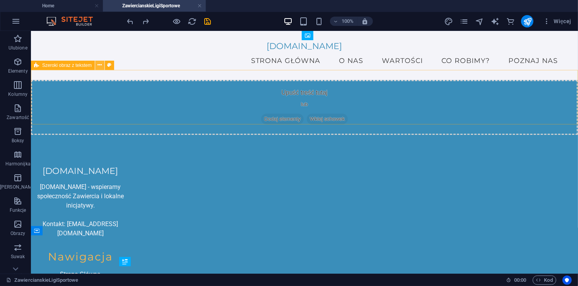
click at [100, 65] on icon at bounding box center [100, 65] width 4 height 8
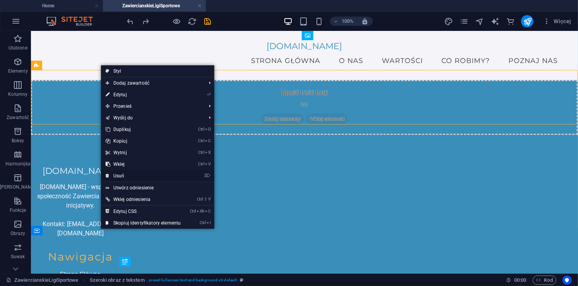
click at [131, 175] on link "⌦ Usuń" at bounding box center [143, 176] width 84 height 12
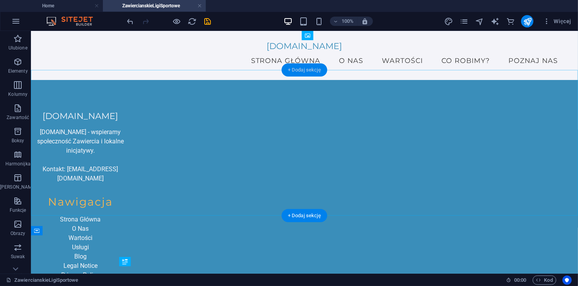
click at [302, 63] on div "+ Dodaj sekcję" at bounding box center [304, 69] width 46 height 13
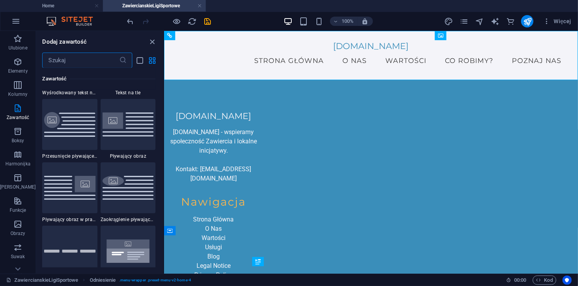
scroll to position [1625, 0]
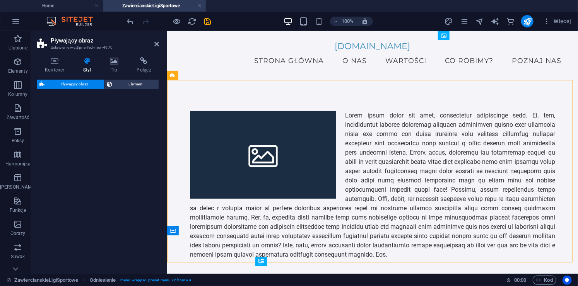
select select "%"
select select "rem"
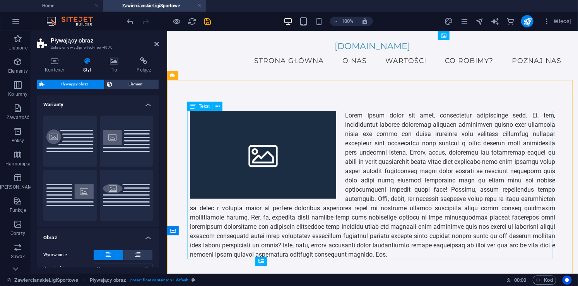
click at [396, 147] on div at bounding box center [371, 185] width 365 height 148
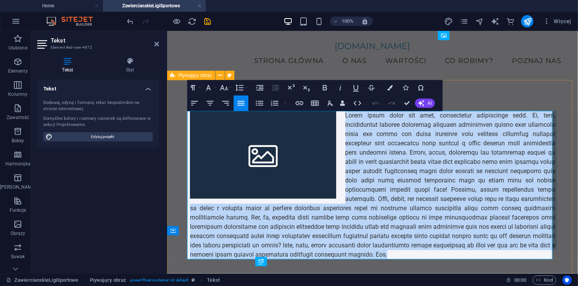
drag, startPoint x: 341, startPoint y: 116, endPoint x: 477, endPoint y: 261, distance: 198.5
click at [477, 261] on div at bounding box center [372, 185] width 411 height 210
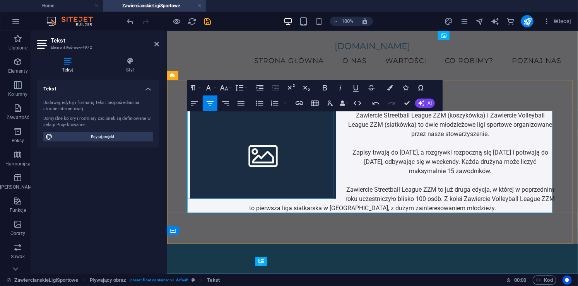
click at [299, 136] on figure at bounding box center [262, 155] width 146 height 88
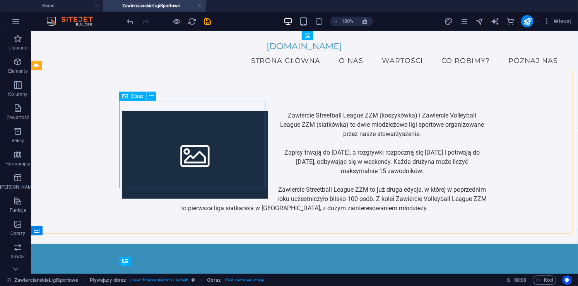
click at [133, 97] on span "Obraz" at bounding box center [137, 96] width 13 height 5
click at [152, 128] on figure at bounding box center [194, 155] width 146 height 88
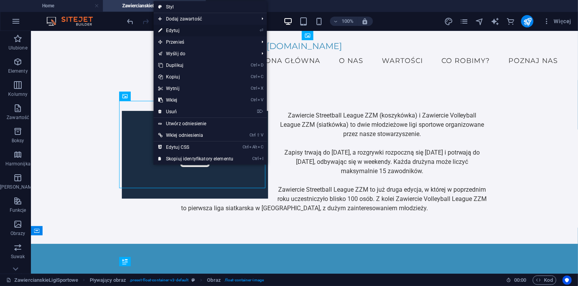
click at [181, 28] on link "⏎ Edytuj" at bounding box center [195, 31] width 84 height 12
select select "%"
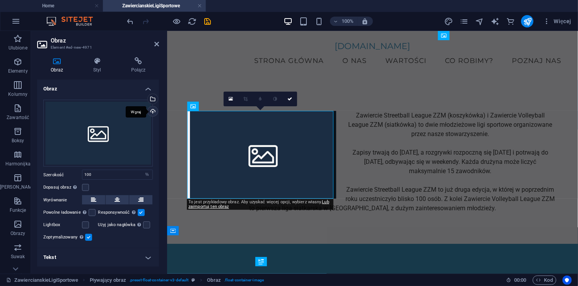
click at [152, 111] on div "Wgraj" at bounding box center [152, 112] width 12 height 12
click at [151, 109] on div "Wgraj" at bounding box center [152, 112] width 12 height 12
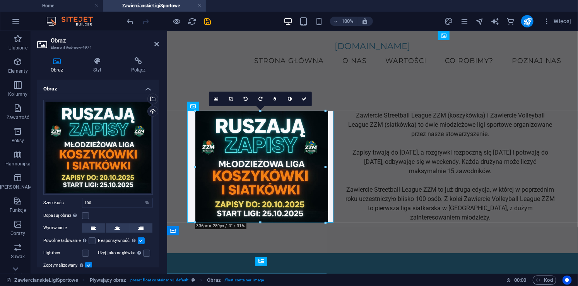
drag, startPoint x: 333, startPoint y: 238, endPoint x: 303, endPoint y: 221, distance: 35.0
type input "338"
select select "px"
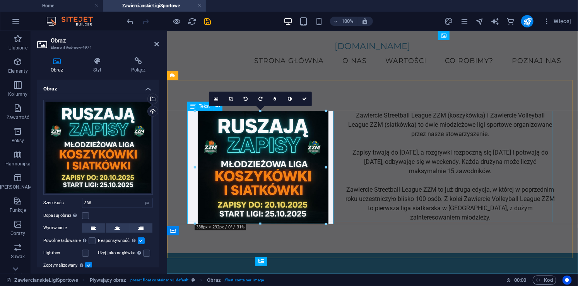
click at [481, 184] on div "Zawiercie Streetball League ZZM (koszykówka) i Zawiercie Volleyball League ZZM …" at bounding box center [371, 166] width 365 height 111
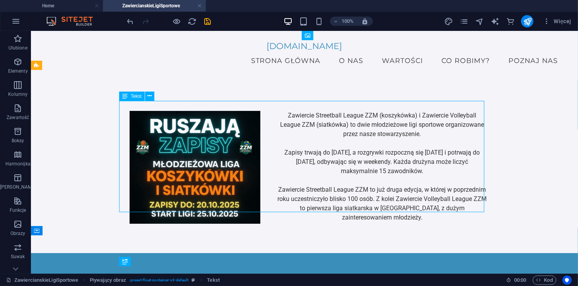
click at [413, 164] on div "Zawiercie Streetball League ZZM (koszykówka) i Zawiercie Volleyball League ZZM …" at bounding box center [303, 166] width 365 height 111
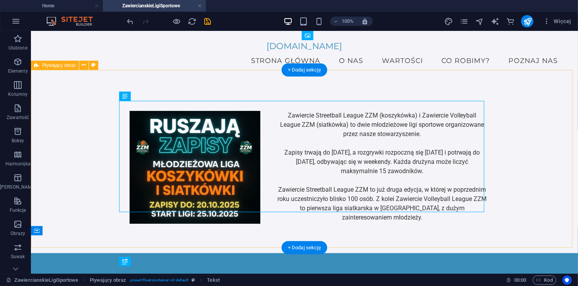
click at [527, 216] on div "Zawiercie Streetball League ZZM (koszykówka) i Zawiercie Volleyball League ZZM …" at bounding box center [304, 166] width 547 height 173
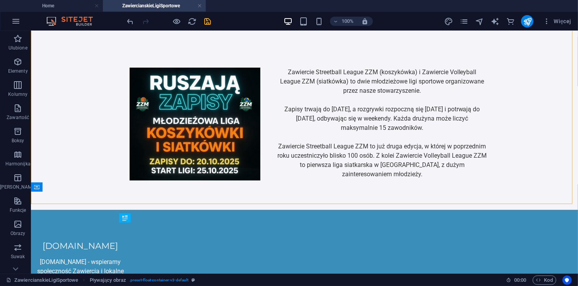
scroll to position [0, 0]
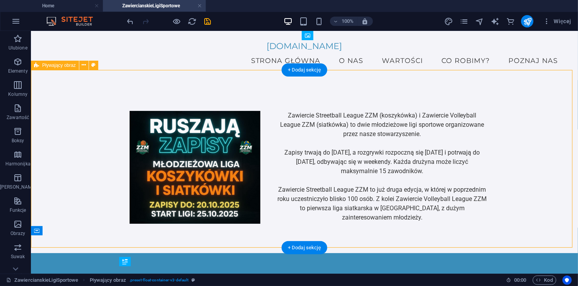
click at [321, 94] on div "Zawiercie Streetball League ZZM (koszykówka) i Zawiercie Volleyball League ZZM …" at bounding box center [304, 166] width 547 height 173
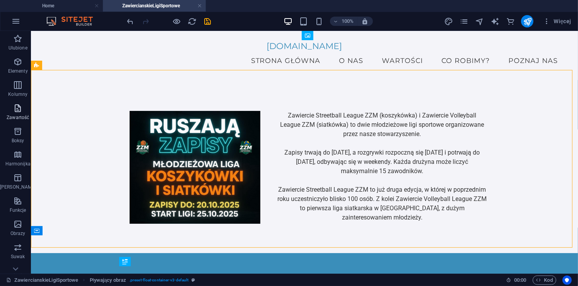
click at [13, 114] on span "Zawartość" at bounding box center [18, 113] width 36 height 19
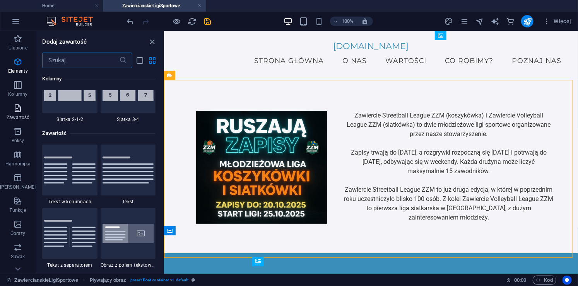
scroll to position [1353, 0]
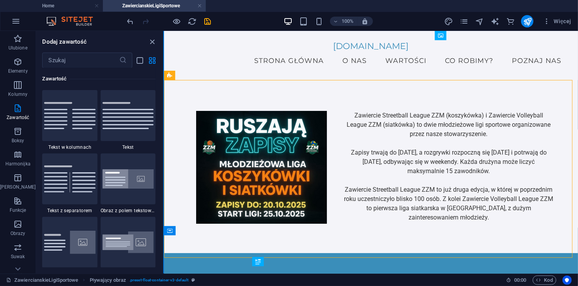
click at [163, 106] on button at bounding box center [163, 152] width 1 height 243
drag, startPoint x: 162, startPoint y: 106, endPoint x: 163, endPoint y: 101, distance: 5.3
click at [163, 101] on div "Ulubione Elementy Kolumny Zawartość Boksy Harmonijka Tabele Funkcje Obrazy Suwa…" at bounding box center [82, 152] width 164 height 243
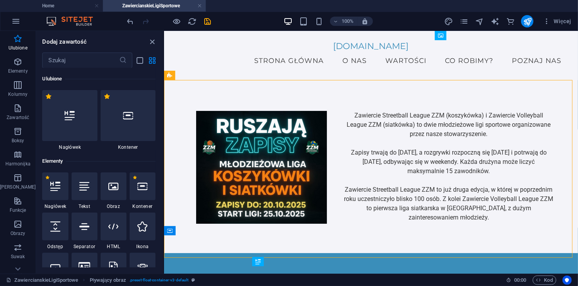
scroll to position [48, 0]
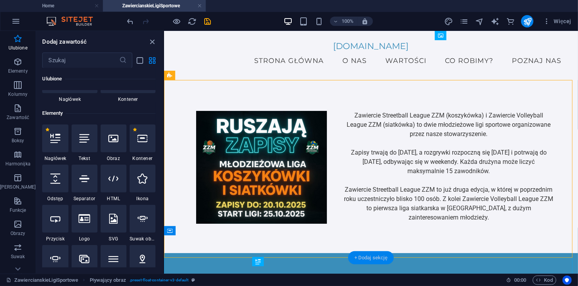
click at [370, 254] on div "+ Dodaj sekcję" at bounding box center [371, 257] width 46 height 13
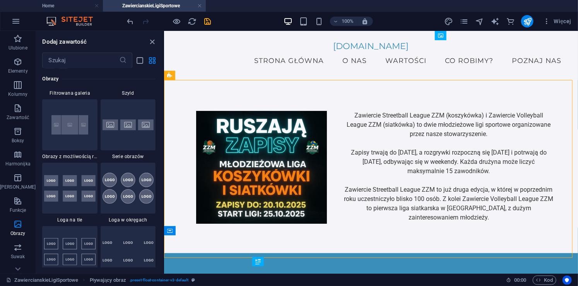
scroll to position [4104, 0]
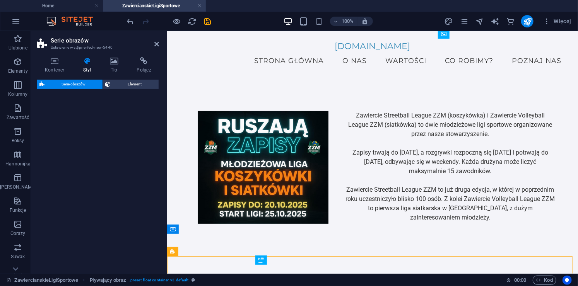
select select "rem"
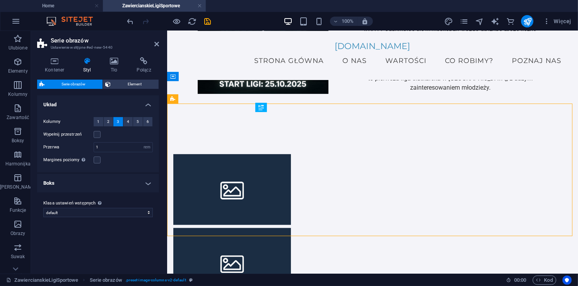
scroll to position [108, 0]
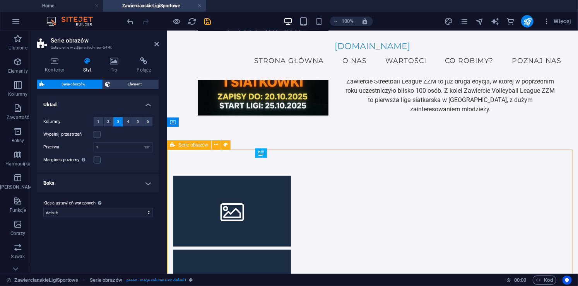
click at [385, 158] on div at bounding box center [372, 284] width 411 height 279
click at [217, 145] on icon at bounding box center [216, 145] width 4 height 8
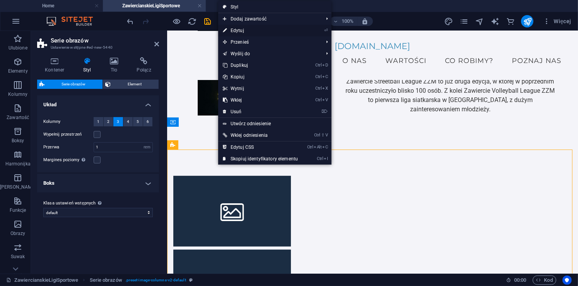
click at [248, 30] on link "⏎ Edytuj" at bounding box center [260, 31] width 84 height 12
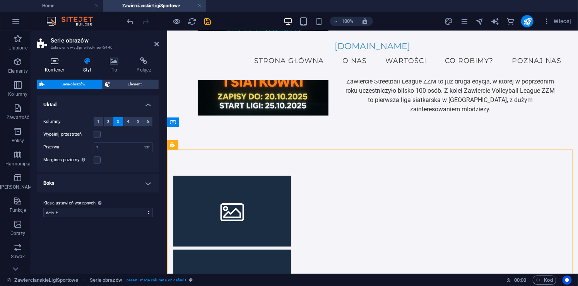
click at [49, 59] on icon at bounding box center [54, 61] width 35 height 8
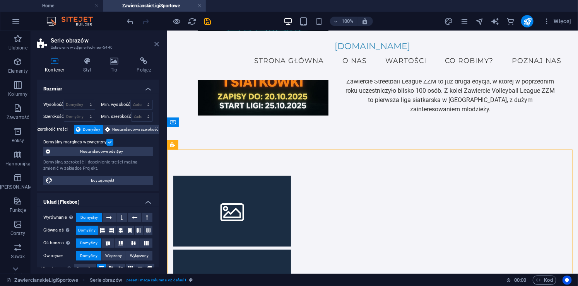
click at [157, 43] on icon at bounding box center [156, 44] width 5 height 6
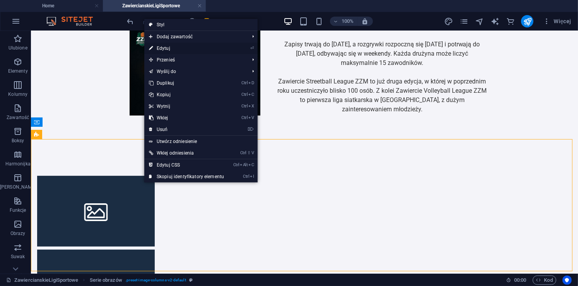
click at [173, 51] on link "⏎ Edytuj" at bounding box center [186, 49] width 84 height 12
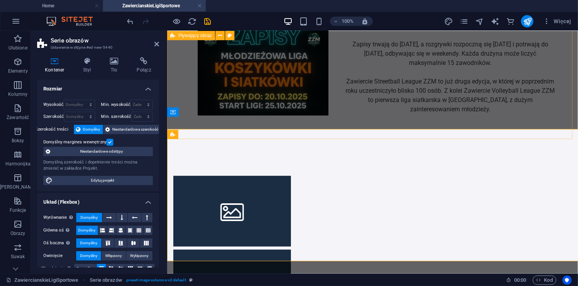
scroll to position [119, 0]
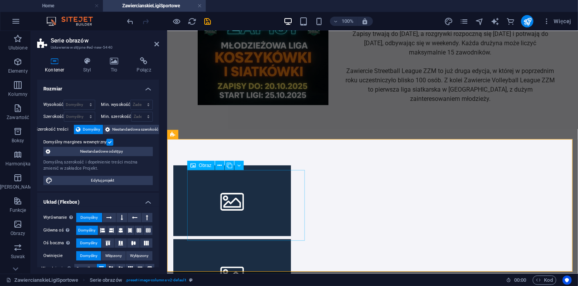
click at [256, 206] on figure at bounding box center [232, 200] width 118 height 70
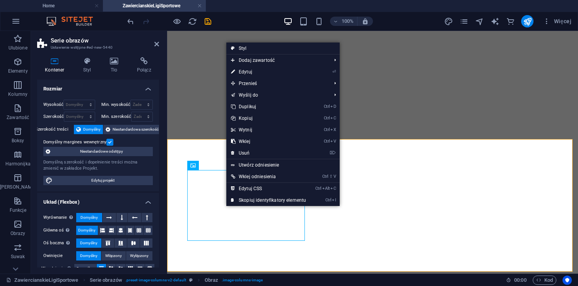
click at [256, 72] on link "⏎ Edytuj" at bounding box center [268, 72] width 84 height 12
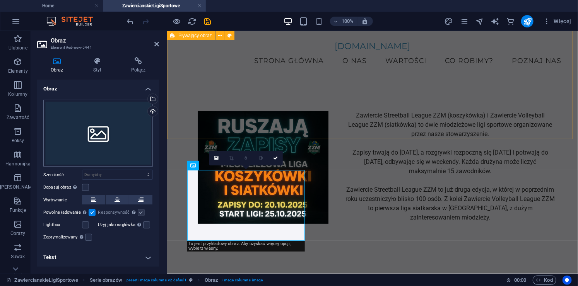
scroll to position [119, 0]
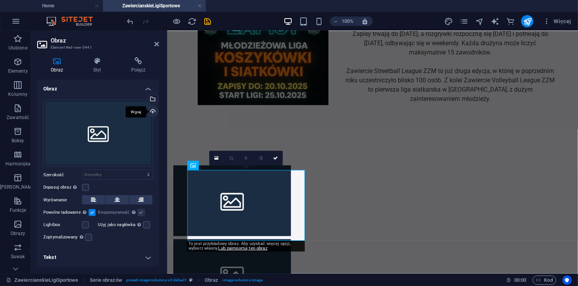
click at [153, 111] on div "Wgraj" at bounding box center [152, 112] width 12 height 12
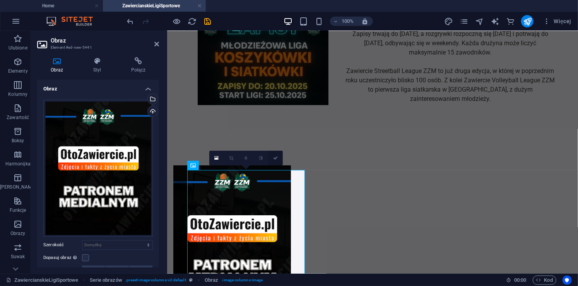
click at [277, 156] on icon at bounding box center [275, 158] width 5 height 5
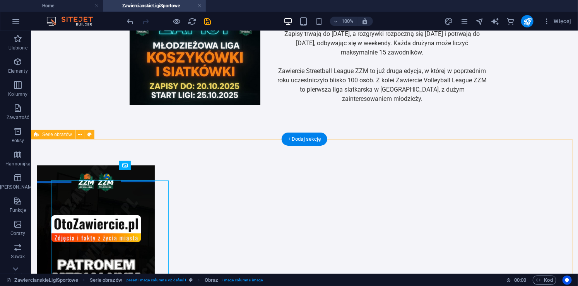
scroll to position [108, 0]
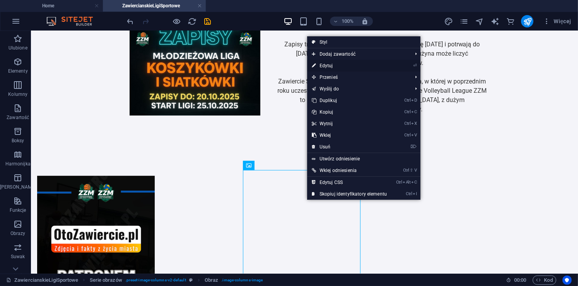
click at [334, 66] on link "⏎ Edytuj" at bounding box center [349, 66] width 84 height 12
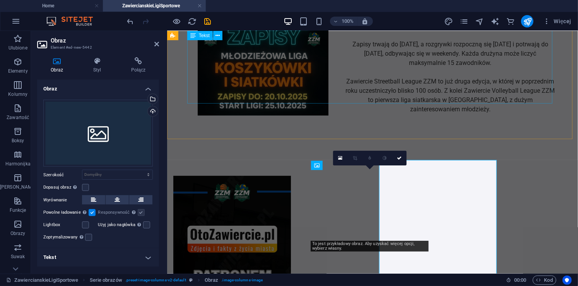
scroll to position [119, 0]
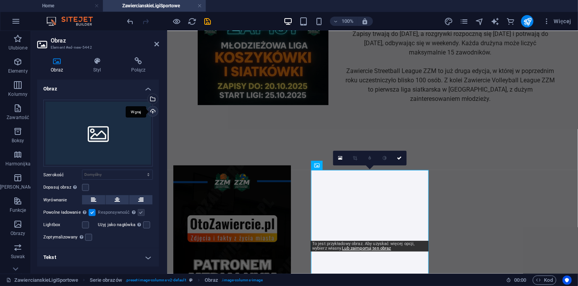
click at [153, 110] on div "Wgraj" at bounding box center [152, 112] width 12 height 12
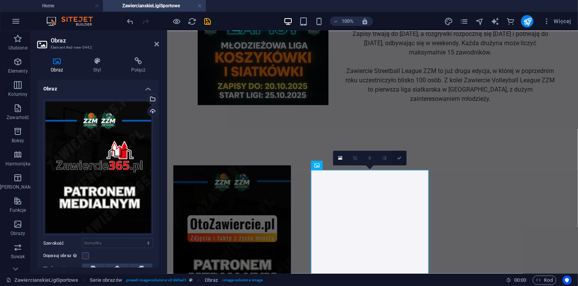
click at [397, 156] on icon at bounding box center [399, 158] width 5 height 5
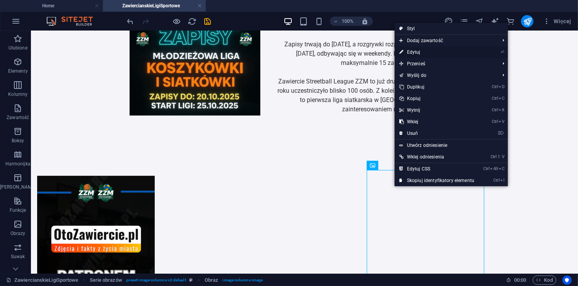
click at [423, 57] on link "⏎ Edytuj" at bounding box center [436, 52] width 84 height 12
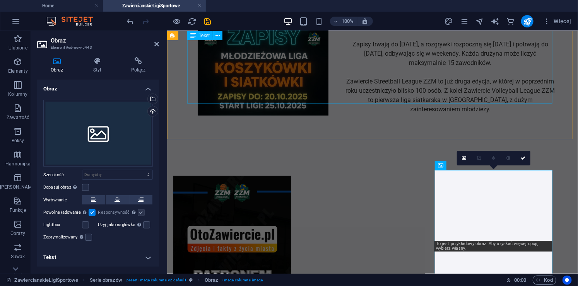
scroll to position [119, 0]
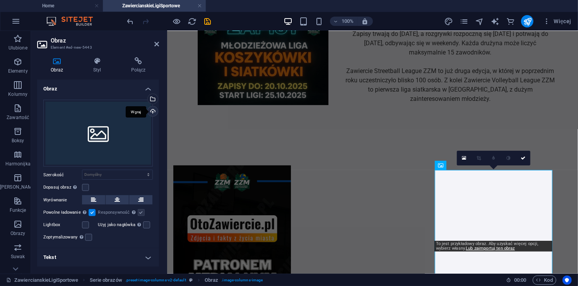
click at [153, 112] on div "Wgraj" at bounding box center [152, 112] width 12 height 12
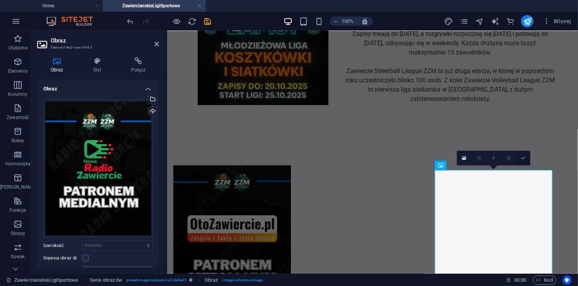
click at [520, 155] on link at bounding box center [522, 158] width 15 height 15
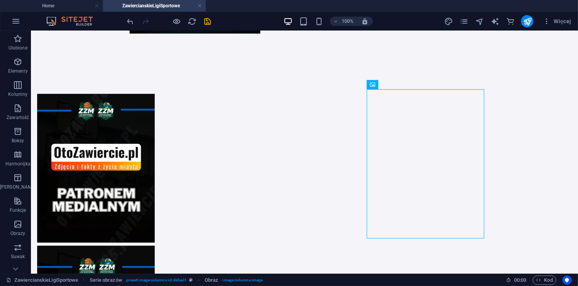
scroll to position [187, 0]
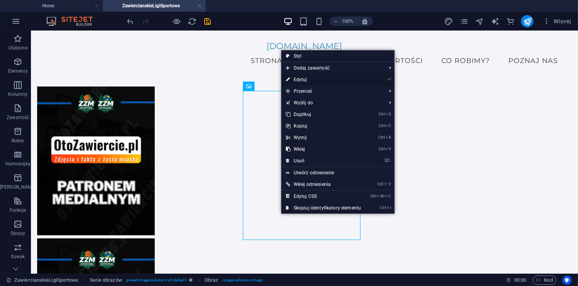
click at [318, 79] on link "⏎ Edytuj" at bounding box center [323, 80] width 84 height 12
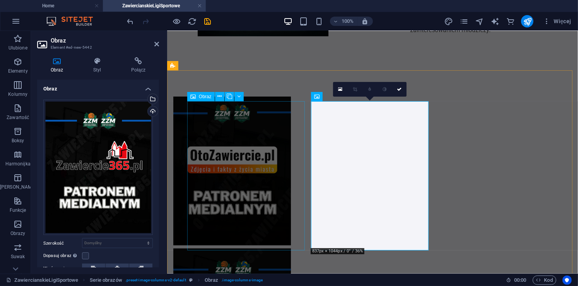
click at [254, 160] on figure at bounding box center [232, 170] width 118 height 149
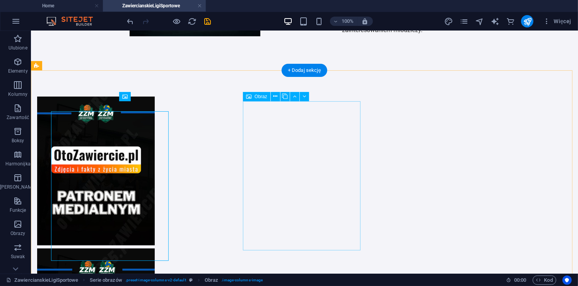
scroll to position [177, 0]
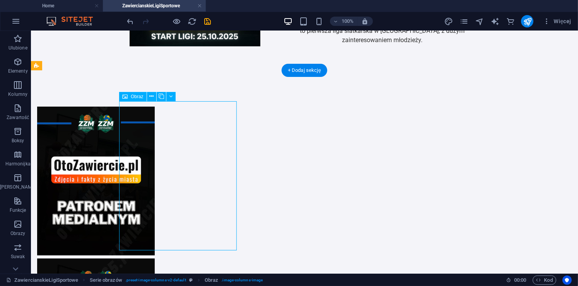
drag, startPoint x: 200, startPoint y: 156, endPoint x: 203, endPoint y: 196, distance: 39.5
click at [154, 196] on figure at bounding box center [96, 180] width 118 height 149
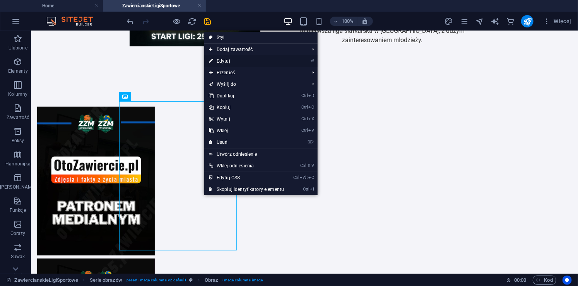
click at [237, 62] on link "⏎ Edytuj" at bounding box center [246, 61] width 84 height 12
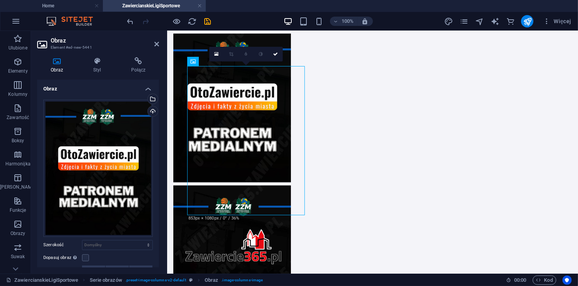
scroll to position [281, 0]
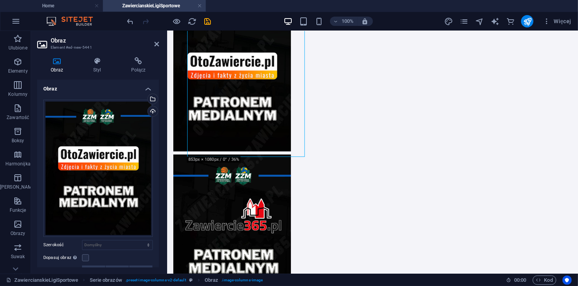
drag, startPoint x: 243, startPoint y: 167, endPoint x: 294, endPoint y: 179, distance: 52.0
click at [294, 179] on div at bounding box center [372, 227] width 411 height 513
click at [346, 174] on div at bounding box center [372, 227] width 411 height 513
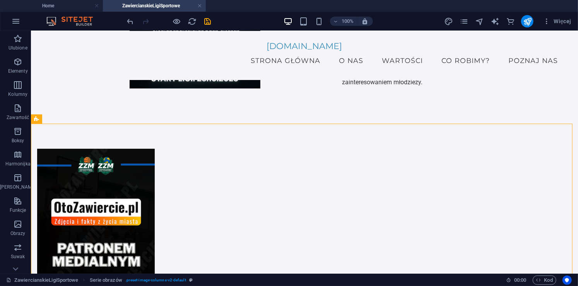
scroll to position [123, 0]
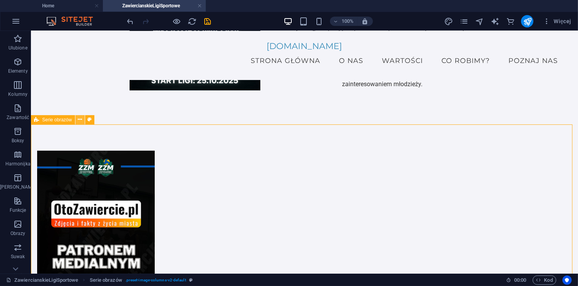
click at [79, 121] on icon at bounding box center [80, 120] width 4 height 8
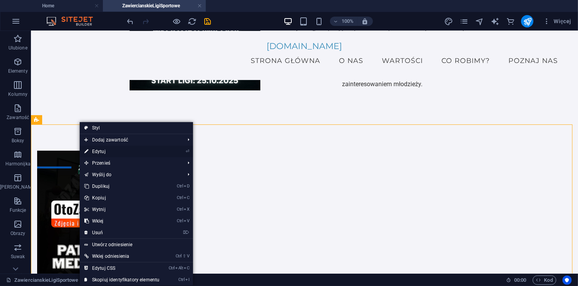
click at [111, 152] on link "⏎ Edytuj" at bounding box center [122, 152] width 84 height 12
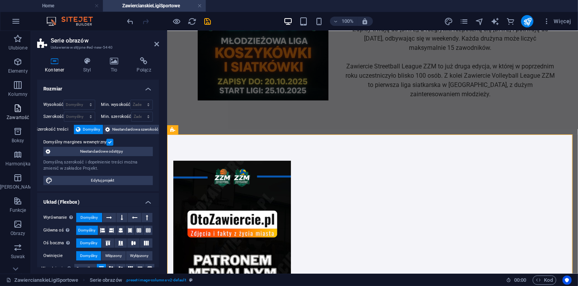
click at [16, 111] on icon "button" at bounding box center [17, 108] width 9 height 9
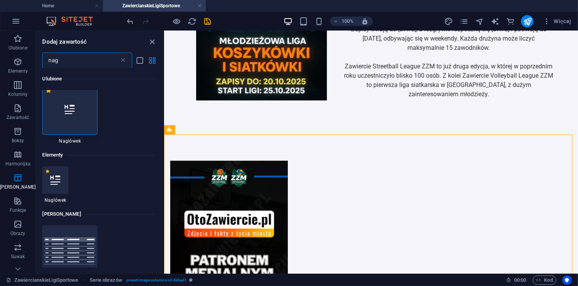
scroll to position [0, 0]
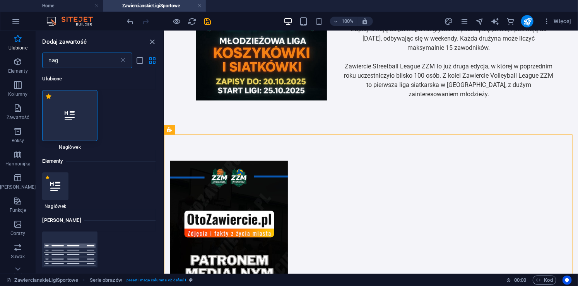
type input "nag"
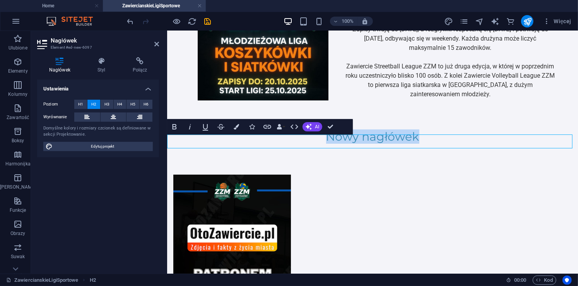
click at [423, 141] on h2 "Nowy nagłówek" at bounding box center [372, 136] width 411 height 14
drag, startPoint x: 423, startPoint y: 141, endPoint x: 320, endPoint y: 141, distance: 102.1
click at [320, 141] on h2 "Nowy nagłówek" at bounding box center [372, 136] width 411 height 14
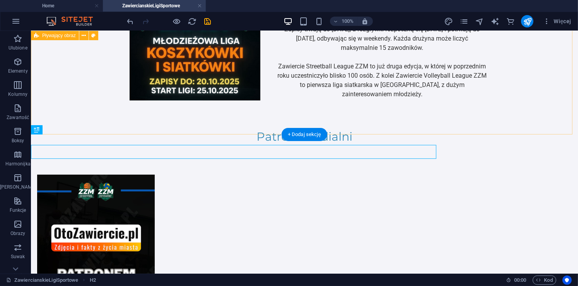
scroll to position [113, 0]
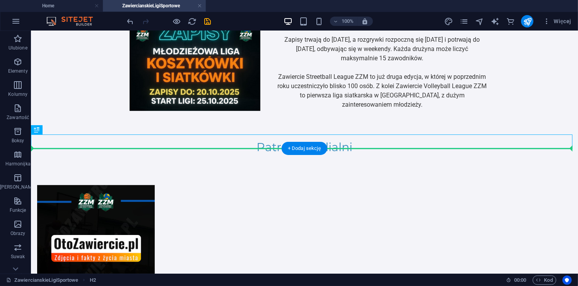
drag, startPoint x: 371, startPoint y: 143, endPoint x: 370, endPoint y: 160, distance: 17.0
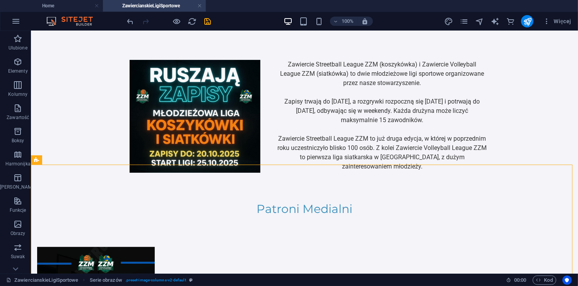
scroll to position [0, 0]
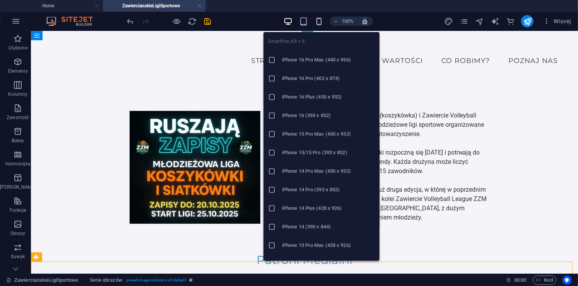
click at [318, 22] on icon "button" at bounding box center [318, 21] width 9 height 9
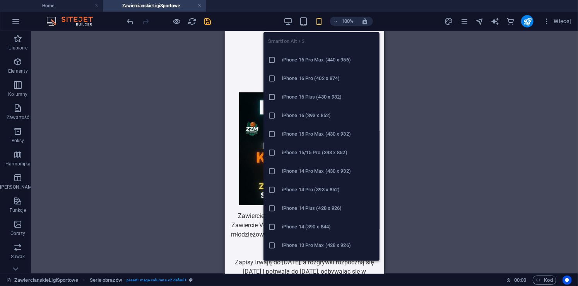
scroll to position [523, 0]
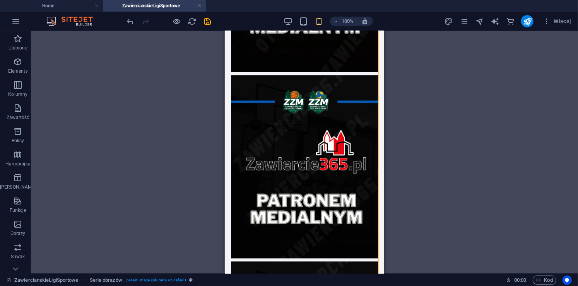
click at [577, 144] on div "Odniesienie Kontener Symbol zastępczy Odniesienie Obraz z blokiem treści Symbol…" at bounding box center [304, 152] width 547 height 243
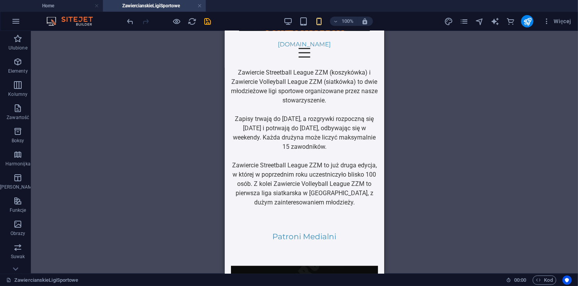
scroll to position [97, 0]
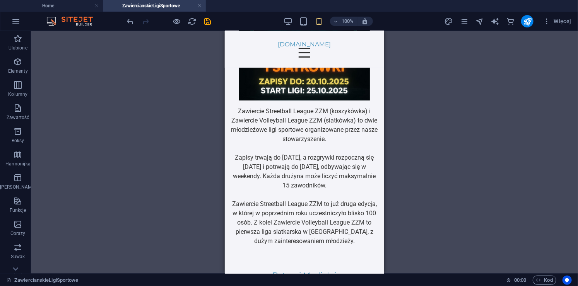
drag, startPoint x: 381, startPoint y: 165, endPoint x: 609, endPoint y: 111, distance: 234.0
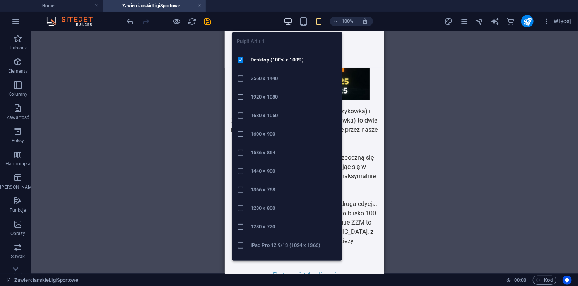
click at [291, 20] on icon "button" at bounding box center [287, 21] width 9 height 9
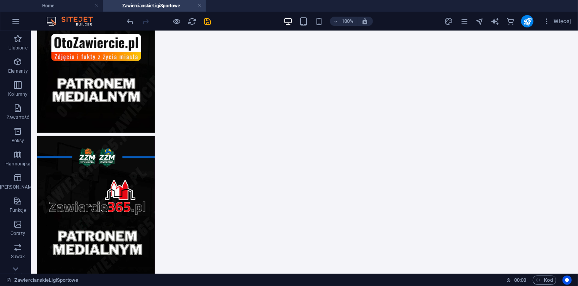
scroll to position [317, 0]
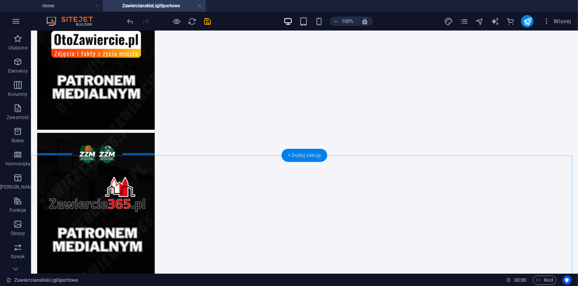
click at [306, 153] on div "+ Dodaj sekcję" at bounding box center [304, 155] width 46 height 13
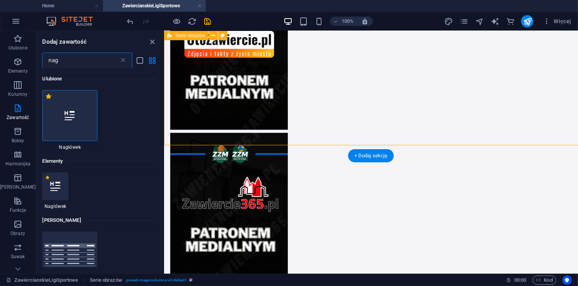
scroll to position [327, 0]
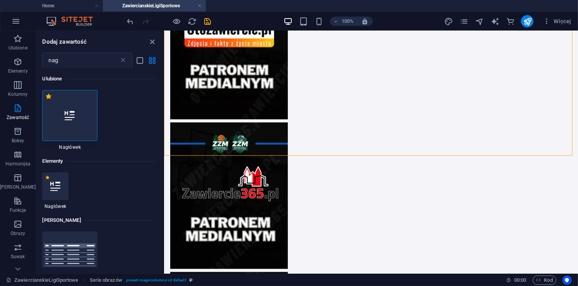
click at [68, 127] on div at bounding box center [69, 115] width 55 height 51
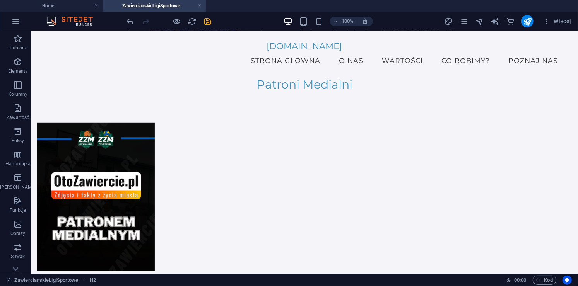
scroll to position [147, 0]
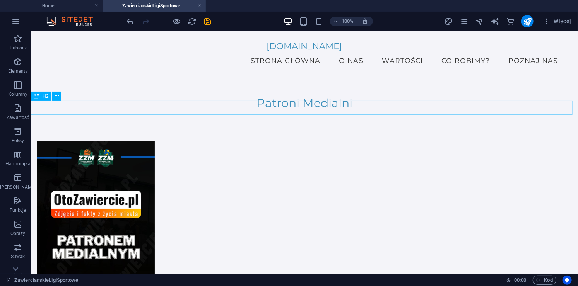
click at [344, 107] on div "Patroni Medialni" at bounding box center [304, 103] width 547 height 14
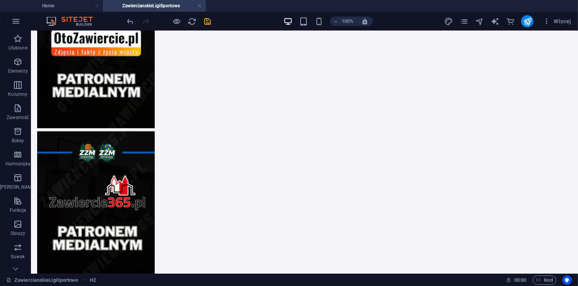
scroll to position [359, 0]
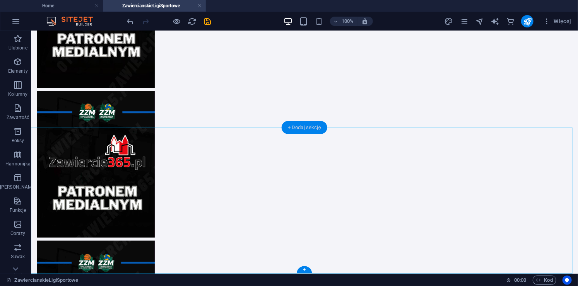
click at [309, 128] on div "+ Dodaj sekcję" at bounding box center [304, 127] width 46 height 13
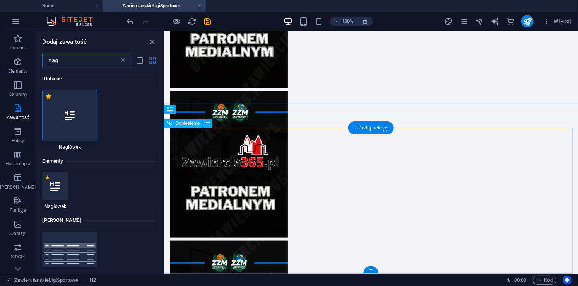
scroll to position [369, 0]
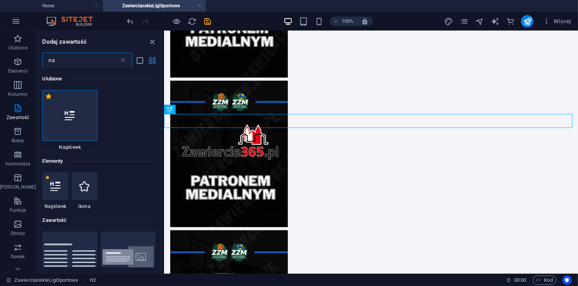
type input "n"
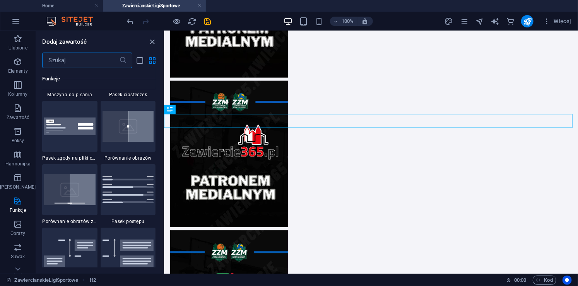
scroll to position [3141, 0]
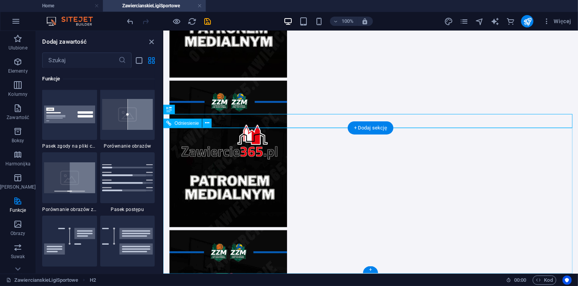
drag, startPoint x: 326, startPoint y: 181, endPoint x: 163, endPoint y: 154, distance: 165.2
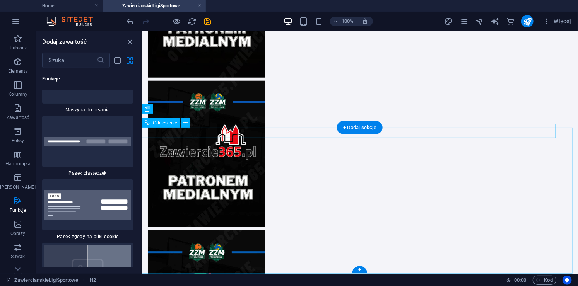
scroll to position [359, 0]
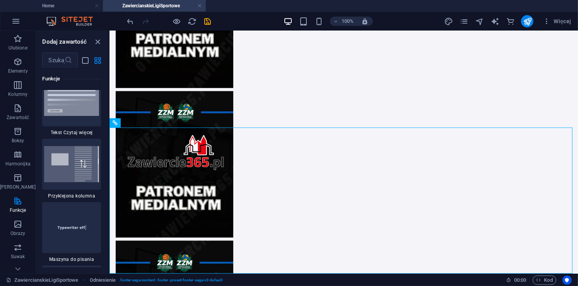
scroll to position [5329, 0]
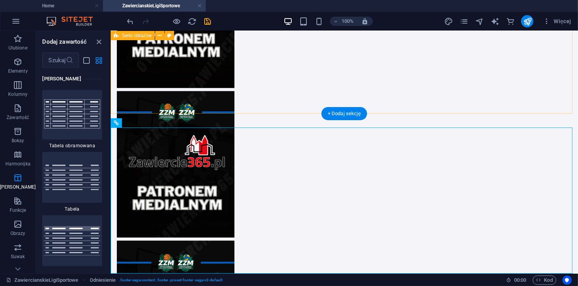
drag, startPoint x: 219, startPoint y: 112, endPoint x: 151, endPoint y: 82, distance: 74.6
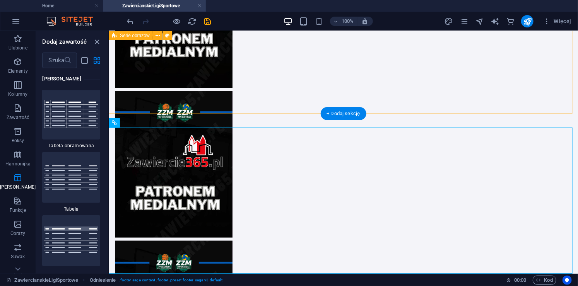
drag, startPoint x: 216, startPoint y: 122, endPoint x: 114, endPoint y: 92, distance: 106.9
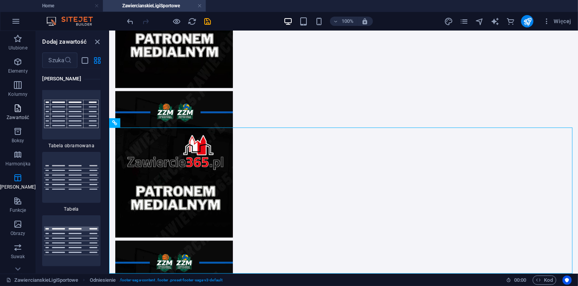
click at [13, 111] on icon "button" at bounding box center [17, 108] width 9 height 9
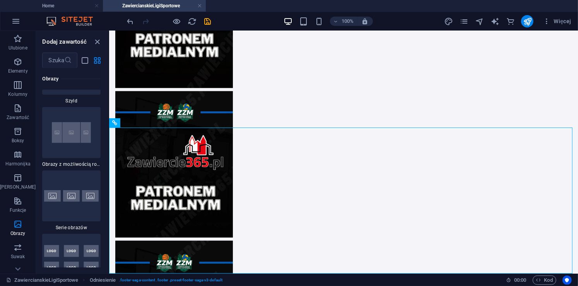
scroll to position [7907, 0]
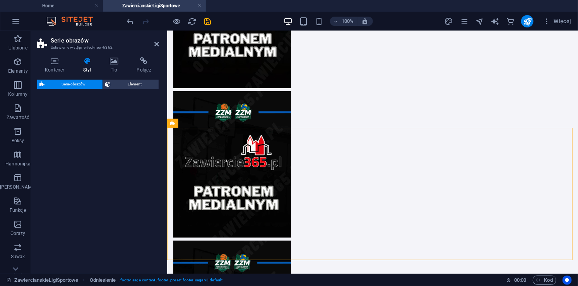
select select "rem"
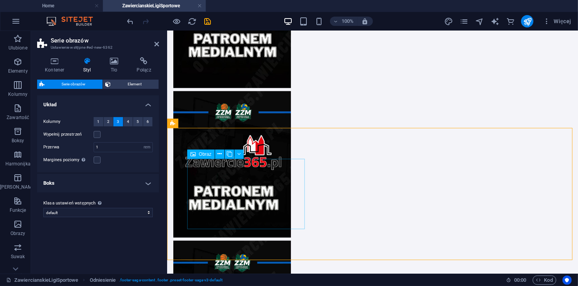
scroll to position [369, 0]
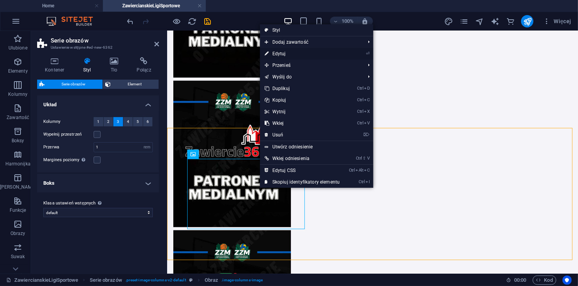
click at [294, 52] on link "⏎ Edytuj" at bounding box center [302, 54] width 84 height 12
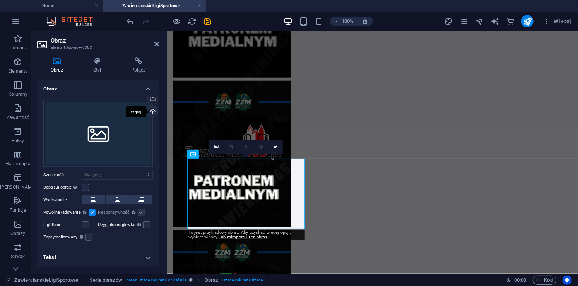
click at [152, 109] on div "Wgraj" at bounding box center [152, 112] width 12 height 12
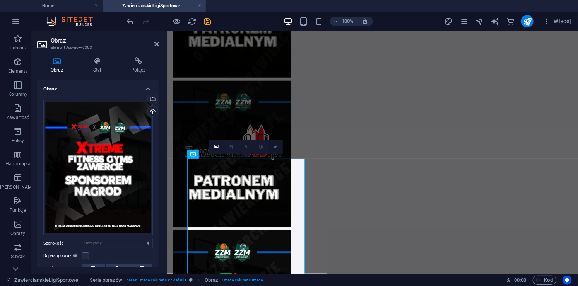
click at [274, 147] on icon at bounding box center [275, 147] width 5 height 5
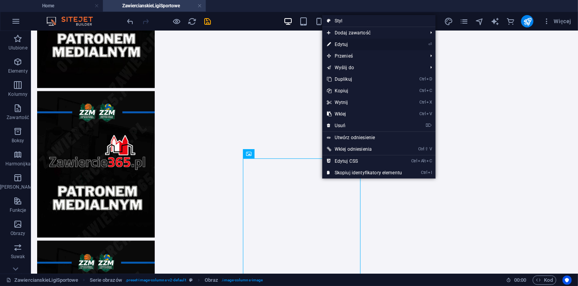
click at [353, 41] on link "⏎ Edytuj" at bounding box center [364, 45] width 84 height 12
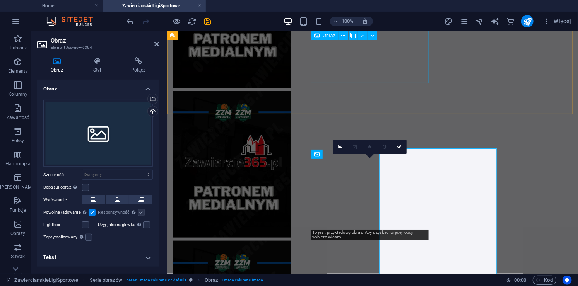
scroll to position [369, 0]
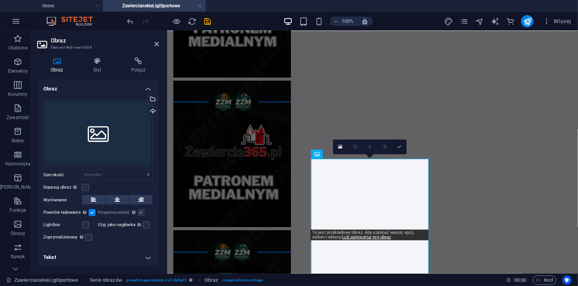
click at [400, 147] on icon at bounding box center [399, 147] width 5 height 5
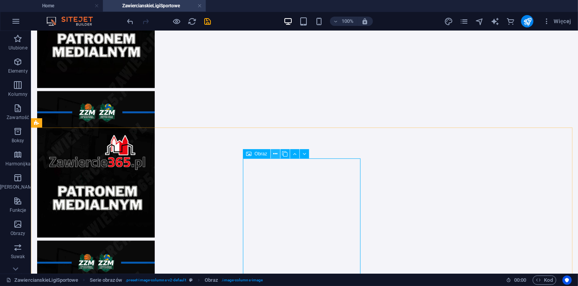
click at [274, 154] on icon at bounding box center [275, 154] width 4 height 8
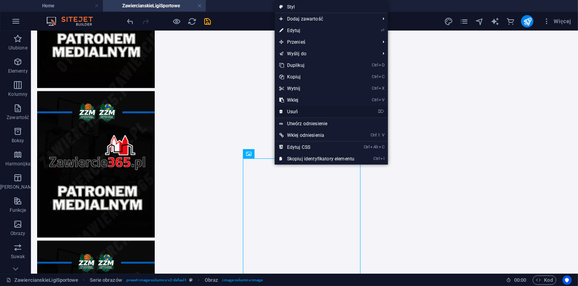
click at [307, 108] on link "⌦ Usuń" at bounding box center [316, 112] width 84 height 12
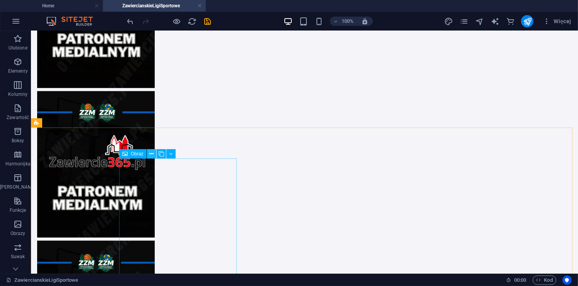
click at [150, 154] on icon at bounding box center [151, 154] width 4 height 8
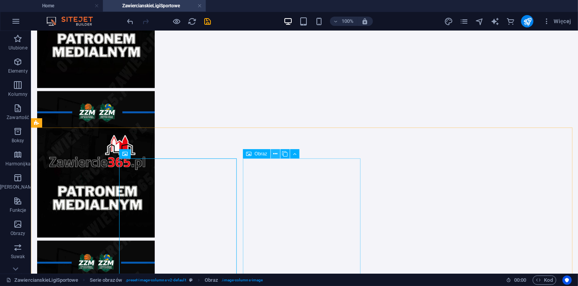
click at [274, 155] on icon at bounding box center [275, 154] width 4 height 8
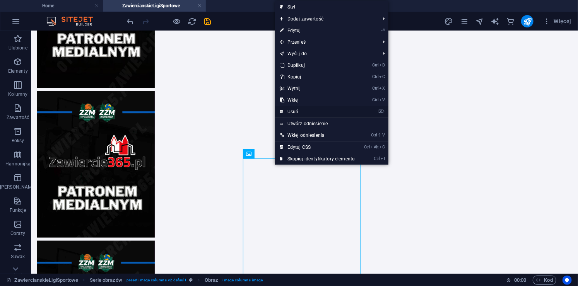
click at [299, 108] on link "⌦ Usuń" at bounding box center [317, 112] width 84 height 12
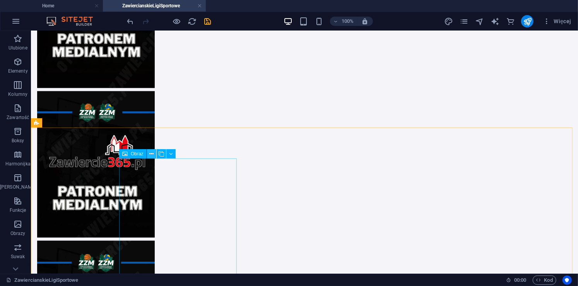
click at [152, 155] on icon at bounding box center [151, 154] width 4 height 8
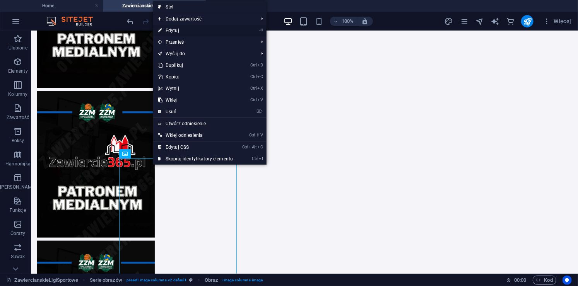
click at [202, 26] on link "⏎ Edytuj" at bounding box center [195, 31] width 84 height 12
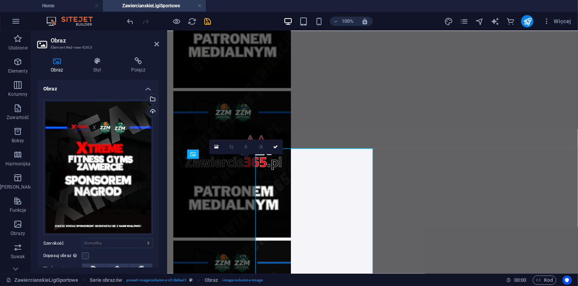
scroll to position [369, 0]
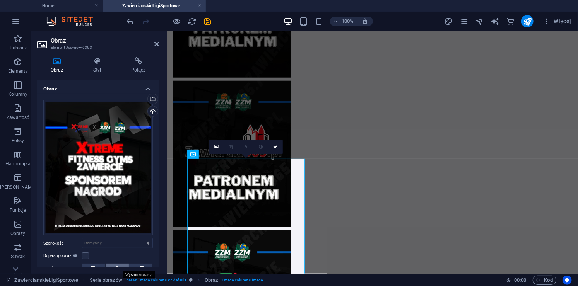
click at [117, 265] on icon at bounding box center [116, 268] width 5 height 9
click at [270, 148] on link at bounding box center [275, 147] width 15 height 15
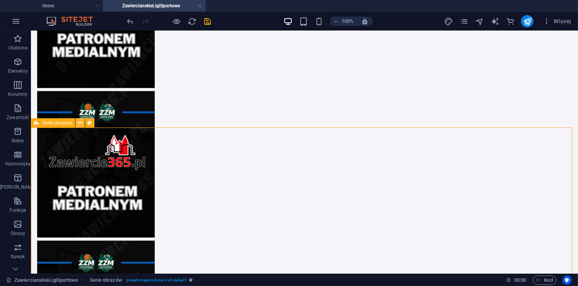
click at [78, 124] on icon at bounding box center [80, 123] width 4 height 8
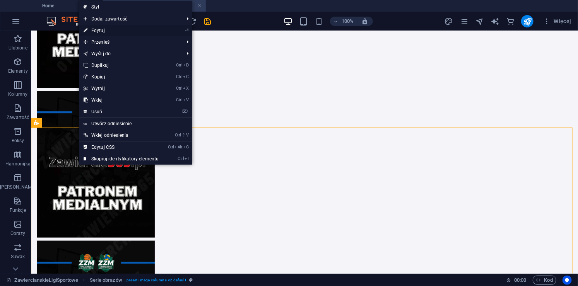
click at [111, 29] on link "⏎ Edytuj" at bounding box center [121, 31] width 84 height 12
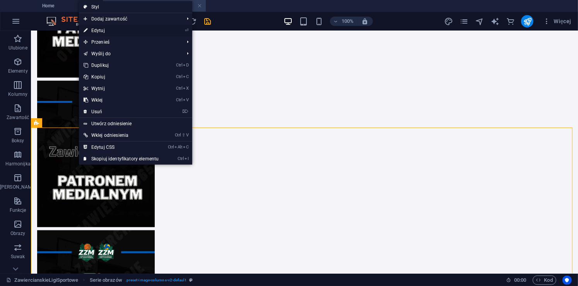
select select "rem"
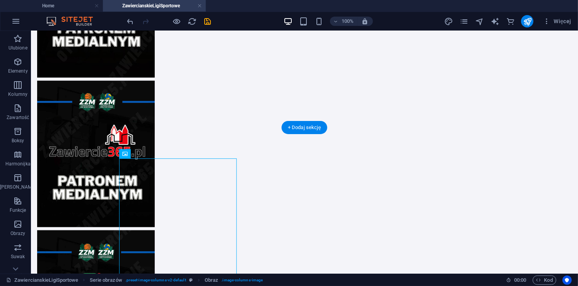
scroll to position [359, 0]
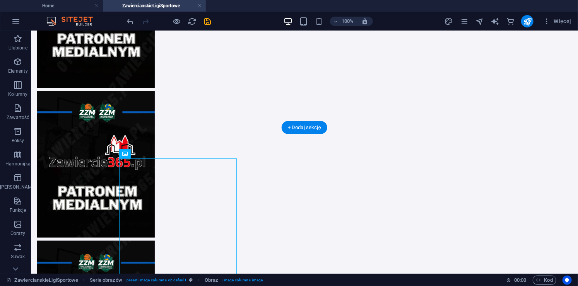
drag, startPoint x: 150, startPoint y: 182, endPoint x: 322, endPoint y: 184, distance: 172.0
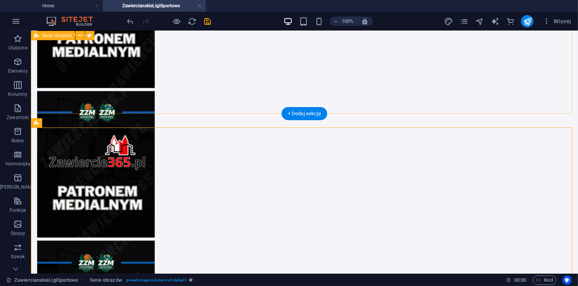
click at [377, 97] on div at bounding box center [304, 164] width 547 height 513
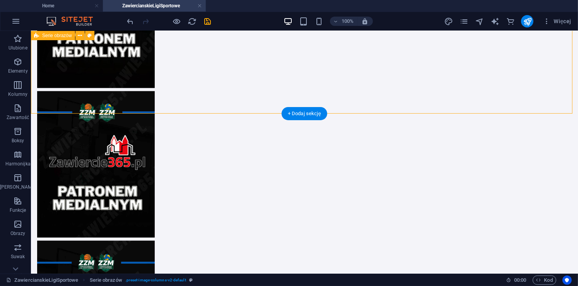
click at [513, 48] on div at bounding box center [304, 164] width 547 height 513
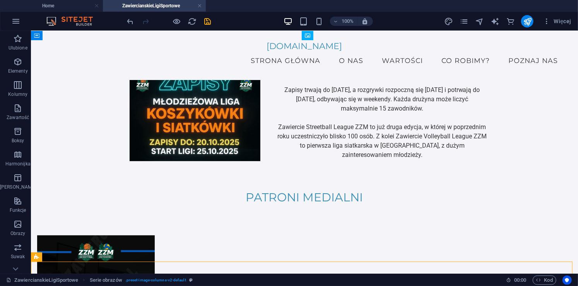
scroll to position [0, 0]
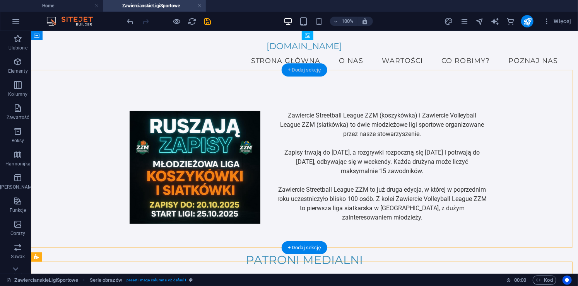
click at [307, 69] on div "+ Dodaj sekcję" at bounding box center [304, 69] width 46 height 13
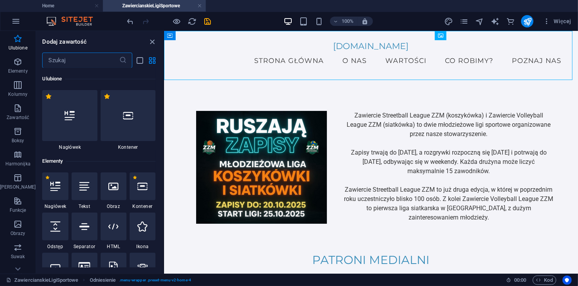
click at [97, 56] on input "text" at bounding box center [80, 60] width 77 height 15
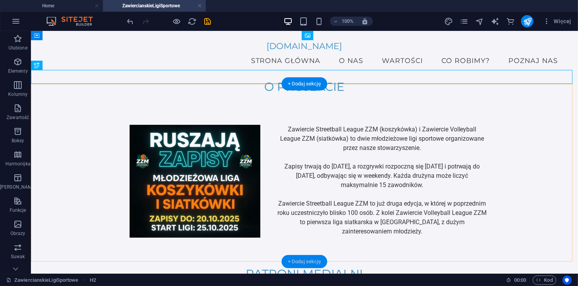
click at [304, 261] on div "+ Dodaj sekcję" at bounding box center [304, 261] width 46 height 13
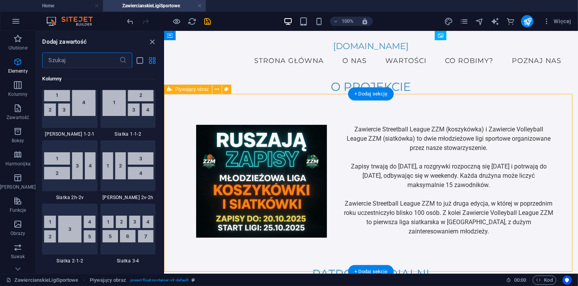
scroll to position [1353, 0]
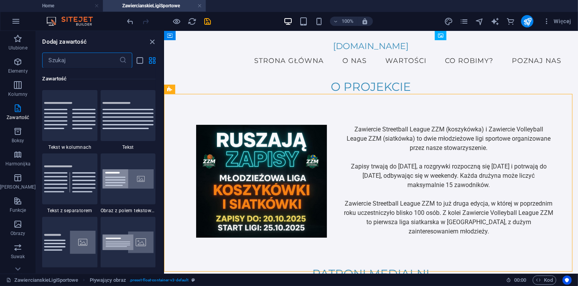
click at [79, 65] on input "text" at bounding box center [80, 60] width 77 height 15
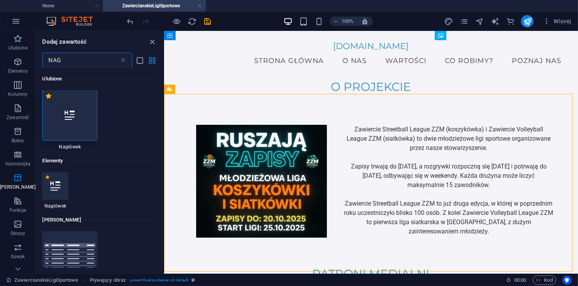
scroll to position [0, 0]
type input "NAG"
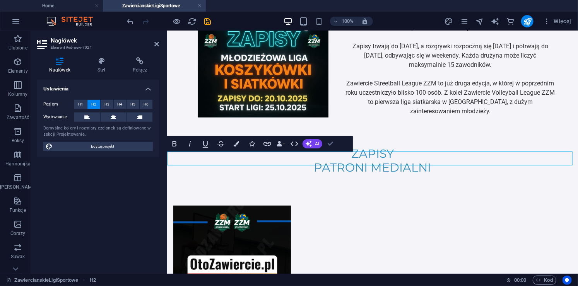
scroll to position [110, 0]
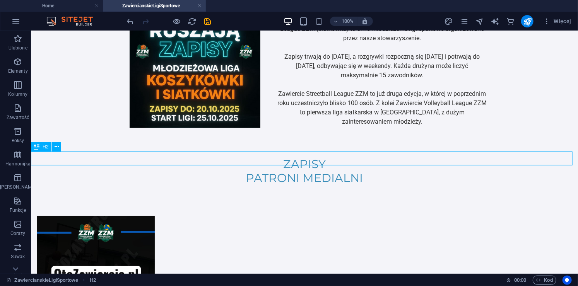
click at [294, 165] on div "ZAPISY" at bounding box center [304, 164] width 547 height 14
click at [13, 94] on p "Kolumny" at bounding box center [17, 94] width 19 height 6
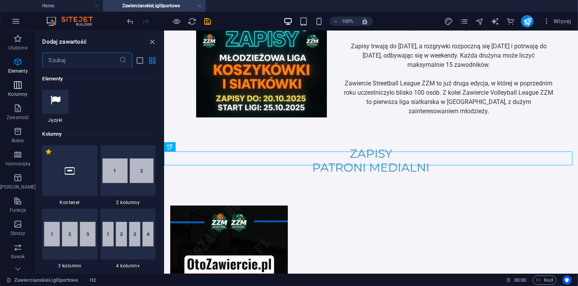
scroll to position [383, 0]
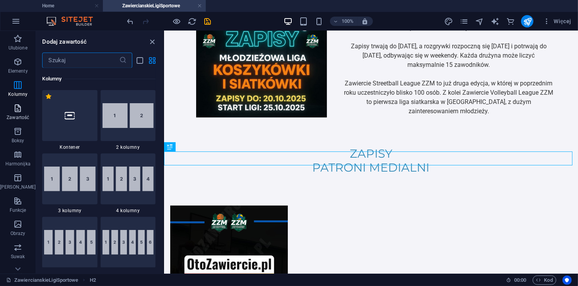
click at [13, 107] on icon "button" at bounding box center [17, 108] width 9 height 9
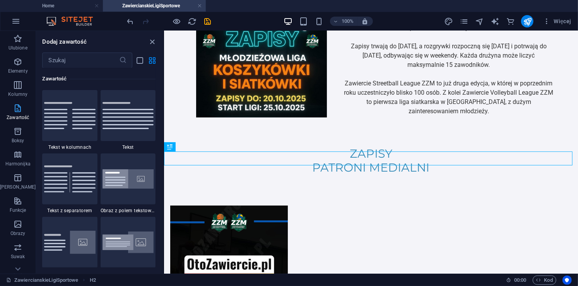
scroll to position [1353, 0]
click at [15, 130] on icon "button" at bounding box center [17, 131] width 9 height 9
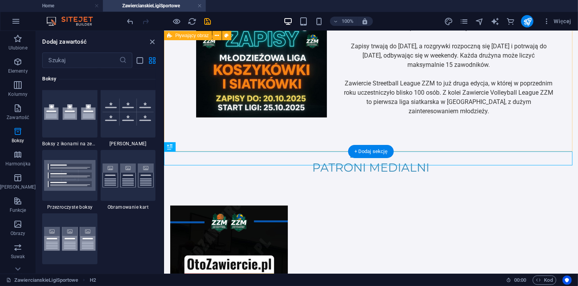
scroll to position [2287, 0]
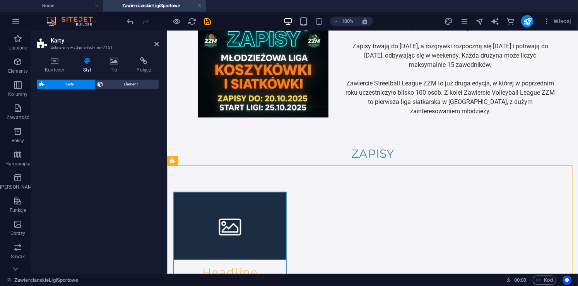
select select "rem"
select select "preset-image-boxes-v3-border"
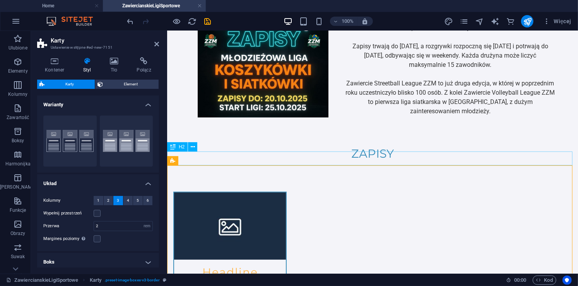
click at [402, 155] on div "ZAPISY" at bounding box center [372, 154] width 411 height 14
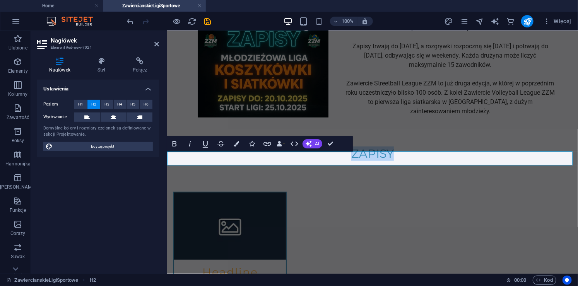
click at [401, 155] on h2 "ZAPISY" at bounding box center [372, 154] width 411 height 14
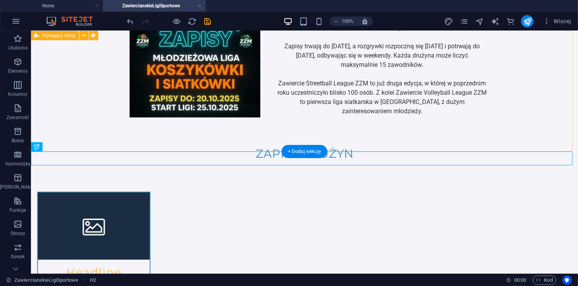
scroll to position [110, 0]
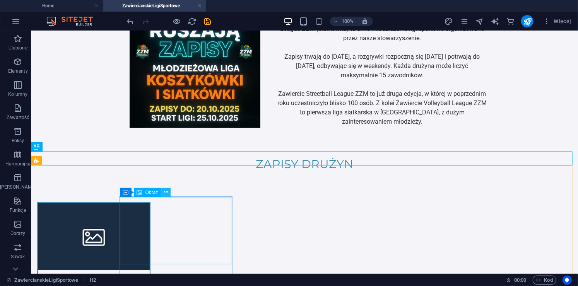
click at [166, 191] on icon at bounding box center [166, 192] width 4 height 8
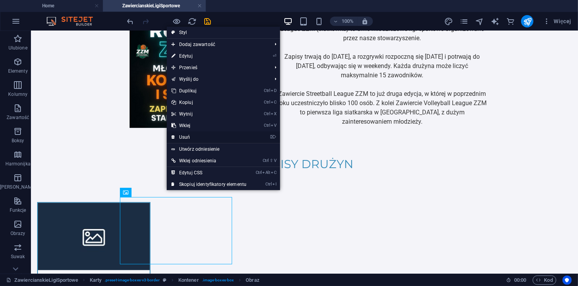
click at [196, 135] on link "⌦ Usuń" at bounding box center [209, 137] width 84 height 12
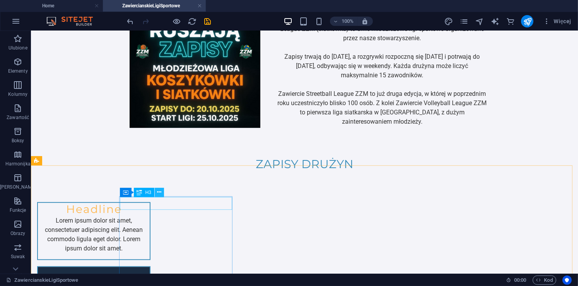
click at [158, 193] on icon at bounding box center [159, 192] width 4 height 8
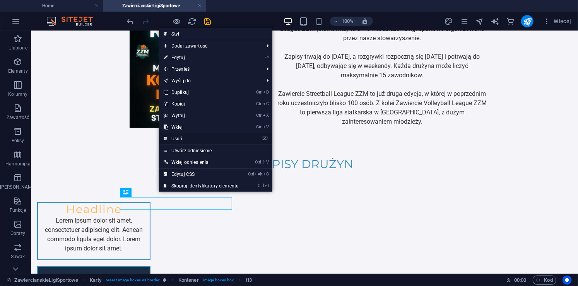
click at [187, 137] on link "⌦ Usuń" at bounding box center [201, 139] width 84 height 12
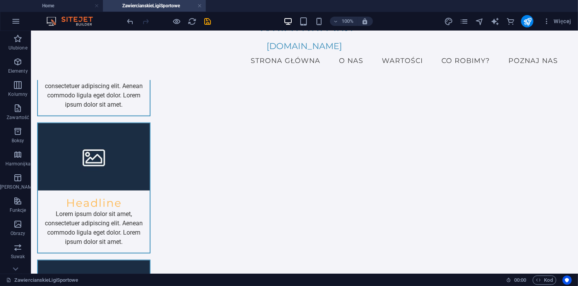
scroll to position [220, 0]
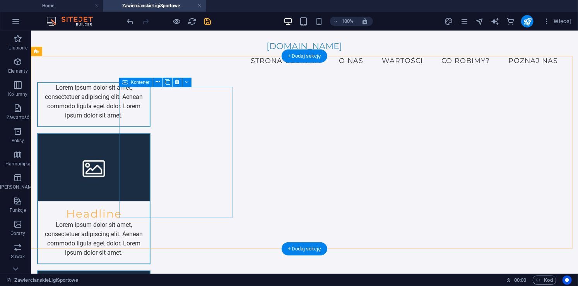
click at [150, 127] on div "Lorem ipsum dolor sit amet, consectetuer adipiscing elit. Aenean commodo ligula…" at bounding box center [93, 104] width 113 height 45
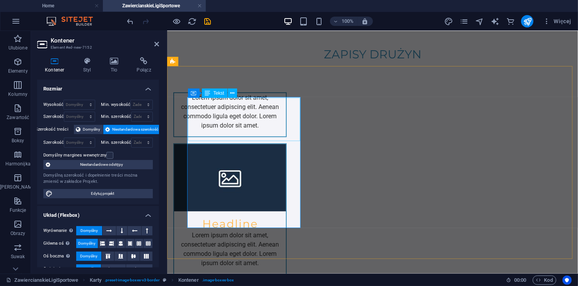
click at [280, 136] on div "Lorem ipsum dolor sit amet, consectetuer adipiscing elit. Aenean commodo ligula…" at bounding box center [230, 114] width 112 height 43
click at [278, 134] on div "Lorem ipsum dolor sit amet, consectetuer adipiscing elit. Aenean commodo ligula…" at bounding box center [230, 114] width 112 height 43
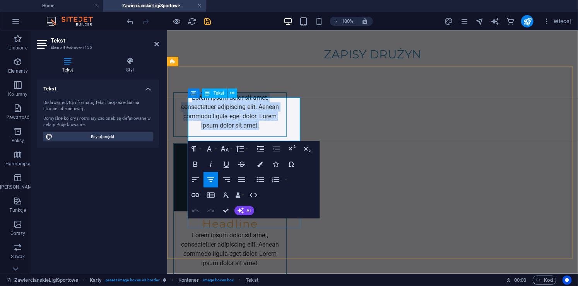
drag, startPoint x: 278, startPoint y: 134, endPoint x: 189, endPoint y: 104, distance: 94.4
click at [189, 104] on div "Lorem ipsum dolor sit amet, consectetuer adipiscing elit. Aenean commodo ligula…" at bounding box center [230, 114] width 112 height 43
click at [285, 144] on figure at bounding box center [230, 177] width 112 height 67
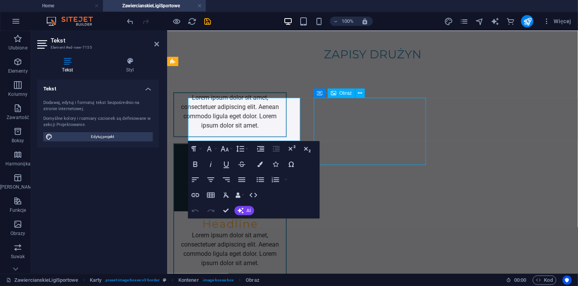
scroll to position [209, 0]
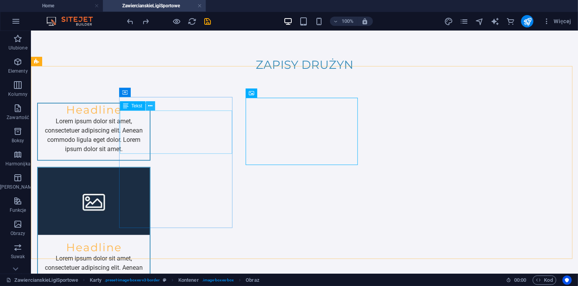
click at [150, 108] on icon at bounding box center [150, 106] width 4 height 8
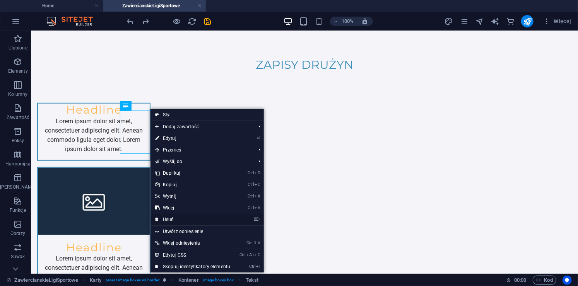
click at [179, 215] on link "⌦ Usuń" at bounding box center [192, 220] width 84 height 12
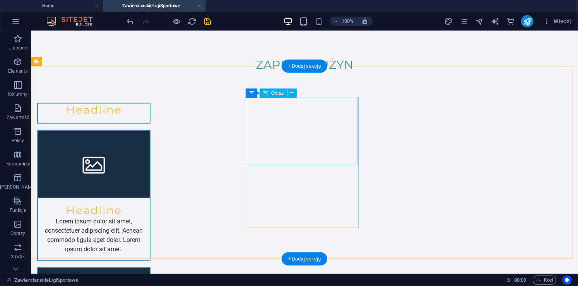
click at [149, 130] on figure at bounding box center [93, 163] width 112 height 67
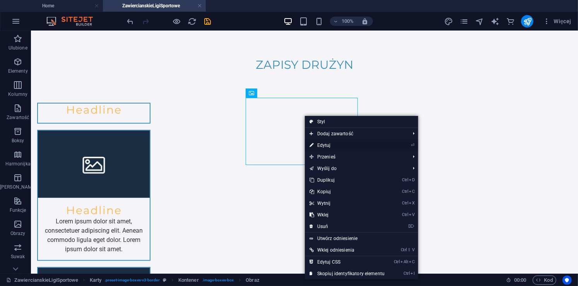
click at [322, 142] on link "⏎ Edytuj" at bounding box center [347, 146] width 84 height 12
select select "%"
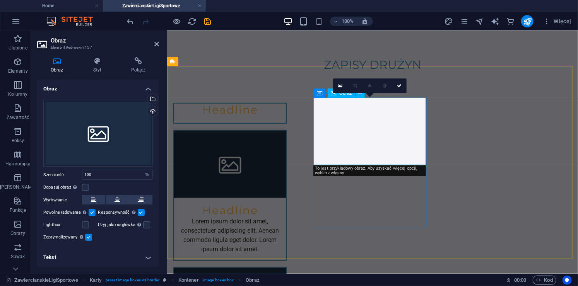
scroll to position [220, 0]
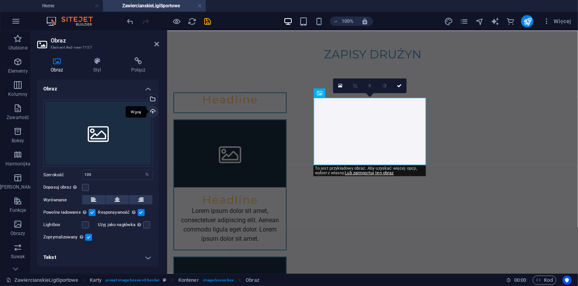
click at [154, 110] on div "Wgraj" at bounding box center [152, 112] width 12 height 12
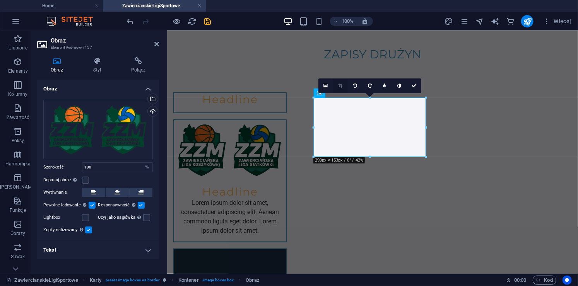
click at [341, 83] on icon at bounding box center [340, 85] width 4 height 5
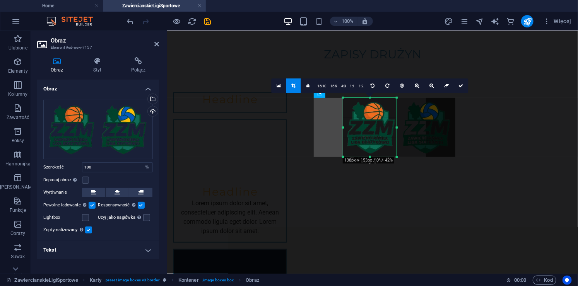
drag, startPoint x: 425, startPoint y: 127, endPoint x: 366, endPoint y: 127, distance: 58.8
click at [366, 127] on div "180 170 160 150 140 130 120 110 100 90 80 70 60 50 40 30 20 10 0 -10 -20 -30 -4…" at bounding box center [369, 127] width 53 height 59
click at [458, 83] on icon at bounding box center [460, 85] width 5 height 5
type input "138"
select select "px"
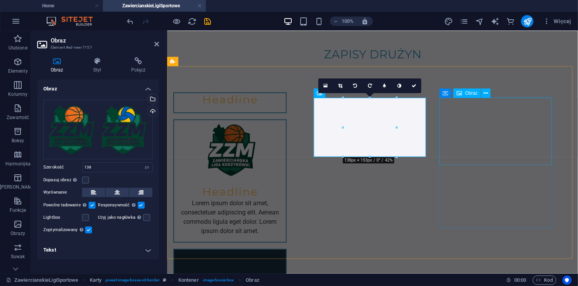
click at [285, 249] on figure at bounding box center [230, 282] width 112 height 67
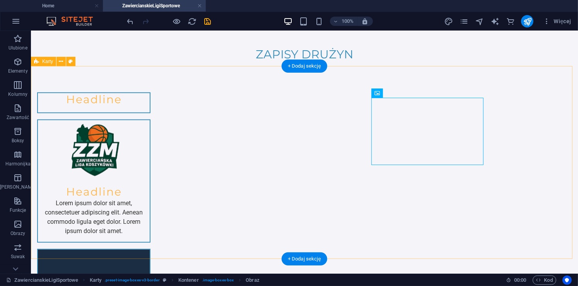
scroll to position [209, 0]
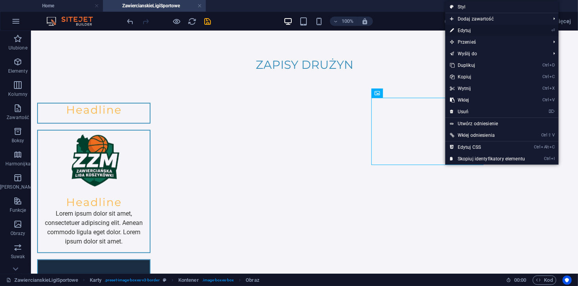
click at [474, 34] on link "⏎ Edytuj" at bounding box center [487, 31] width 84 height 12
select select "%"
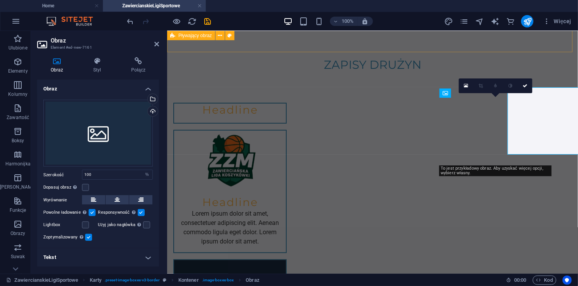
scroll to position [220, 0]
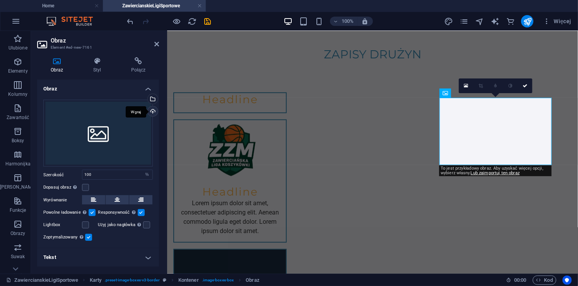
click at [154, 110] on div "Wgraj" at bounding box center [152, 112] width 12 height 12
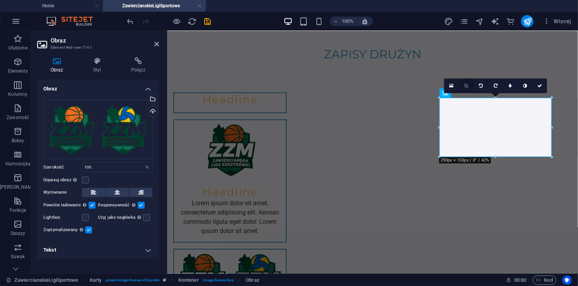
click at [466, 85] on icon at bounding box center [466, 85] width 4 height 5
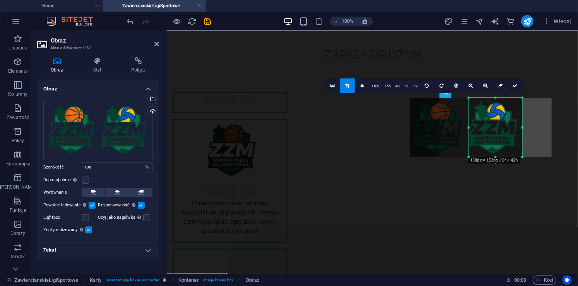
drag, startPoint x: 440, startPoint y: 128, endPoint x: 499, endPoint y: 134, distance: 59.0
click at [499, 134] on div "180 170 160 150 140 130 120 110 100 90 80 70 60 50 40 30 20 10 0 -10 -20 -30 -4…" at bounding box center [494, 127] width 53 height 59
click at [511, 129] on div at bounding box center [469, 127] width 112 height 59
click at [516, 85] on icon at bounding box center [514, 85] width 5 height 5
type input "138"
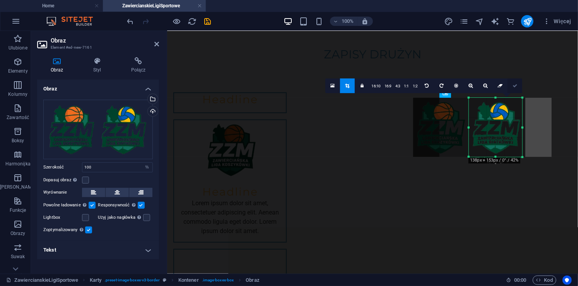
select select "px"
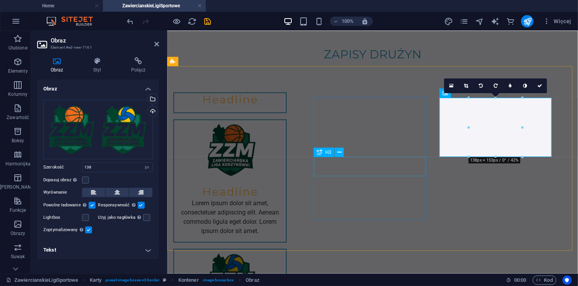
click at [285, 179] on div "Headline" at bounding box center [230, 188] width 112 height 19
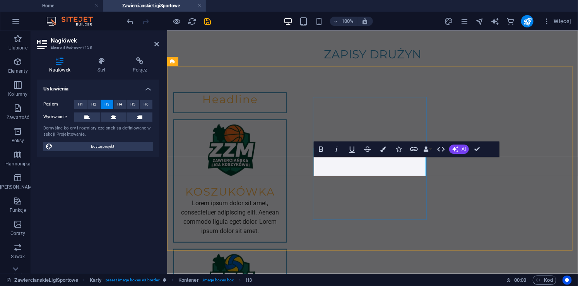
click at [279, 185] on h3 "​KOSZUKÓWKA" at bounding box center [229, 191] width 99 height 13
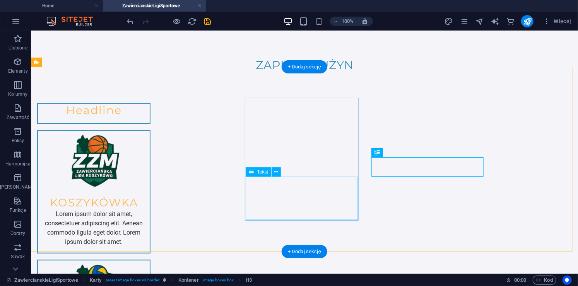
click at [149, 209] on div "Lorem ipsum dolor sit amet, consectetuer adipiscing elit. Aenean commodo ligula…" at bounding box center [93, 230] width 112 height 43
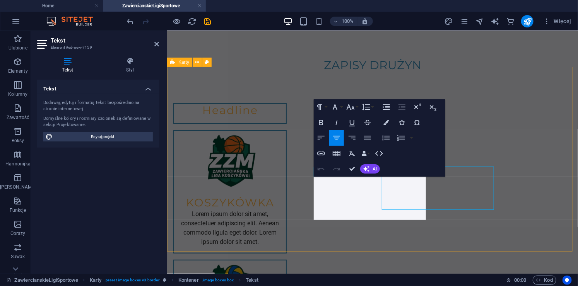
scroll to position [219, 0]
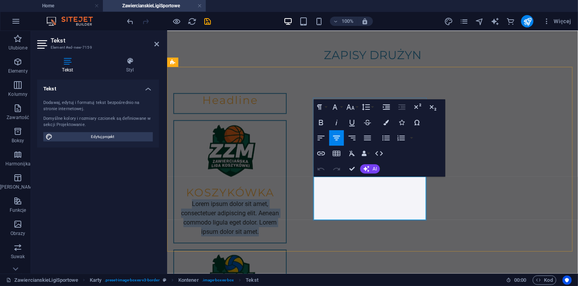
drag, startPoint x: 399, startPoint y: 211, endPoint x: 486, endPoint y: 202, distance: 87.1
click at [285, 171] on div "KOSZYKÓWKA Lorem ipsum dolor sit amet, consectetuer adipiscing elit. Aenean com…" at bounding box center [230, 182] width 112 height 122
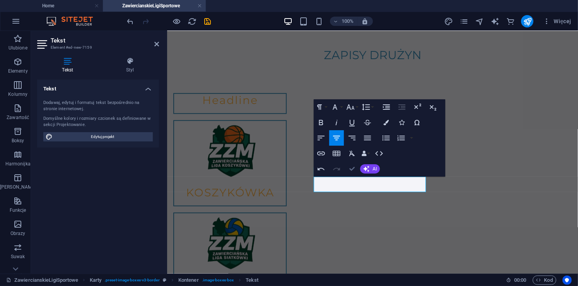
scroll to position [208, 0]
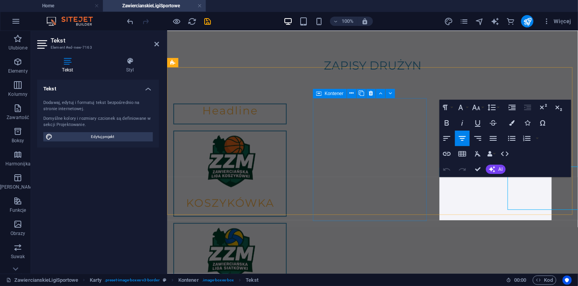
scroll to position [218, 0]
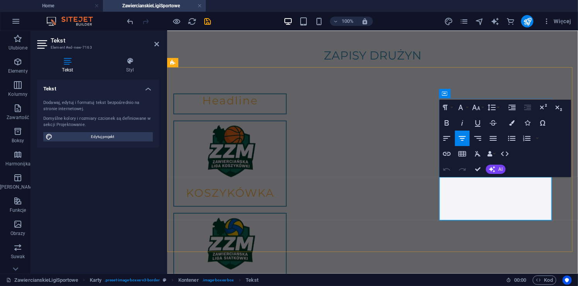
drag, startPoint x: 525, startPoint y: 210, endPoint x: 443, endPoint y: 181, distance: 87.1
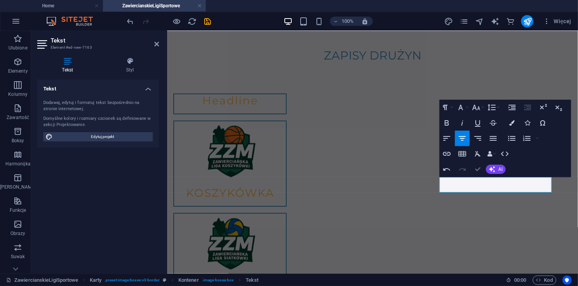
scroll to position [208, 0]
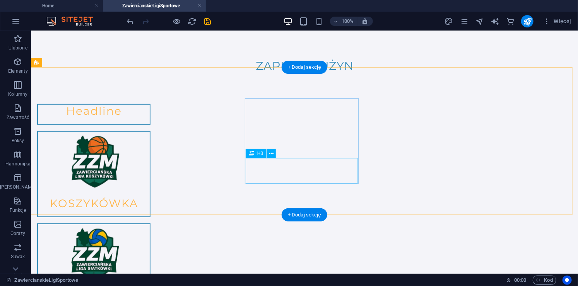
click at [149, 191] on div "KOSZYKÓWKA" at bounding box center [93, 204] width 112 height 26
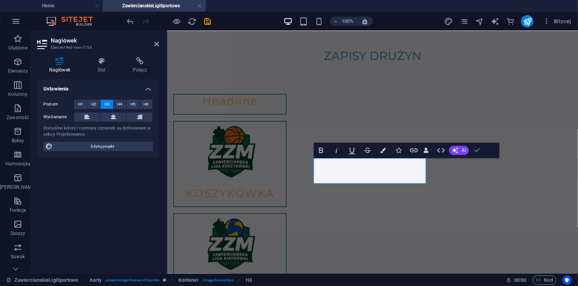
scroll to position [208, 0]
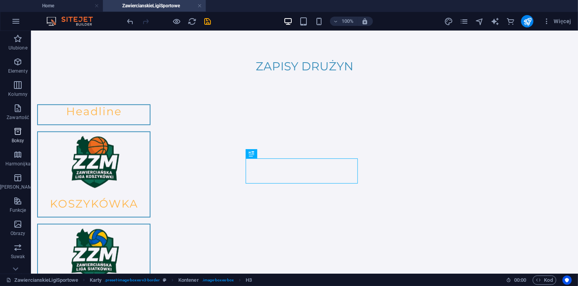
click at [15, 130] on icon "button" at bounding box center [17, 131] width 9 height 9
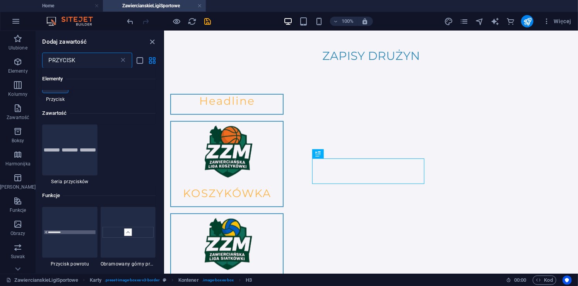
scroll to position [0, 0]
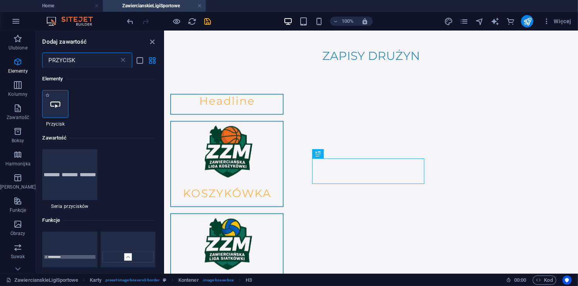
type input "PRZYCISK"
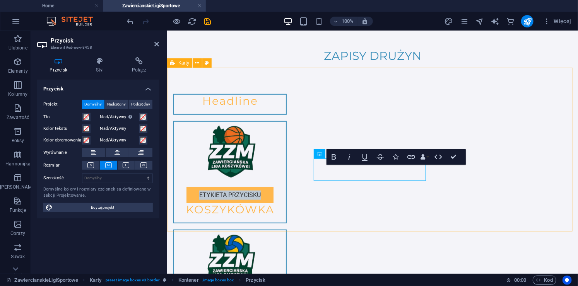
click at [424, 210] on div "Headline Etykieta przycisku KOSZYKÓWKA SIATKÓWKA" at bounding box center [372, 204] width 411 height 283
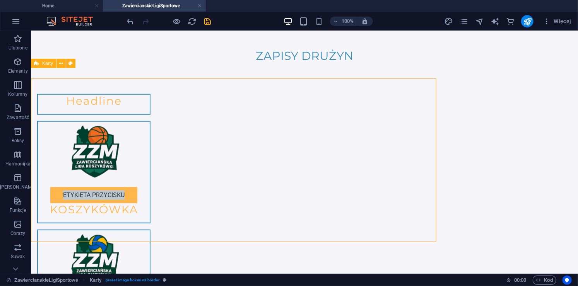
scroll to position [207, 0]
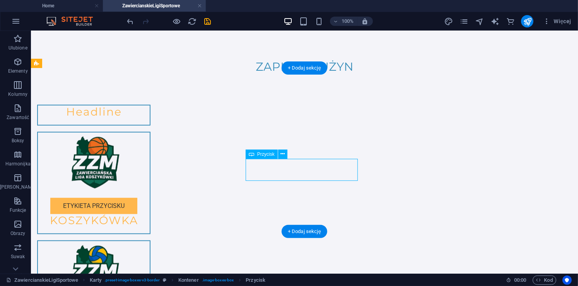
click at [149, 191] on div "Etykieta przycisku" at bounding box center [93, 202] width 112 height 22
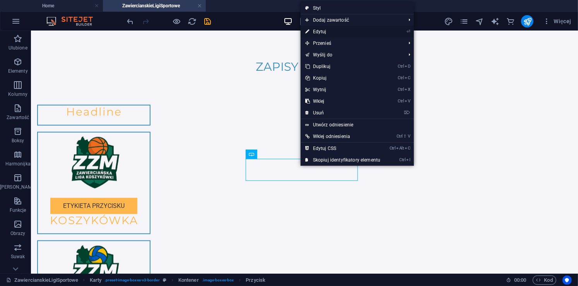
click at [319, 31] on link "⏎ Edytuj" at bounding box center [342, 32] width 84 height 12
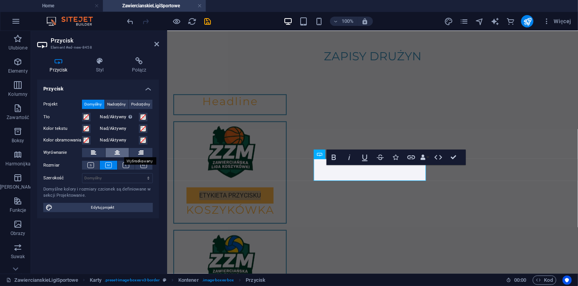
click at [116, 152] on icon at bounding box center [116, 152] width 5 height 9
click at [126, 163] on icon at bounding box center [126, 165] width 7 height 6
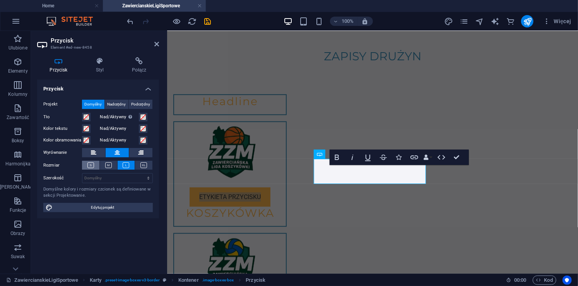
click at [91, 163] on icon at bounding box center [90, 165] width 7 height 6
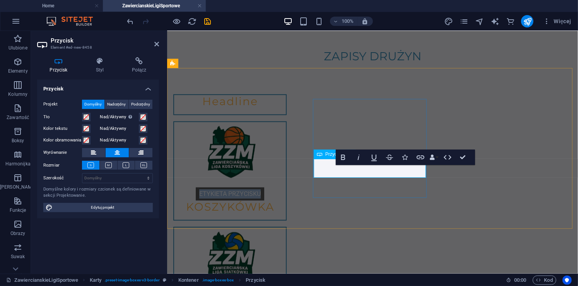
click at [264, 187] on link "Etykieta przycisku" at bounding box center [229, 193] width 68 height 13
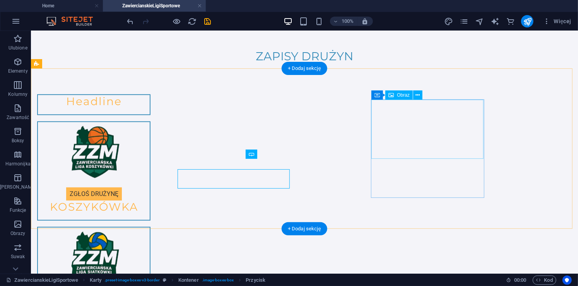
scroll to position [207, 0]
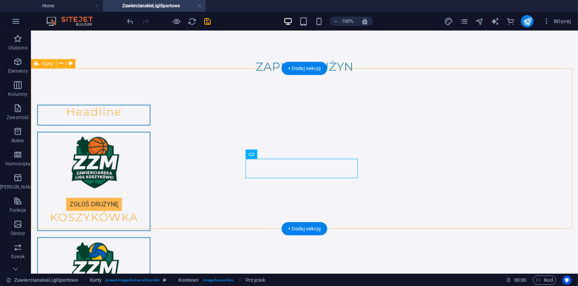
click at [346, 207] on div "Headline zGŁOŚ DRUŻYNĘ KOSZYKÓWKA SIATKÓWKA" at bounding box center [304, 213] width 547 height 280
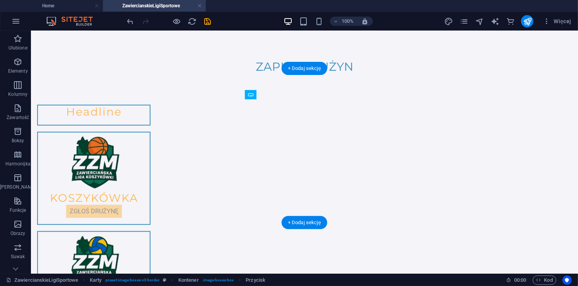
drag, startPoint x: 313, startPoint y: 170, endPoint x: 314, endPoint y: 184, distance: 14.3
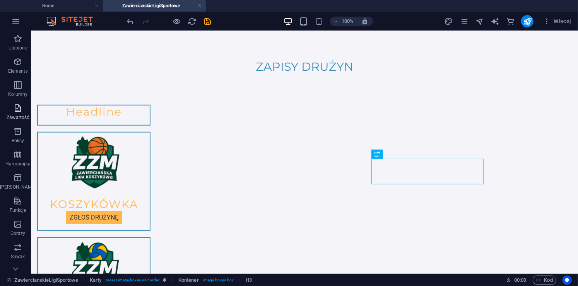
click at [10, 111] on span "Zawartość" at bounding box center [18, 113] width 36 height 19
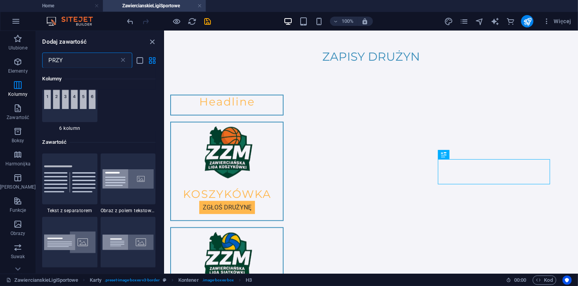
scroll to position [0, 0]
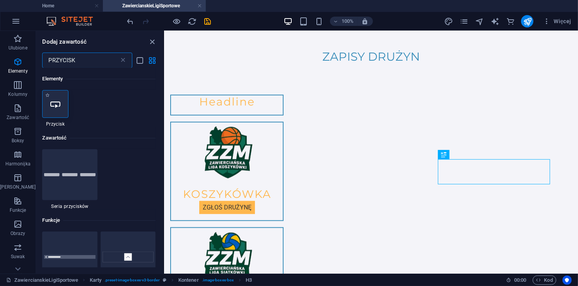
type input "PRZYCISK"
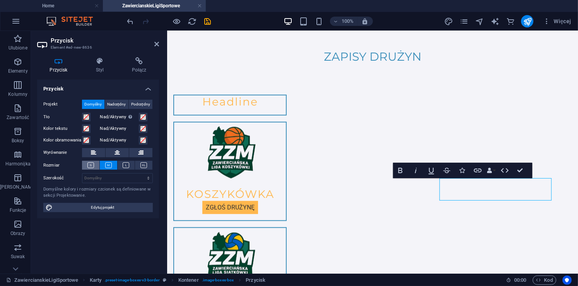
click at [92, 165] on icon at bounding box center [90, 165] width 7 height 6
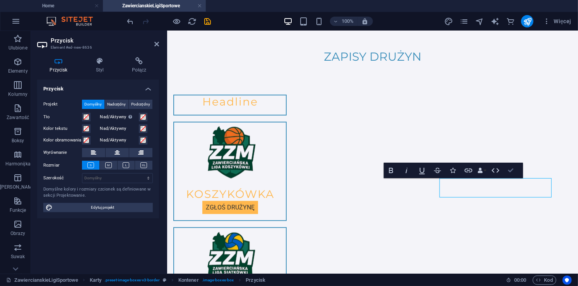
scroll to position [207, 0]
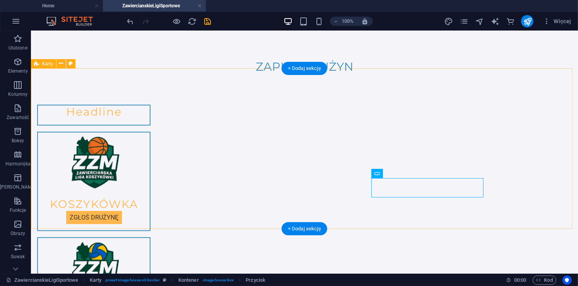
click at [506, 165] on div "Headline KOSZYKÓWKA zGŁOŚ DRUŻYNĘ SIATKÓWKA ZGŁOŚ DRUŻYNĘ" at bounding box center [304, 219] width 547 height 293
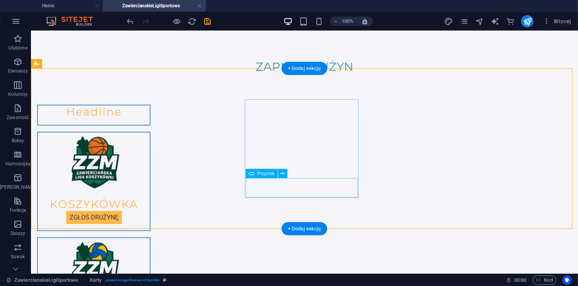
click at [149, 211] on div "zGŁOŚ DRUŻYNĘ" at bounding box center [93, 220] width 112 height 19
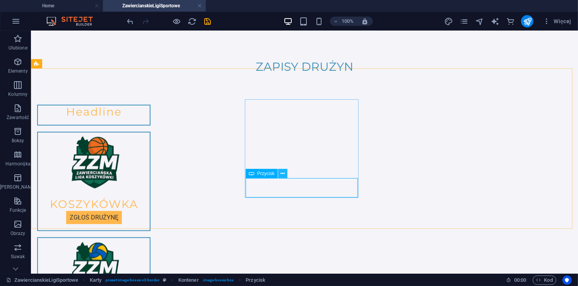
click at [282, 175] on icon at bounding box center [282, 174] width 4 height 8
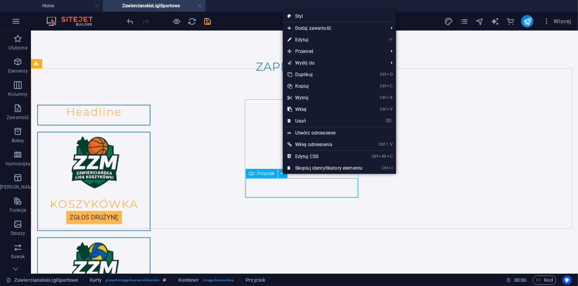
click at [266, 174] on span "Przycisk" at bounding box center [265, 173] width 17 height 5
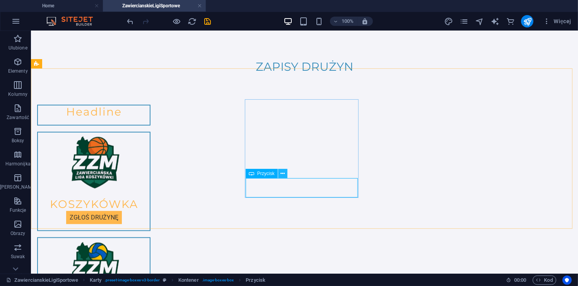
click at [282, 174] on icon at bounding box center [282, 174] width 4 height 8
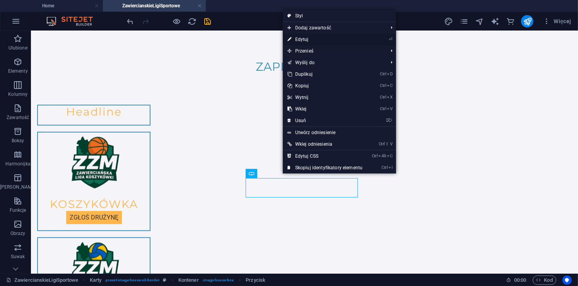
click at [308, 39] on link "⏎ Edytuj" at bounding box center [325, 40] width 84 height 12
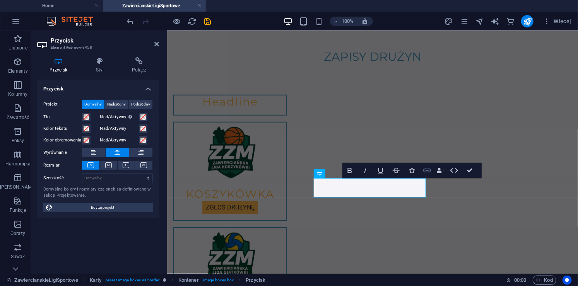
click at [428, 169] on icon "button" at bounding box center [427, 171] width 8 height 4
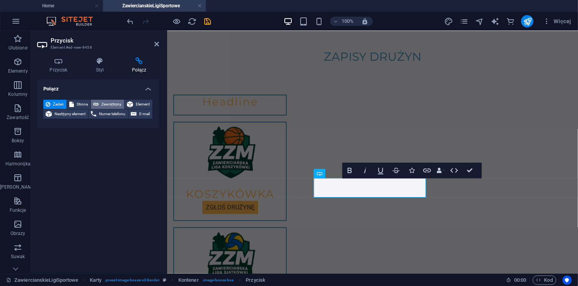
click at [104, 101] on span "Zewnętrzny" at bounding box center [111, 104] width 21 height 9
select select "blank"
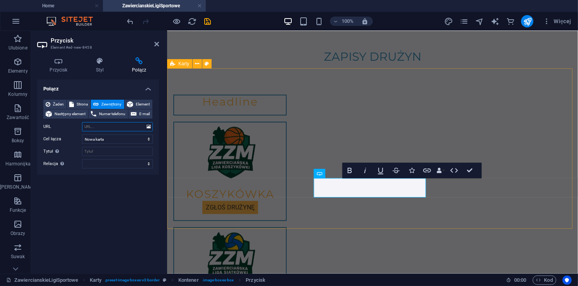
paste input "[URL][DOMAIN_NAME]"
type input "[URL][DOMAIN_NAME]"
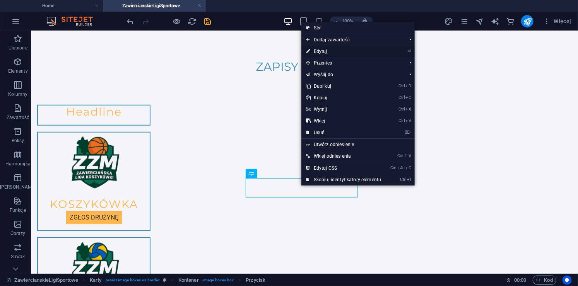
click at [322, 49] on link "⏎ Edytuj" at bounding box center [343, 52] width 84 height 12
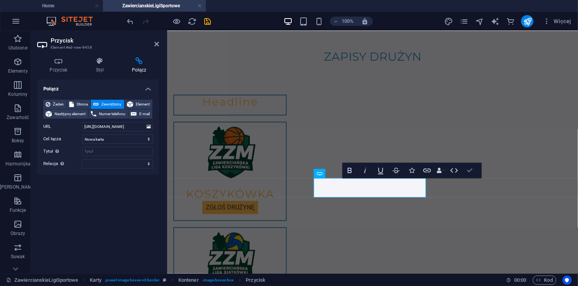
scroll to position [207, 0]
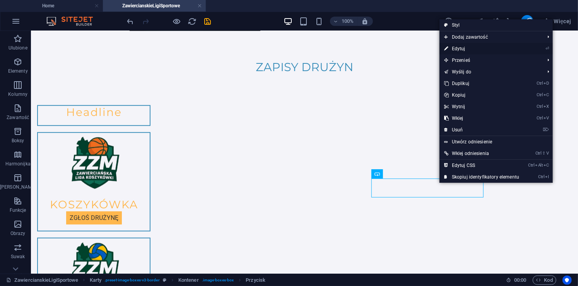
click at [455, 46] on link "⏎ Edytuj" at bounding box center [481, 49] width 84 height 12
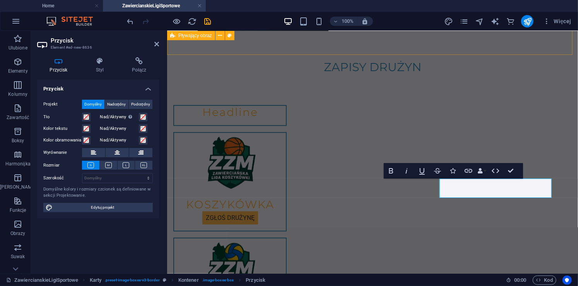
scroll to position [217, 0]
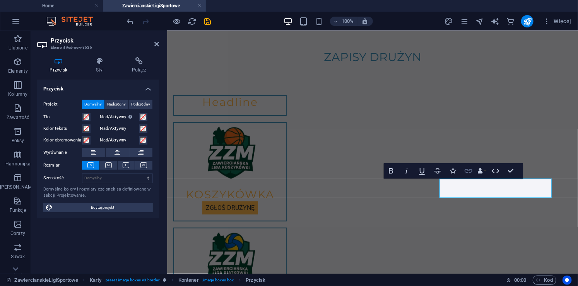
click at [468, 169] on icon "button" at bounding box center [468, 171] width 8 height 4
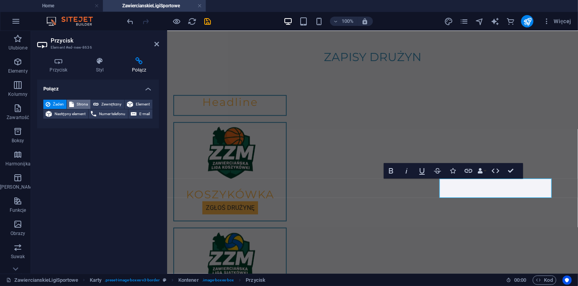
click at [78, 100] on span "Strona" at bounding box center [82, 104] width 12 height 9
select select
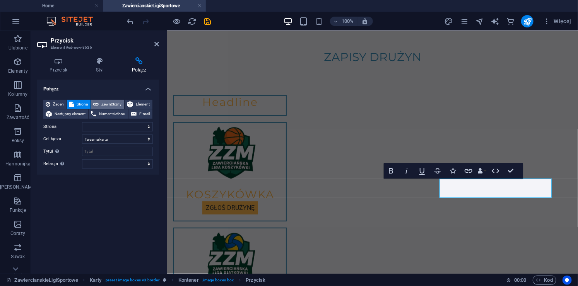
click at [113, 101] on span "Zewnętrzny" at bounding box center [111, 104] width 21 height 9
select select "blank"
paste input "[URL][DOMAIN_NAME]"
type input "[URL][DOMAIN_NAME]"
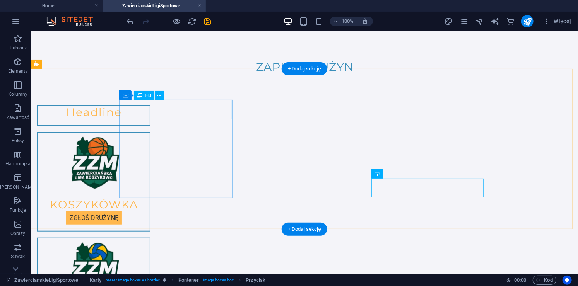
click at [149, 108] on div "Headline" at bounding box center [93, 115] width 112 height 19
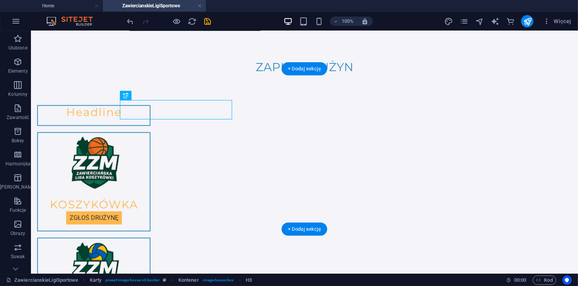
drag, startPoint x: 204, startPoint y: 108, endPoint x: 204, endPoint y: 157, distance: 49.5
click at [150, 126] on div "Headline" at bounding box center [93, 115] width 113 height 21
click at [149, 114] on div "Headline" at bounding box center [93, 115] width 112 height 19
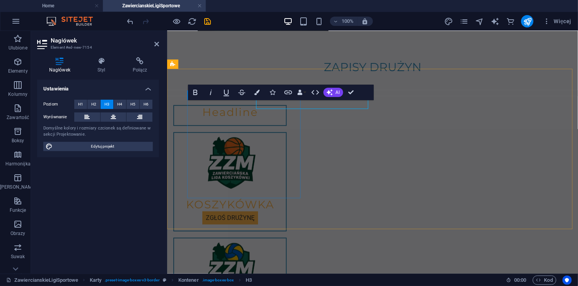
scroll to position [217, 0]
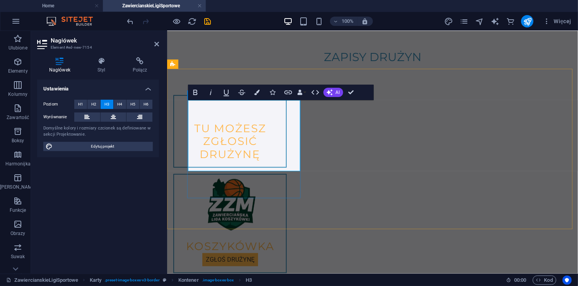
click at [275, 145] on h3 "‌ ‌TU MOŻESZ ZGŁOSIĆ DRUŻYNĘ" at bounding box center [229, 127] width 99 height 65
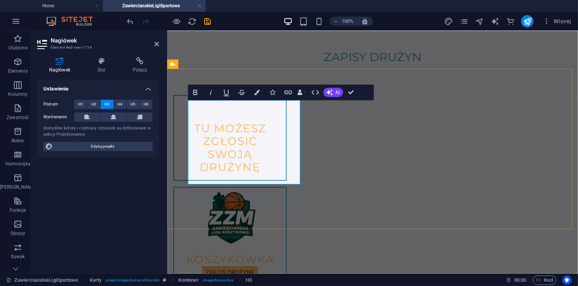
click at [256, 113] on h3 "‌ ‌TU MOŻESZ ZGŁOSIĆ ‌SWOJĄ DRUŻYNĘ" at bounding box center [229, 134] width 99 height 78
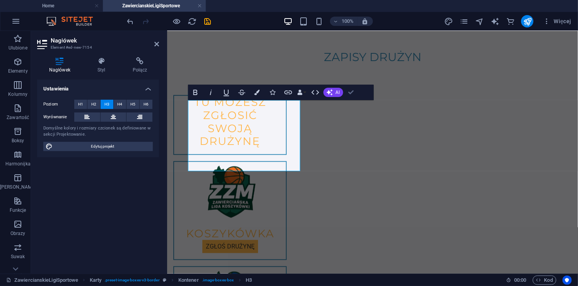
scroll to position [207, 0]
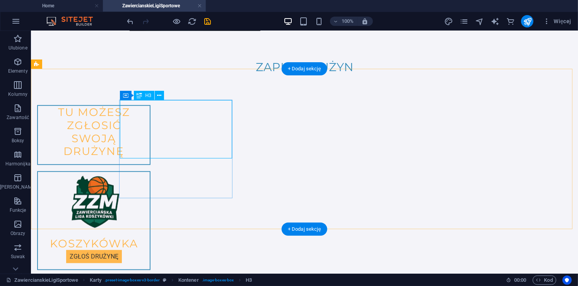
click at [140, 107] on div "TU MOŻESZ ZGŁOSIĆ SWOJĄ DRUŻYNĘ" at bounding box center [93, 135] width 112 height 58
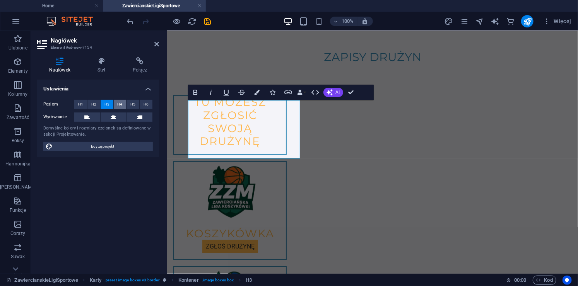
click at [121, 105] on span "H4" at bounding box center [119, 104] width 5 height 9
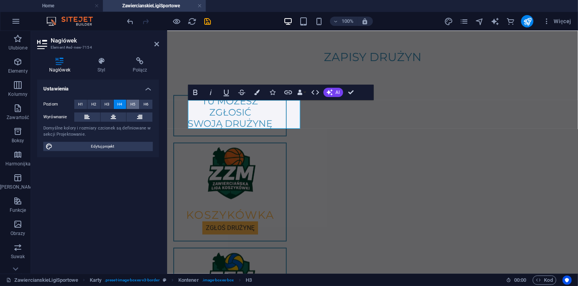
click at [134, 104] on span "H5" at bounding box center [132, 104] width 5 height 9
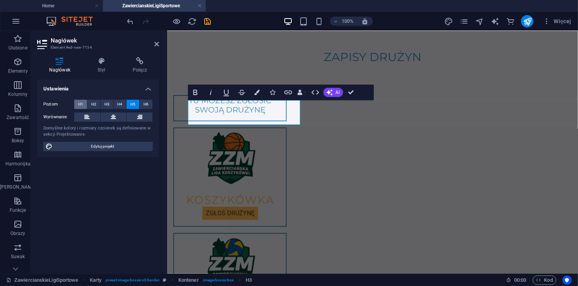
click at [82, 102] on span "H1" at bounding box center [80, 104] width 5 height 9
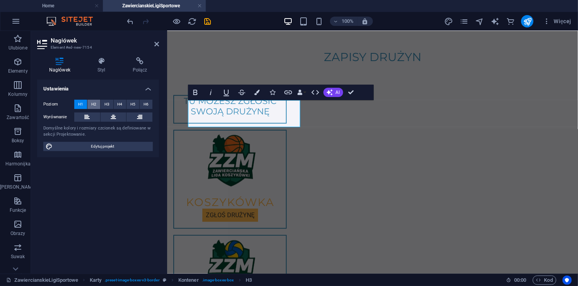
click at [94, 103] on span "H2" at bounding box center [93, 104] width 5 height 9
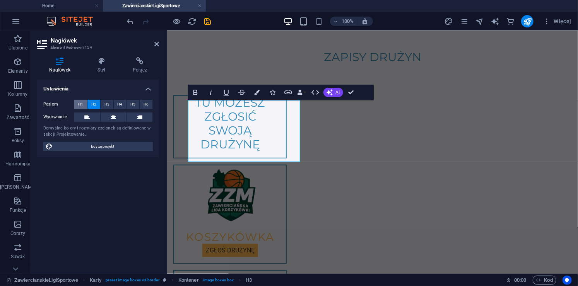
click at [83, 102] on button "H1" at bounding box center [80, 104] width 13 height 9
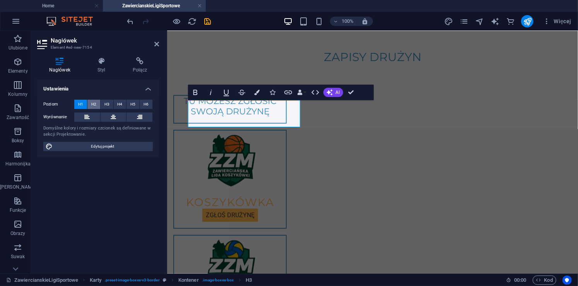
click at [97, 103] on button "H2" at bounding box center [93, 104] width 13 height 9
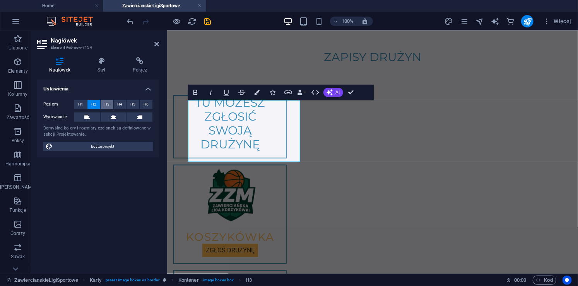
click at [111, 105] on button "H3" at bounding box center [107, 104] width 13 height 9
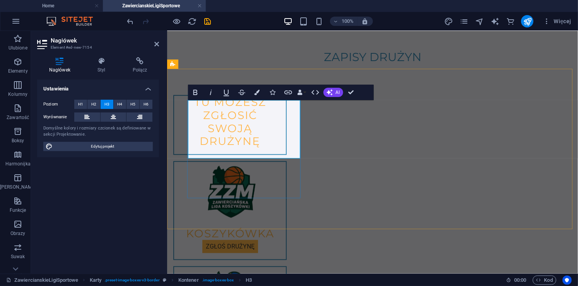
click at [210, 103] on h3 "TU MOŻESZ ZGŁOSIĆ SWOJĄ DRUŻYNĘ" at bounding box center [229, 121] width 99 height 52
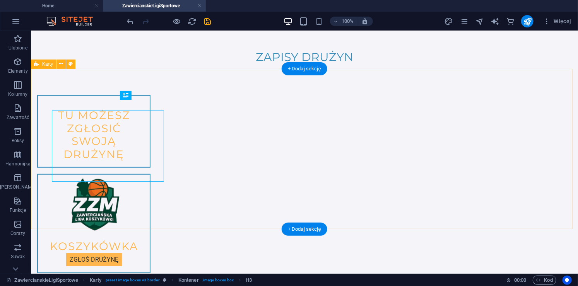
scroll to position [207, 0]
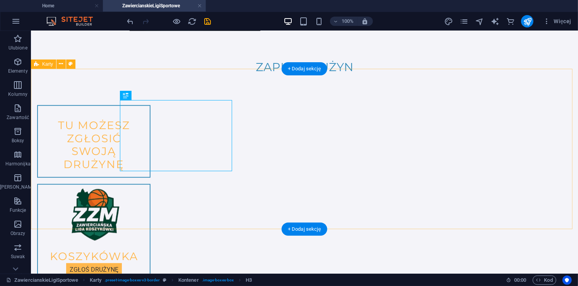
click at [208, 210] on div "‌TU MOŻESZ ZGŁOSIĆ SWOJĄ DRUŻYNĘ KOSZYKÓWKA zGŁOŚ DRUŻYNĘ SIATKÓWKA ZGŁOŚ DRUŻY…" at bounding box center [304, 246] width 547 height 345
click at [149, 145] on div "‌TU MOŻESZ ZGŁOSIĆ SWOJĄ DRUŻYNĘ" at bounding box center [93, 141] width 112 height 71
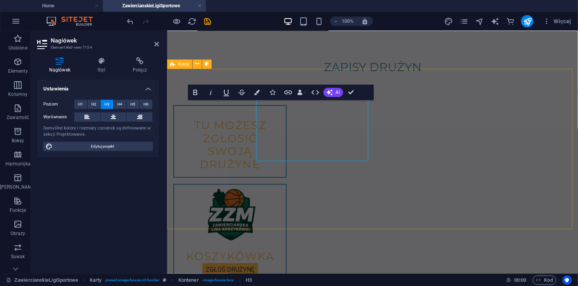
scroll to position [217, 0]
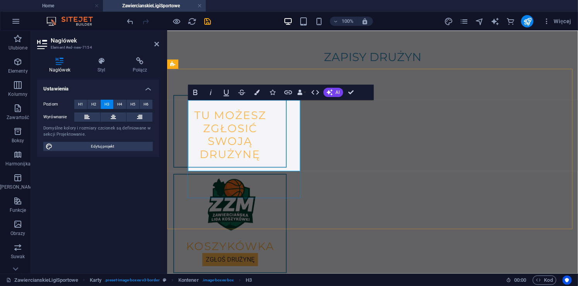
click at [251, 106] on h3 "‌TU MOŻESZ ZGŁOSIĆ SWOJĄ DRUŻYNĘ" at bounding box center [229, 127] width 99 height 65
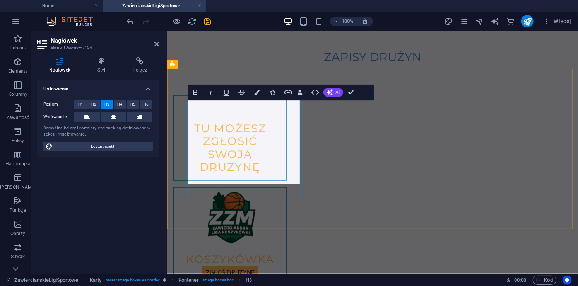
click at [279, 170] on h3 "‌ ‌TU MOŻESZ ZGŁOSIĆ SWOJĄ DRUŻYNĘ" at bounding box center [229, 134] width 99 height 78
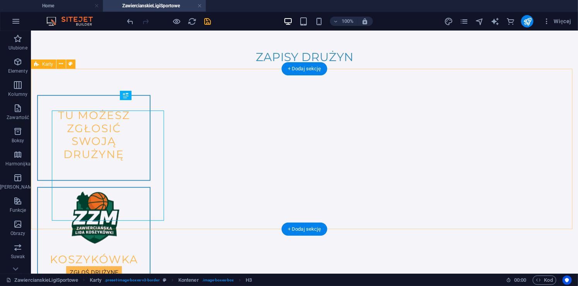
scroll to position [207, 0]
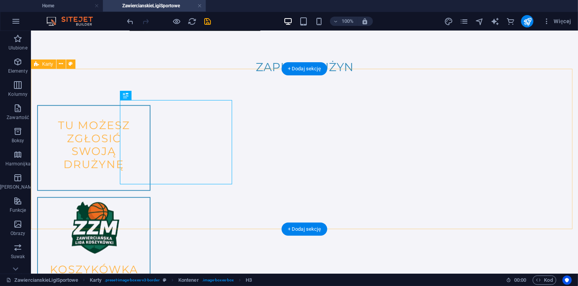
click at [509, 139] on div "TU MOŻESZ ZGŁOSIĆ SWOJĄ DRUŻYNĘ KOSZYKÓWKA zGŁOŚ DRUŻYNĘ SIATKÓWKA ZGŁOŚ DRUŻYNĘ" at bounding box center [304, 253] width 547 height 358
click at [149, 120] on div "TU MOŻESZ ZGŁOSIĆ SWOJĄ DRUŻYNĘ" at bounding box center [93, 148] width 112 height 84
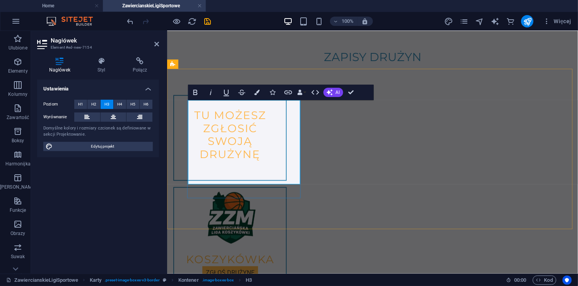
click at [255, 106] on h3 "TU MOŻESZ ZGŁOSIĆ SWOJĄ DRUŻYNĘ" at bounding box center [229, 134] width 99 height 78
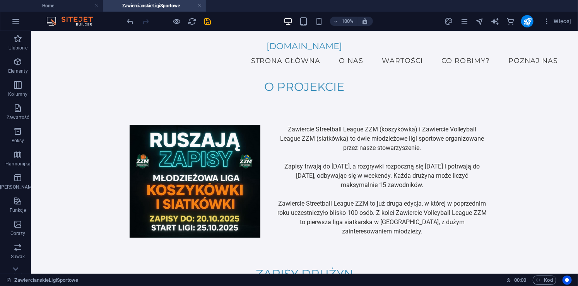
scroll to position [207, 0]
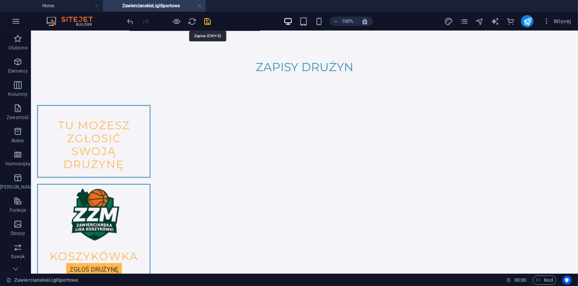
click at [204, 21] on icon "save" at bounding box center [207, 21] width 9 height 9
click at [523, 23] on icon "publish" at bounding box center [527, 21] width 9 height 9
click at [530, 22] on icon "publish" at bounding box center [527, 21] width 9 height 9
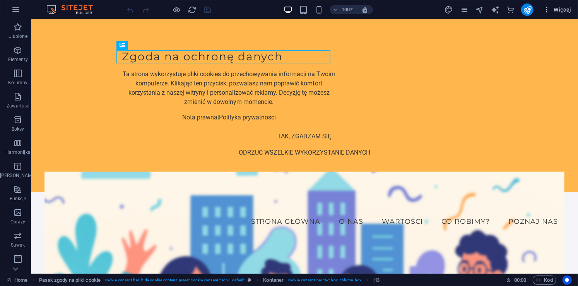
click at [547, 9] on icon "button" at bounding box center [546, 10] width 8 height 8
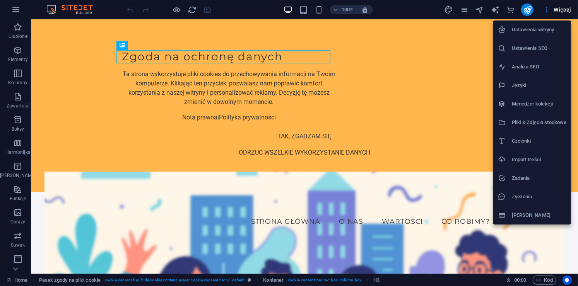
click at [477, 9] on div at bounding box center [289, 143] width 578 height 286
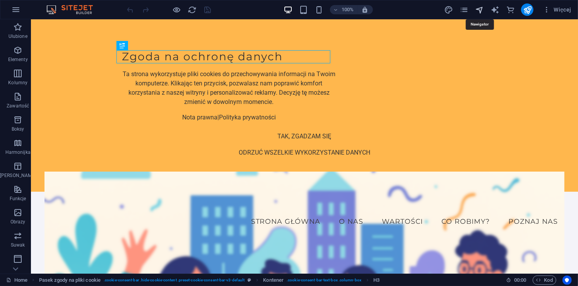
click at [479, 9] on icon "navigator" at bounding box center [479, 9] width 9 height 9
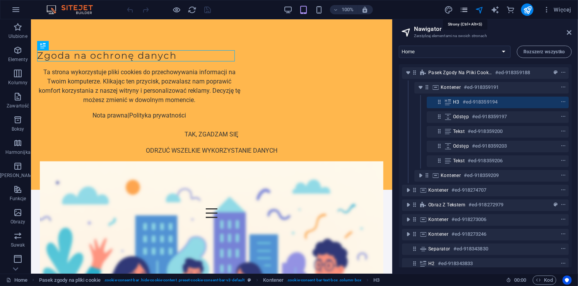
click at [464, 8] on icon "pages" at bounding box center [463, 9] width 9 height 9
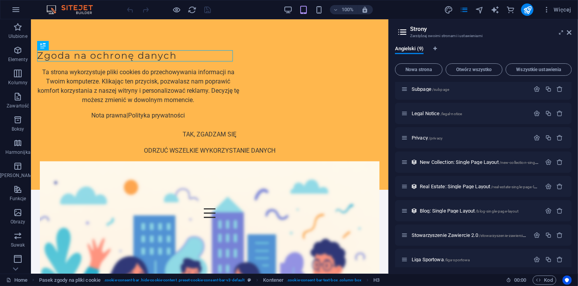
scroll to position [34, 0]
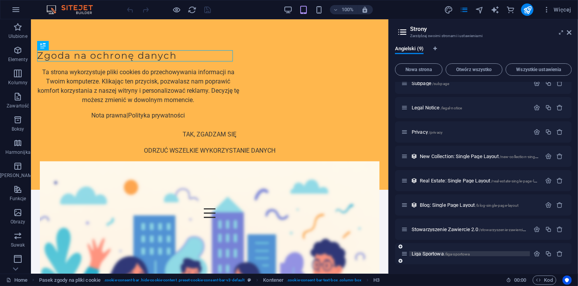
click at [462, 252] on span "/liga-sportowa" at bounding box center [457, 254] width 26 height 4
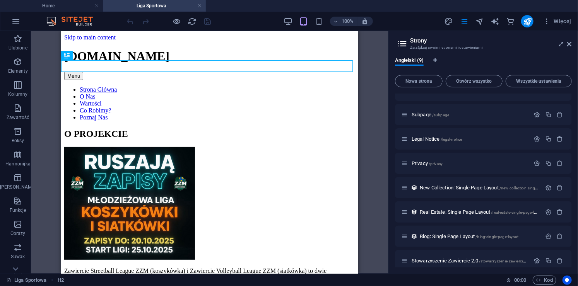
scroll to position [0, 0]
drag, startPoint x: 571, startPoint y: 157, endPoint x: 571, endPoint y: 124, distance: 32.1
click at [571, 124] on div "Angielski (9) Nowa strona Otwórz wszystko Wszystkie ustawienia Home / Subpage /…" at bounding box center [482, 162] width 189 height 223
